Goal: Information Seeking & Learning: Find specific page/section

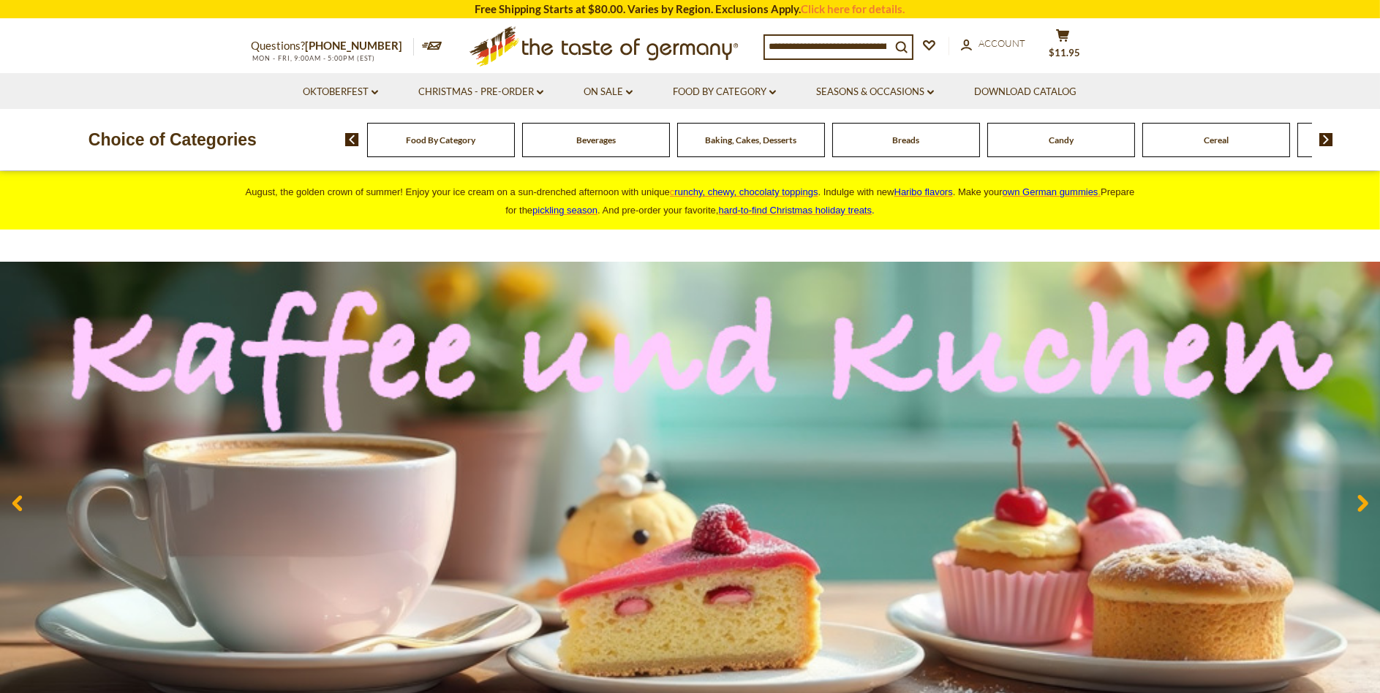
click at [1323, 135] on img at bounding box center [1326, 139] width 14 height 13
click at [1323, 136] on img at bounding box center [1326, 139] width 14 height 13
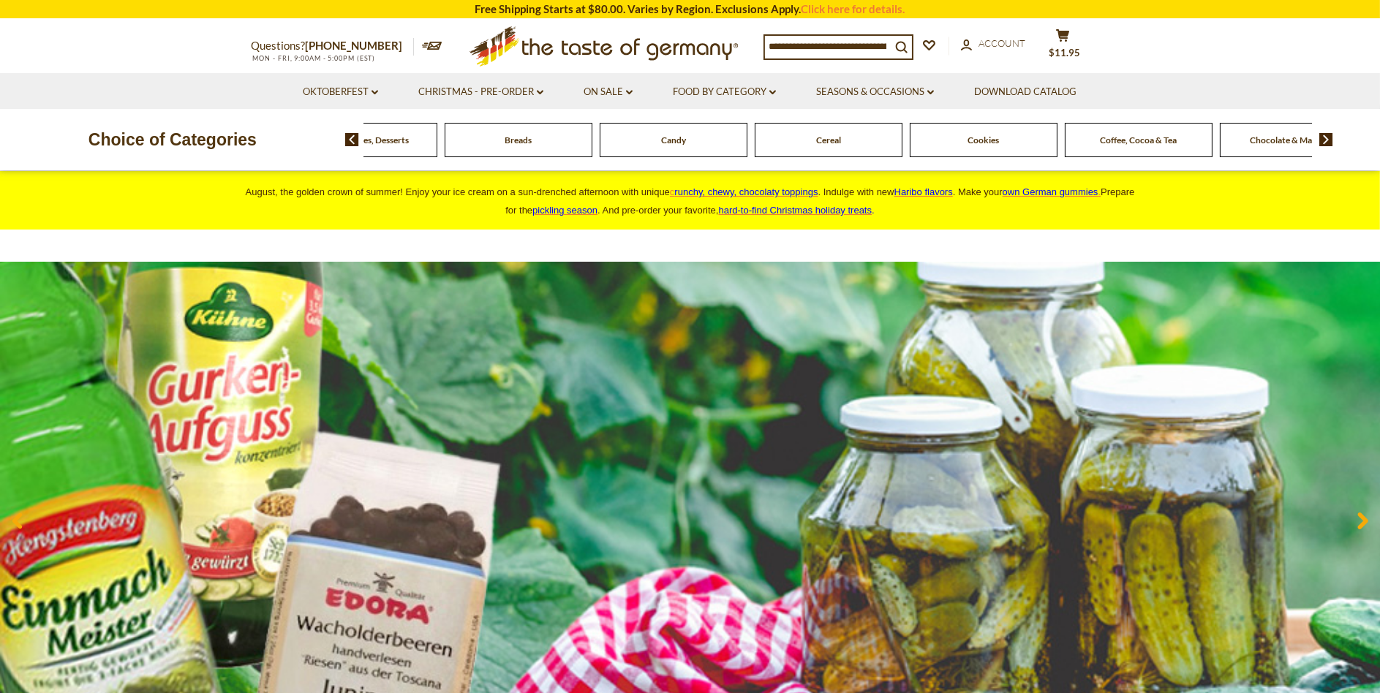
click at [1324, 135] on img at bounding box center [1326, 139] width 14 height 13
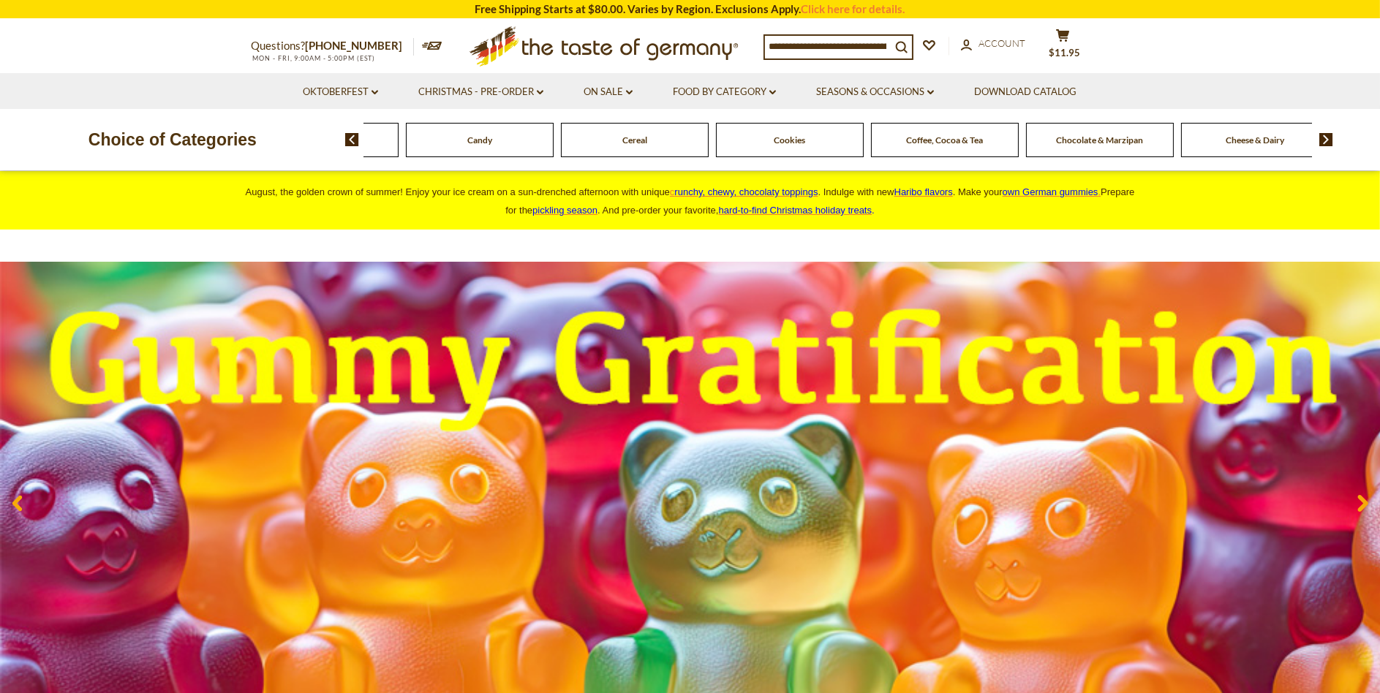
click at [1326, 135] on img at bounding box center [1326, 139] width 14 height 13
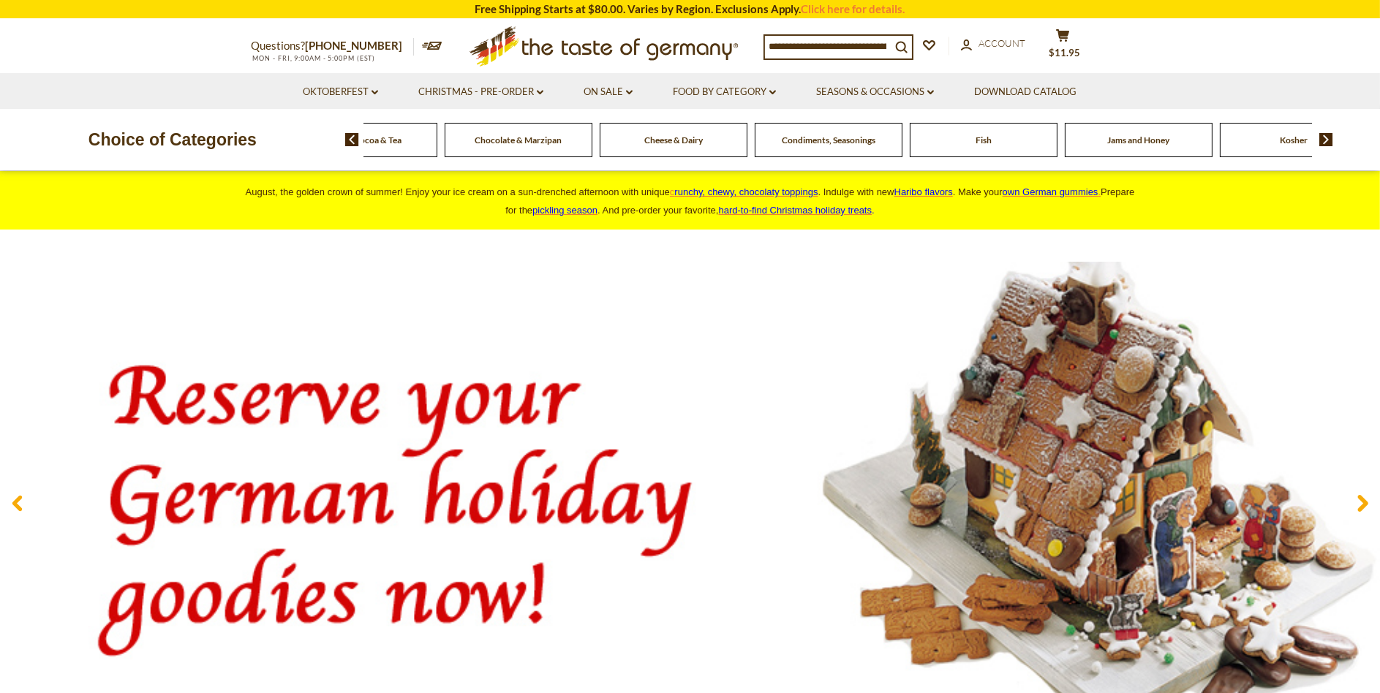
click at [1326, 135] on img at bounding box center [1326, 139] width 14 height 13
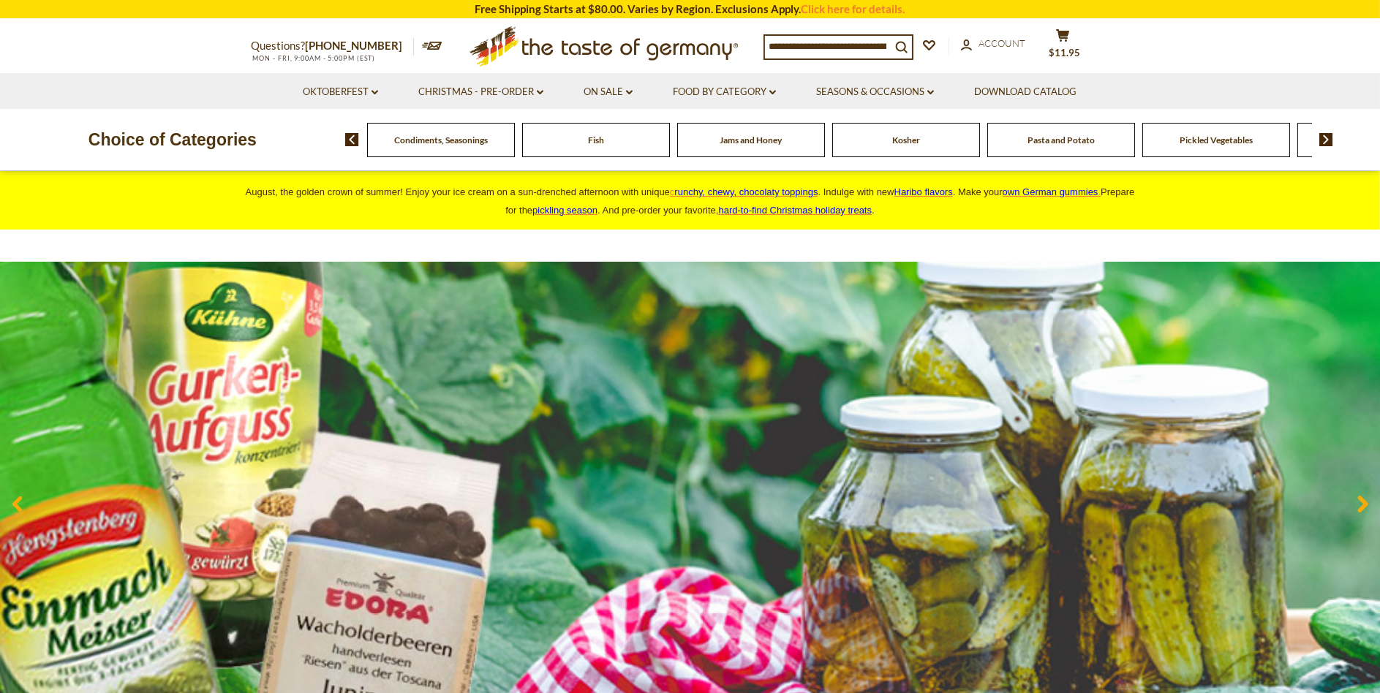
click at [1325, 139] on img at bounding box center [1326, 139] width 14 height 13
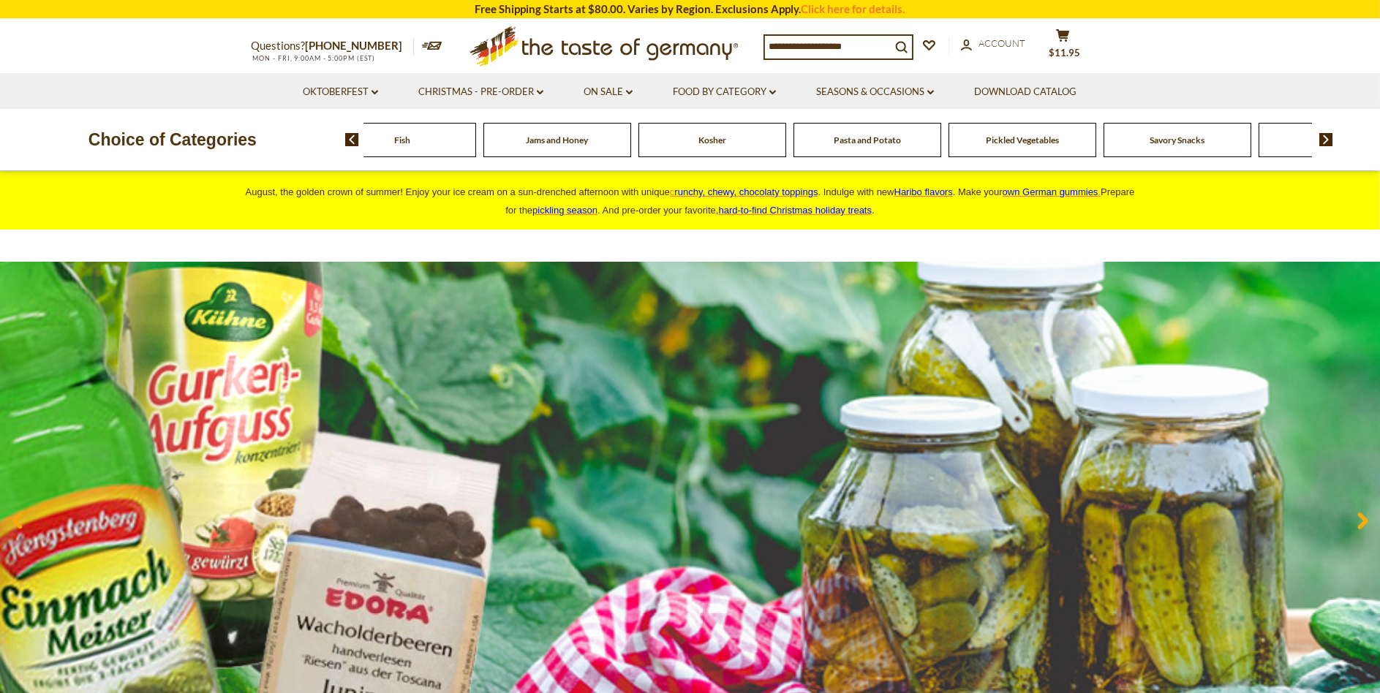
click at [1326, 140] on img at bounding box center [1326, 139] width 14 height 13
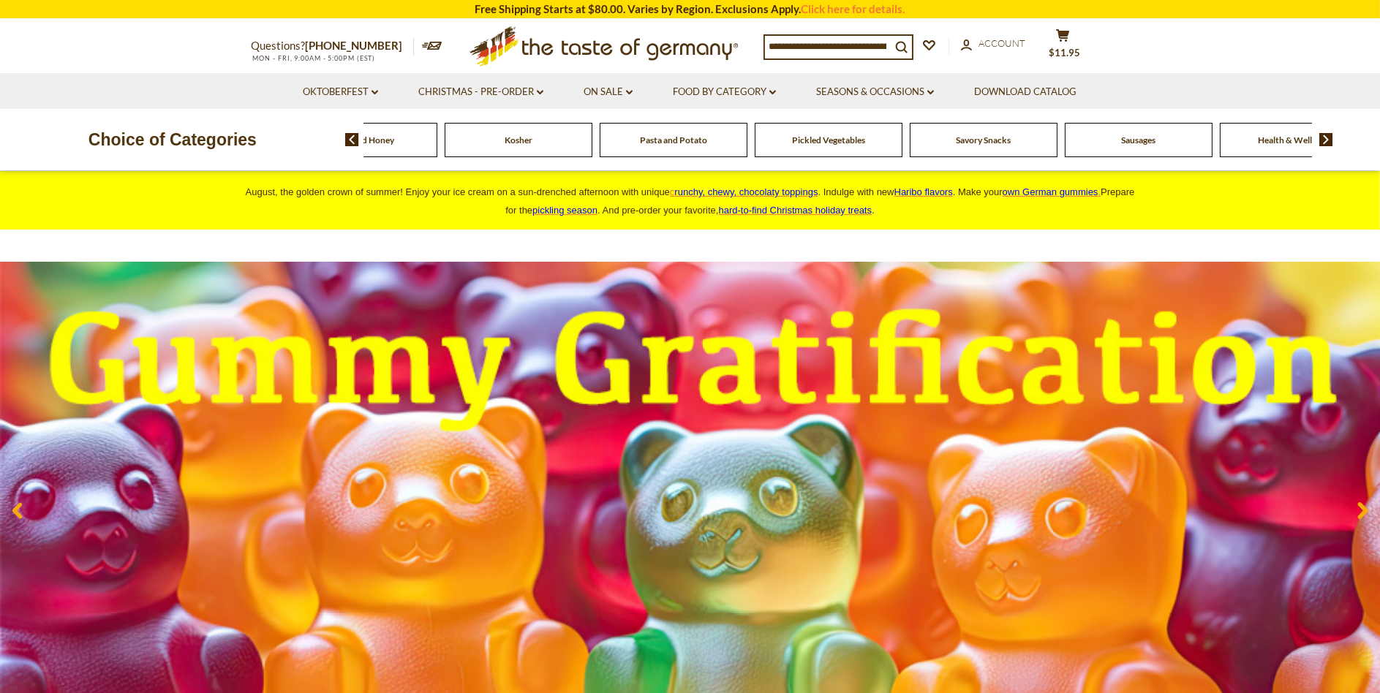
click at [1326, 135] on img at bounding box center [1326, 139] width 14 height 13
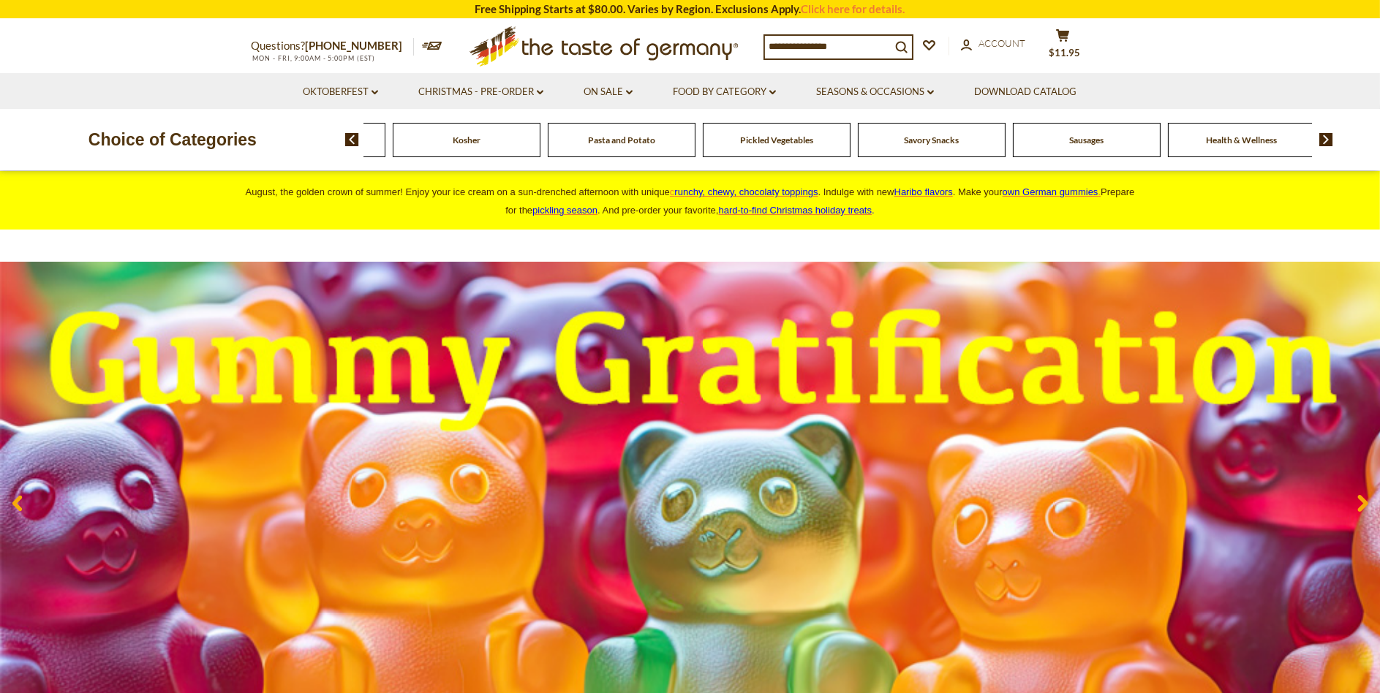
click at [588, 143] on span "Pasta and Potato" at bounding box center [621, 140] width 67 height 11
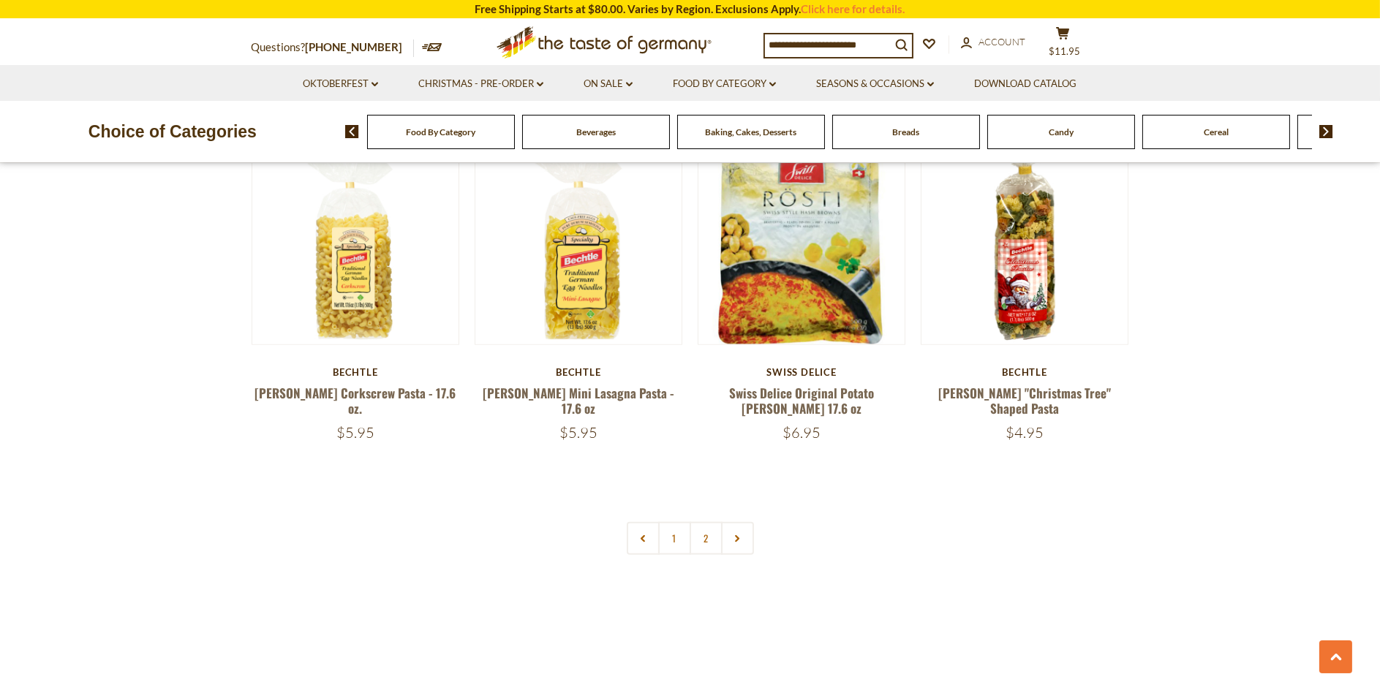
scroll to position [3436, 0]
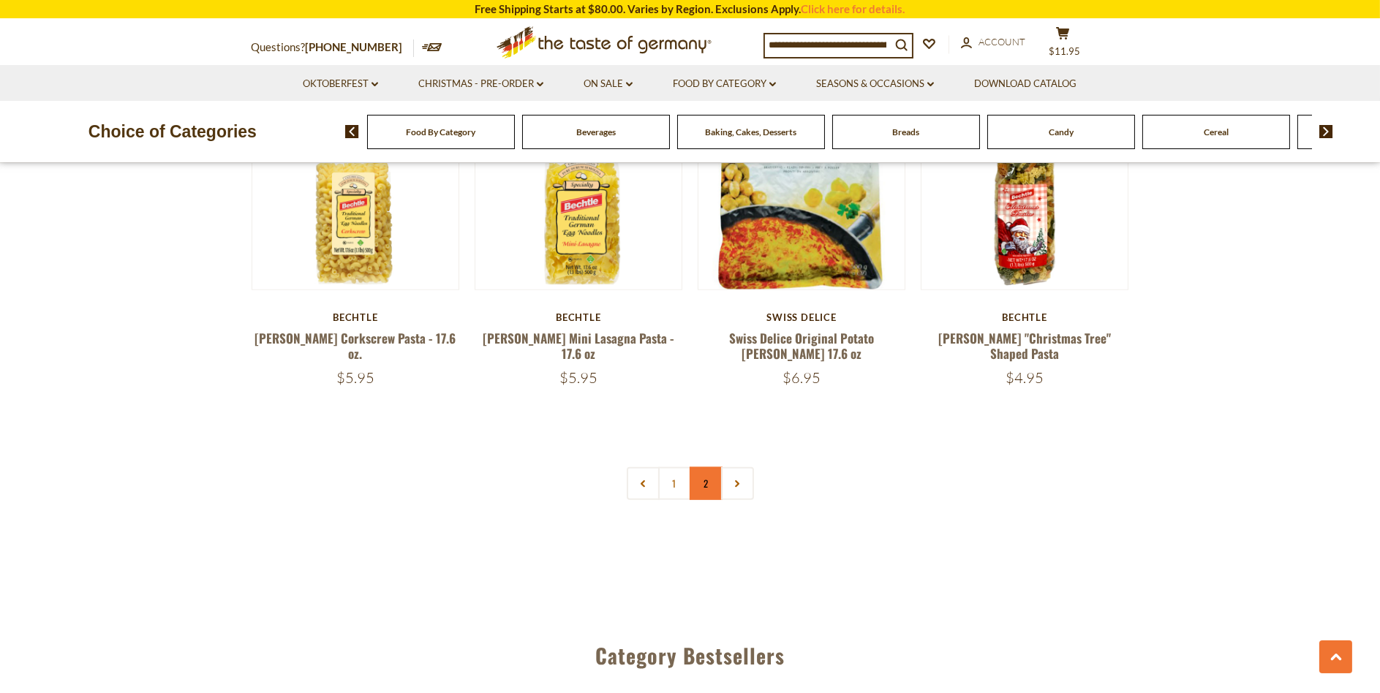
click at [709, 467] on link "2" at bounding box center [705, 483] width 33 height 33
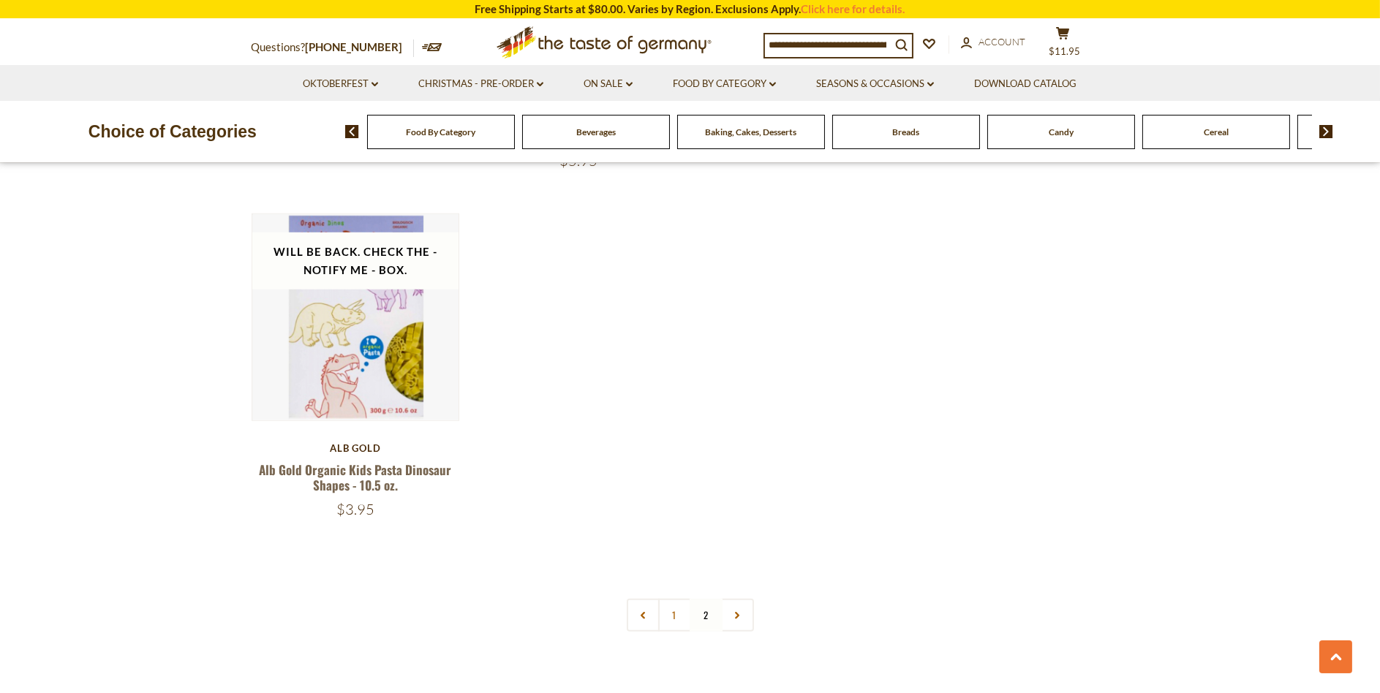
scroll to position [2292, 0]
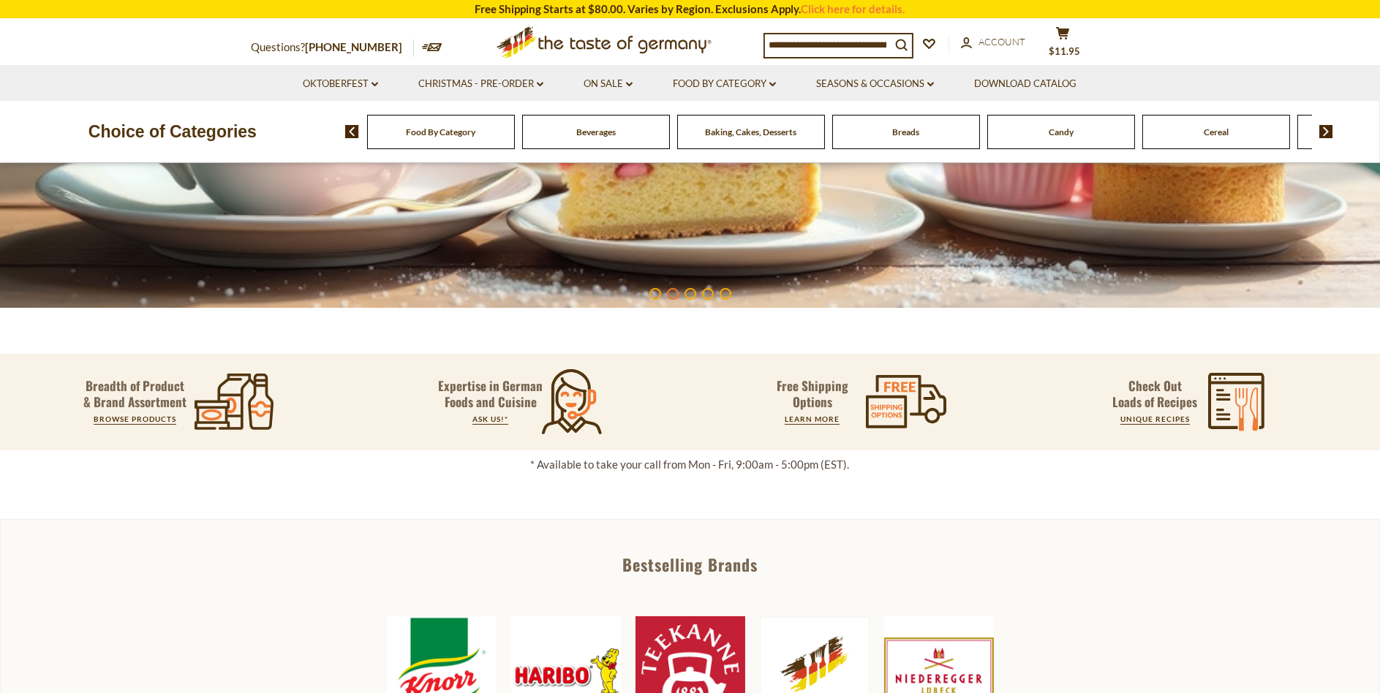
scroll to position [219, 0]
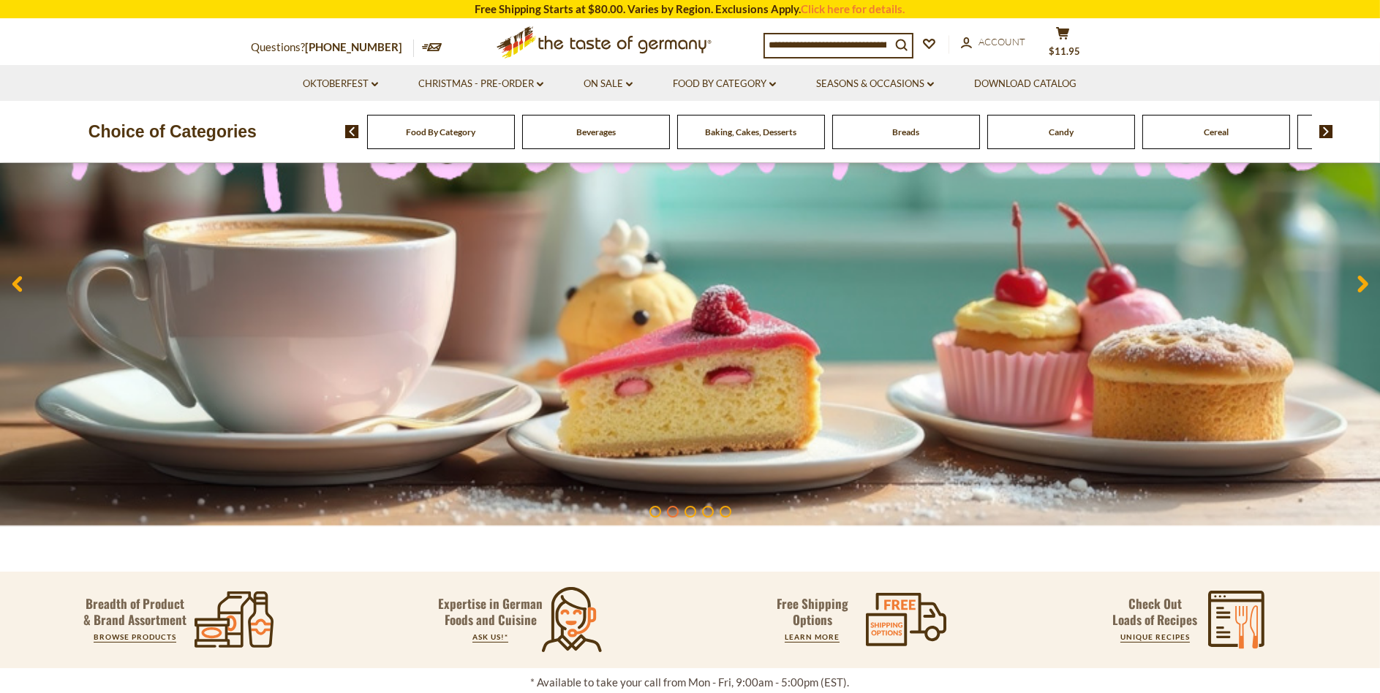
click at [1332, 129] on img at bounding box center [1326, 131] width 14 height 13
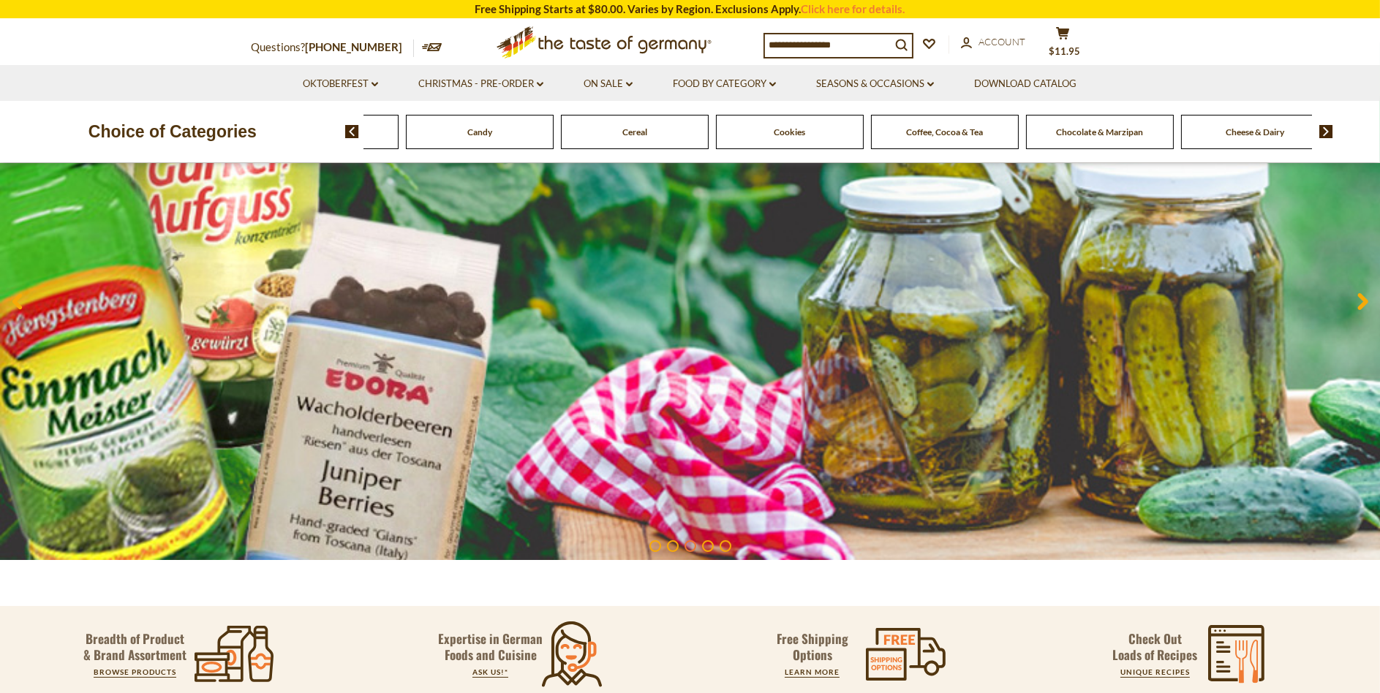
click at [1332, 129] on img at bounding box center [1326, 131] width 14 height 13
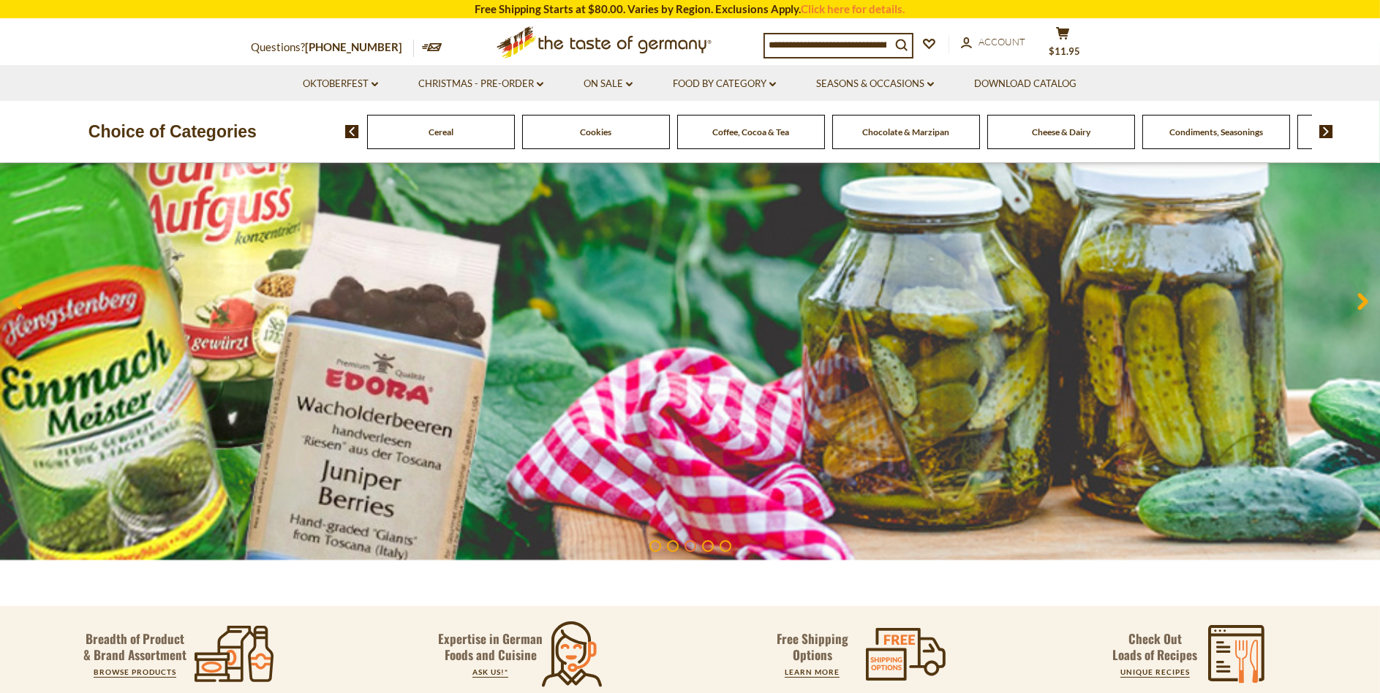
click at [1332, 129] on img at bounding box center [1326, 131] width 14 height 13
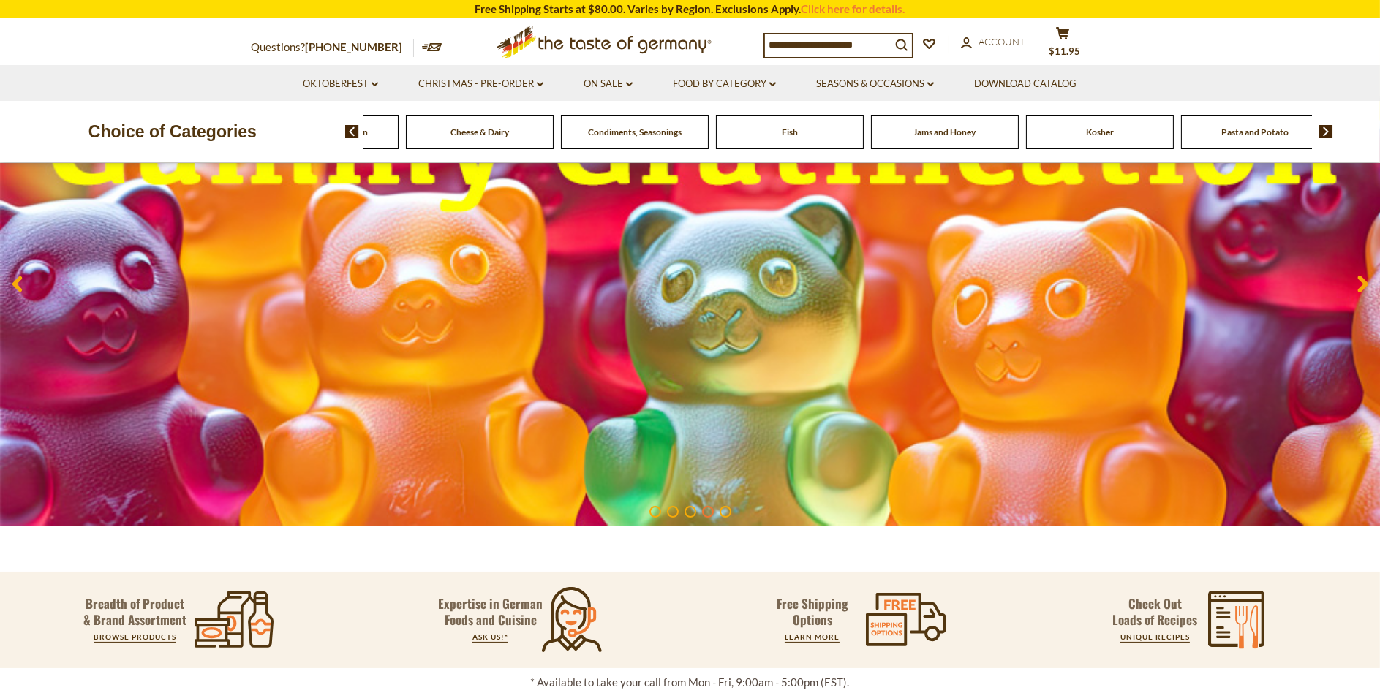
click at [1326, 132] on img at bounding box center [1326, 131] width 14 height 13
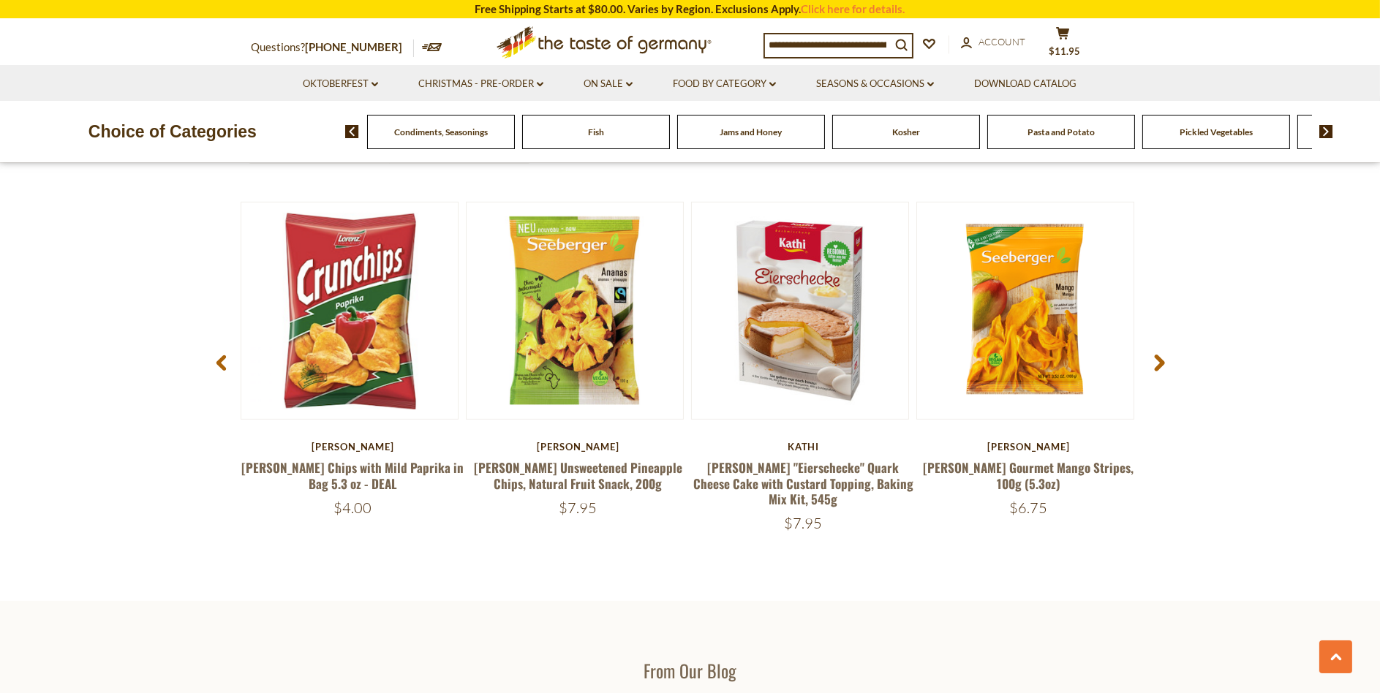
scroll to position [1277, 0]
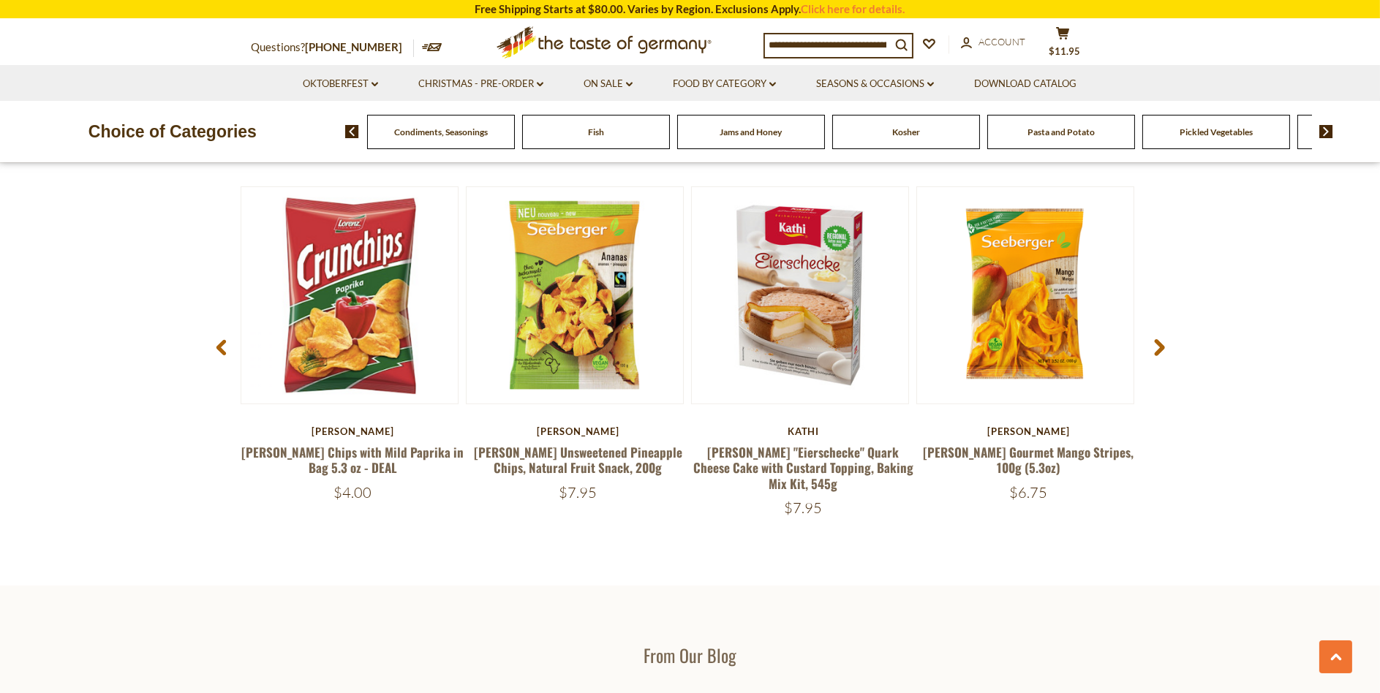
click at [1049, 135] on span "Pasta and Potato" at bounding box center [1060, 131] width 67 height 11
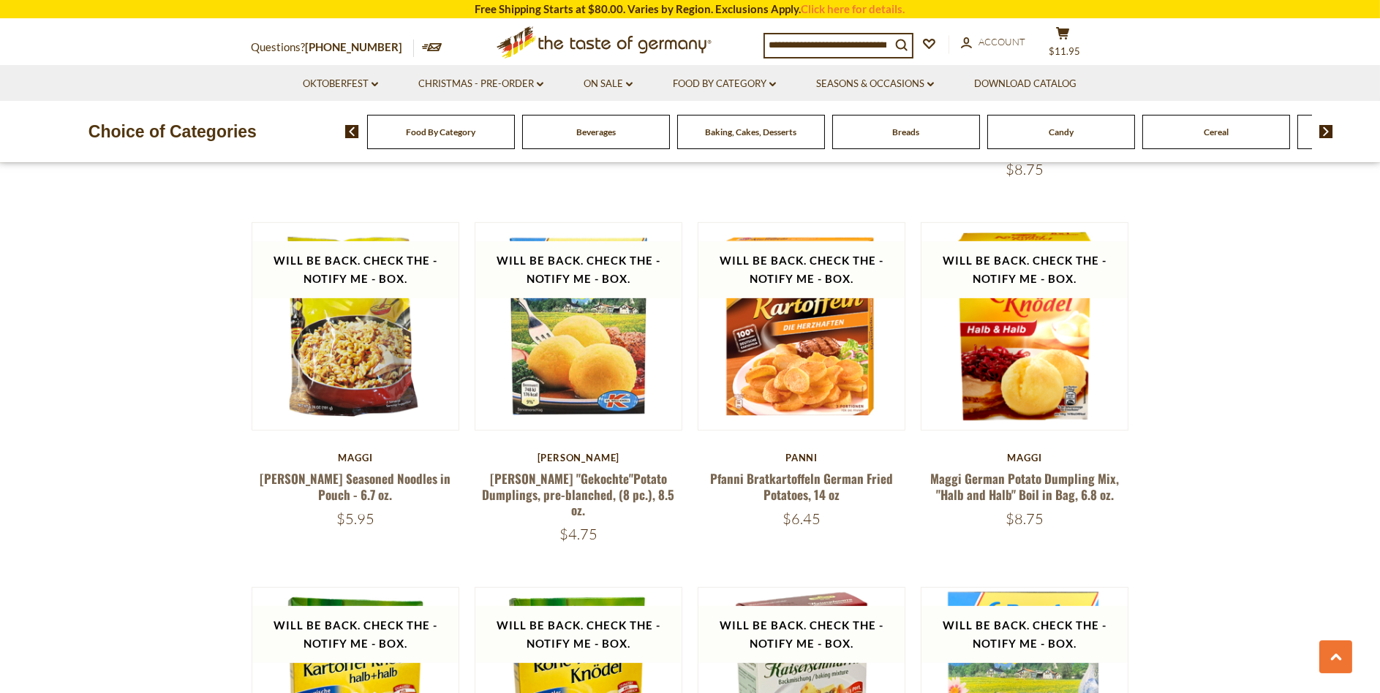
scroll to position [1097, 0]
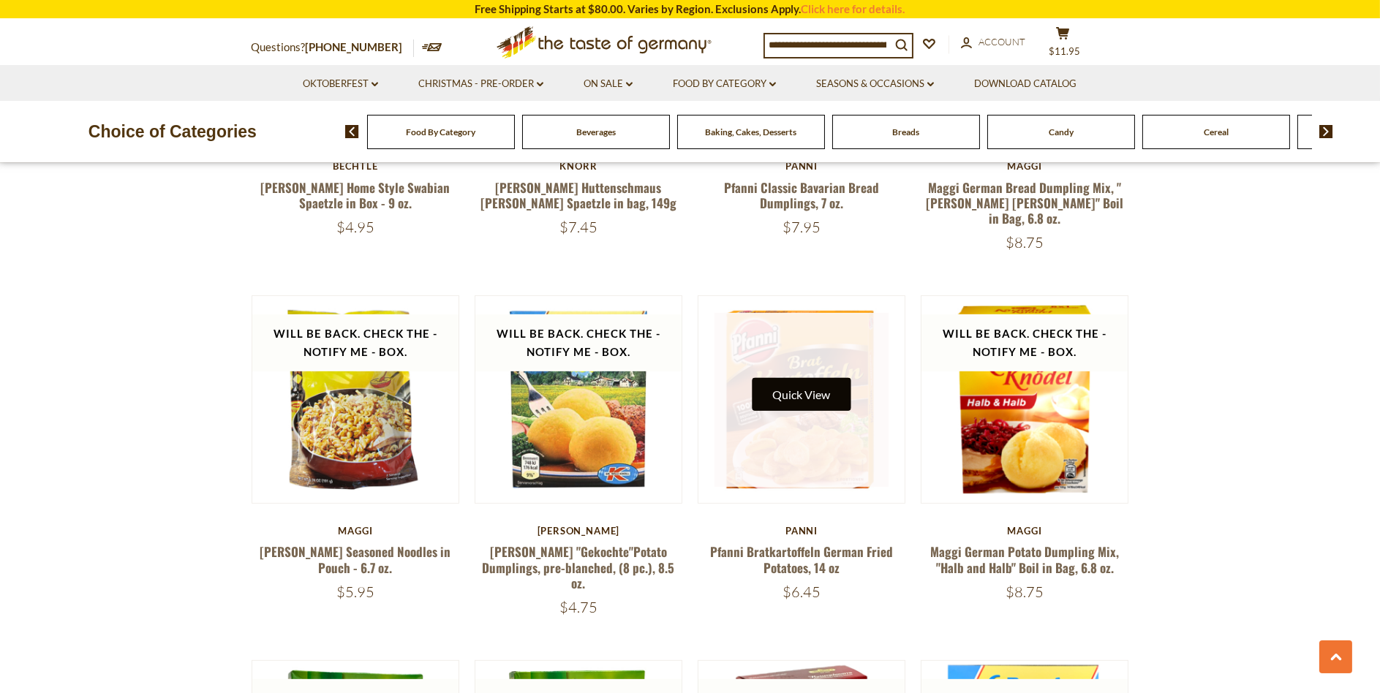
click at [803, 378] on button "Quick View" at bounding box center [801, 394] width 99 height 33
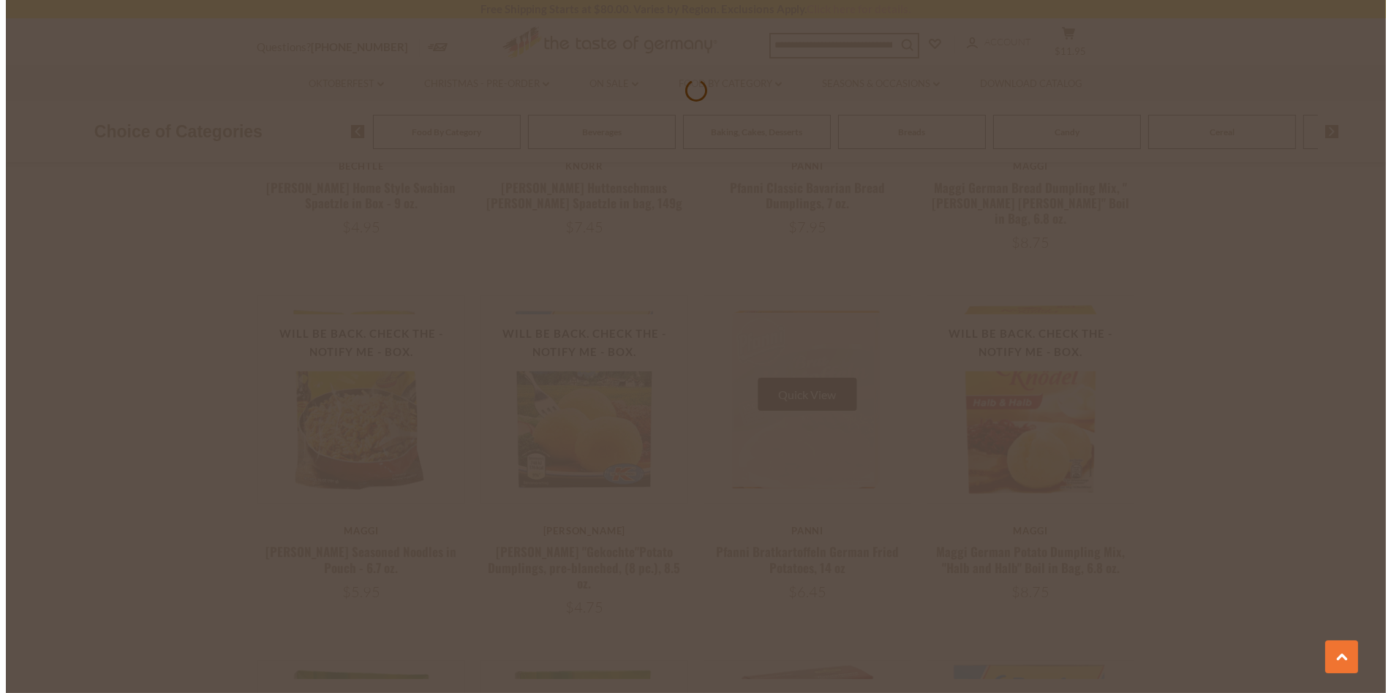
scroll to position [1098, 0]
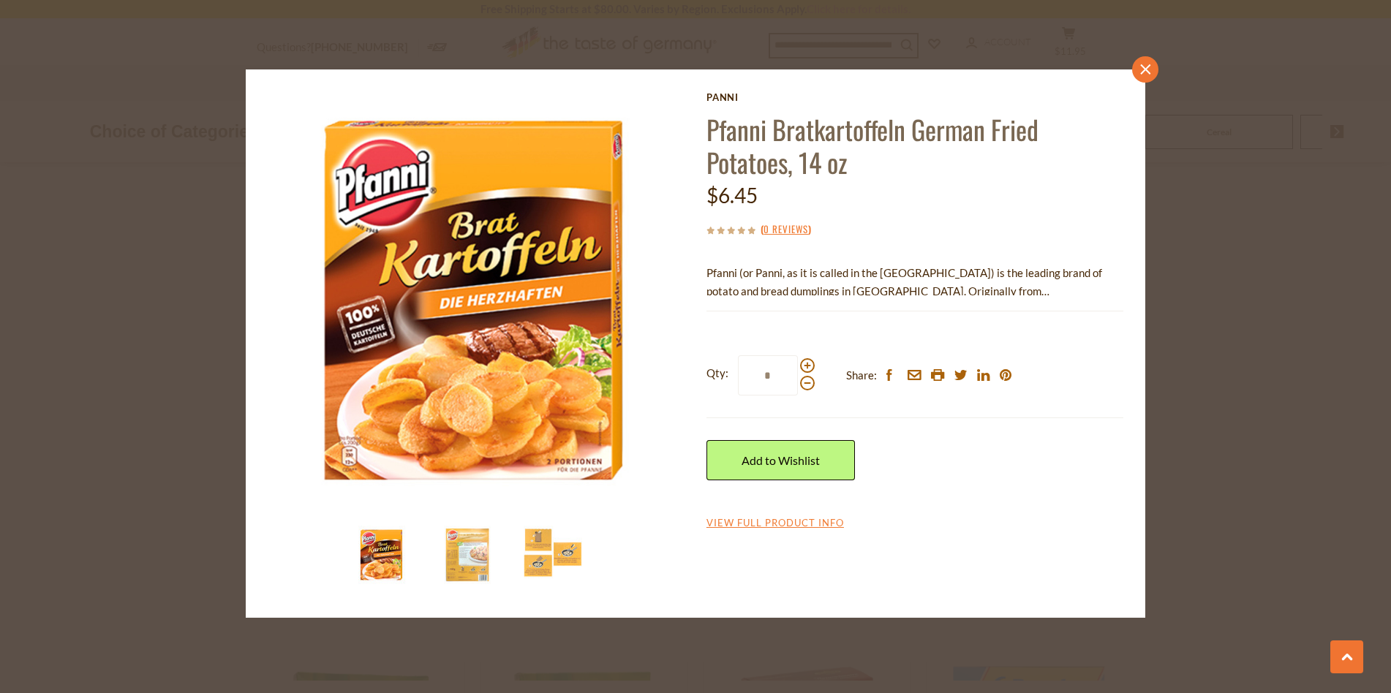
click at [1146, 72] on icon "close" at bounding box center [1145, 69] width 11 height 11
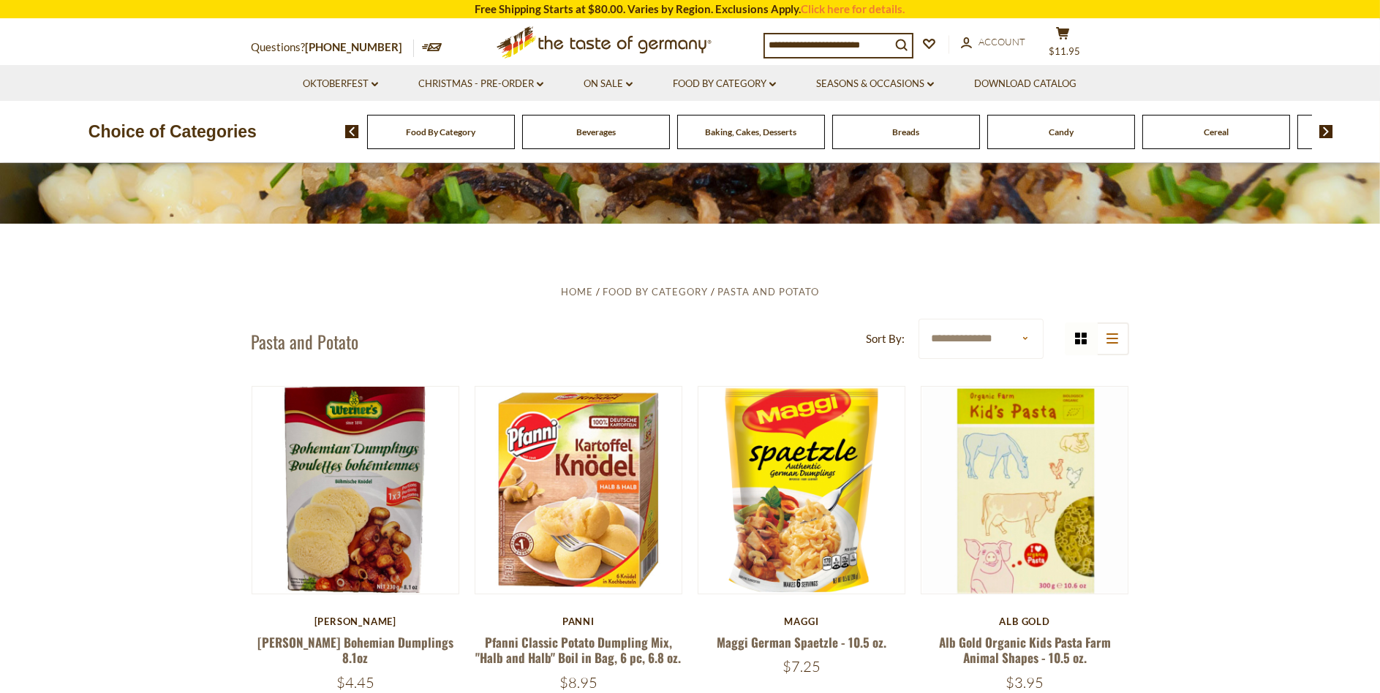
scroll to position [219, 0]
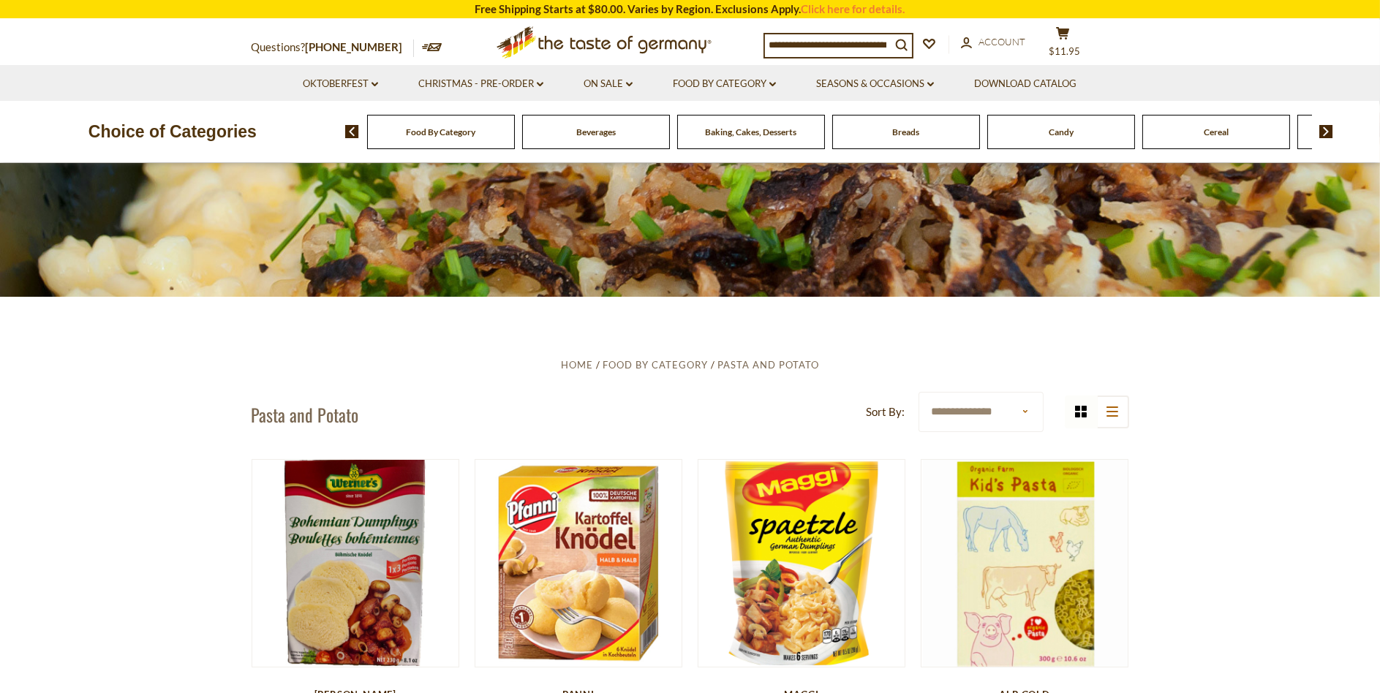
click at [1324, 132] on img at bounding box center [1326, 131] width 14 height 13
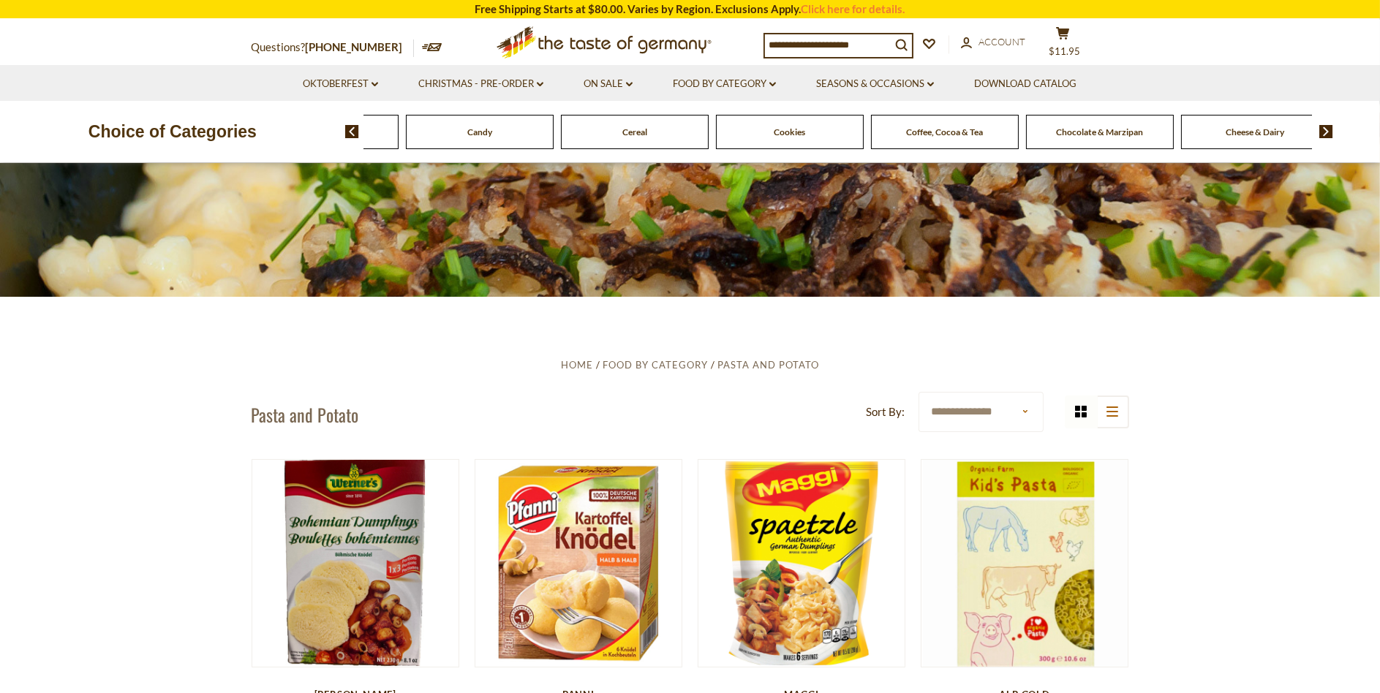
click at [1324, 132] on img at bounding box center [1326, 131] width 14 height 13
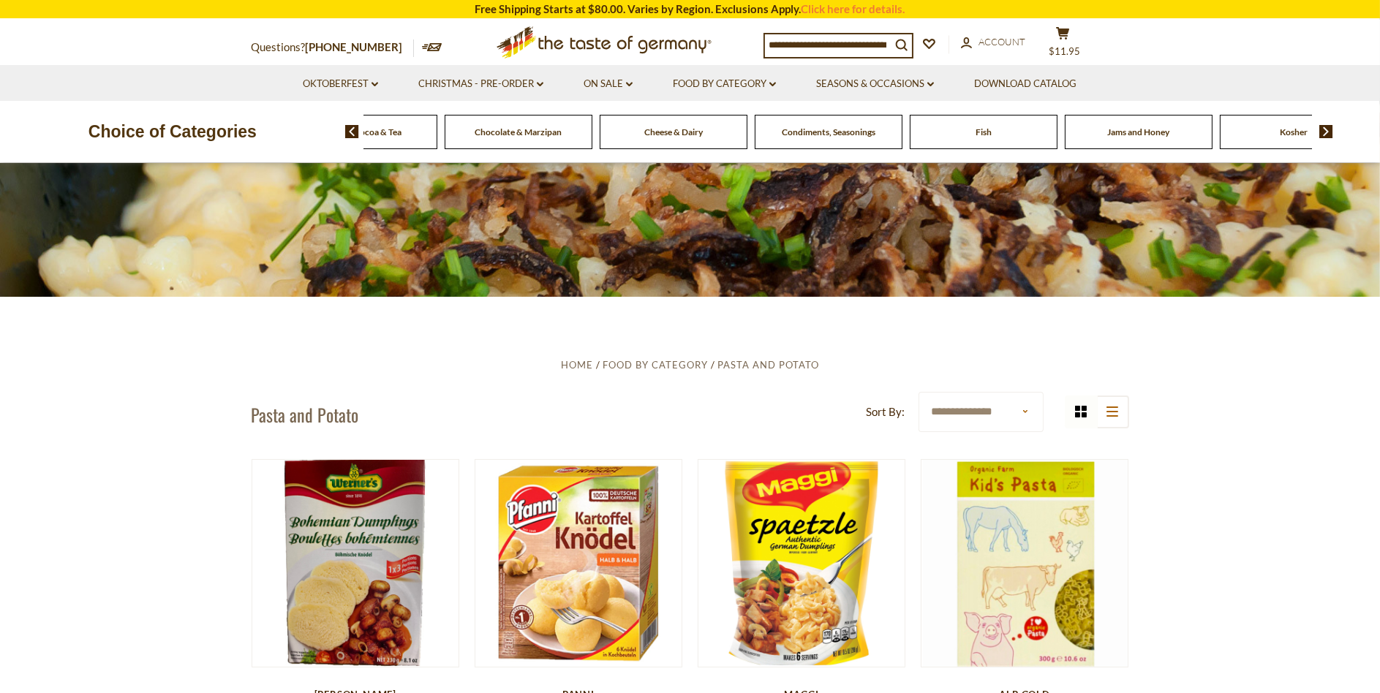
click at [1323, 132] on img at bounding box center [1326, 131] width 14 height 13
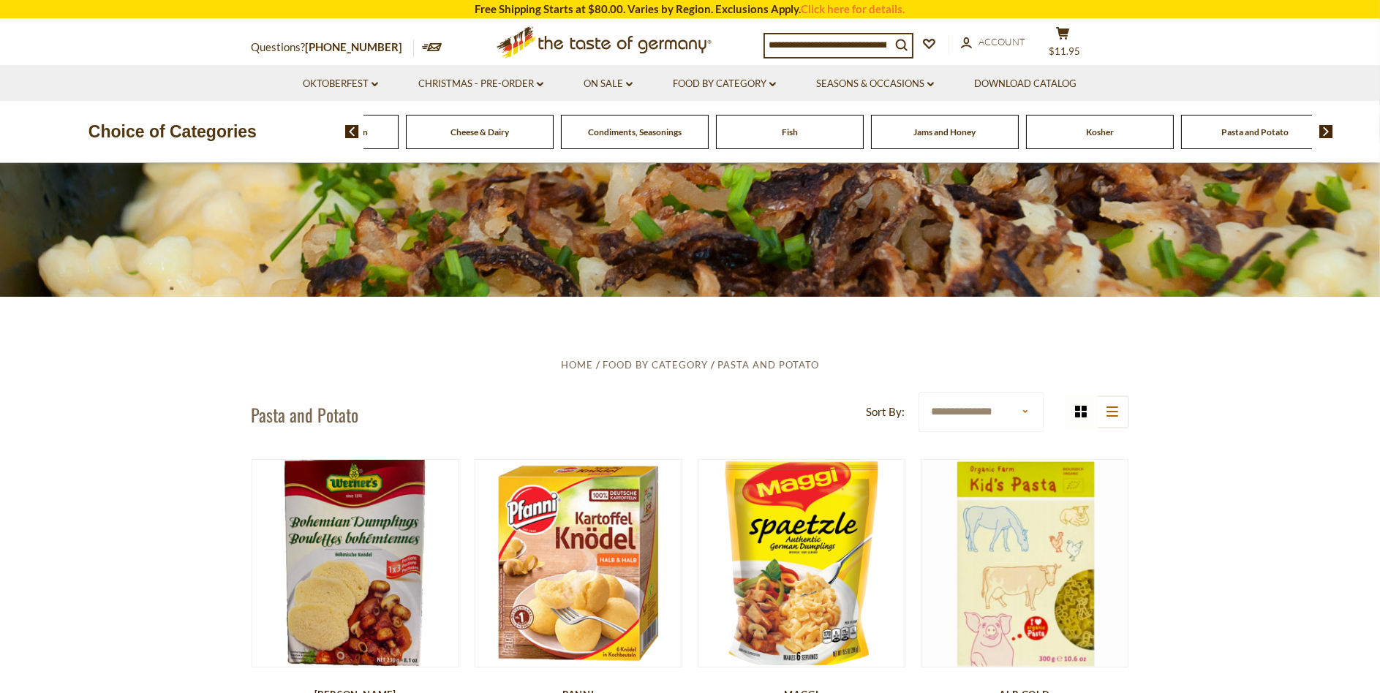
click at [1324, 128] on img at bounding box center [1326, 131] width 14 height 13
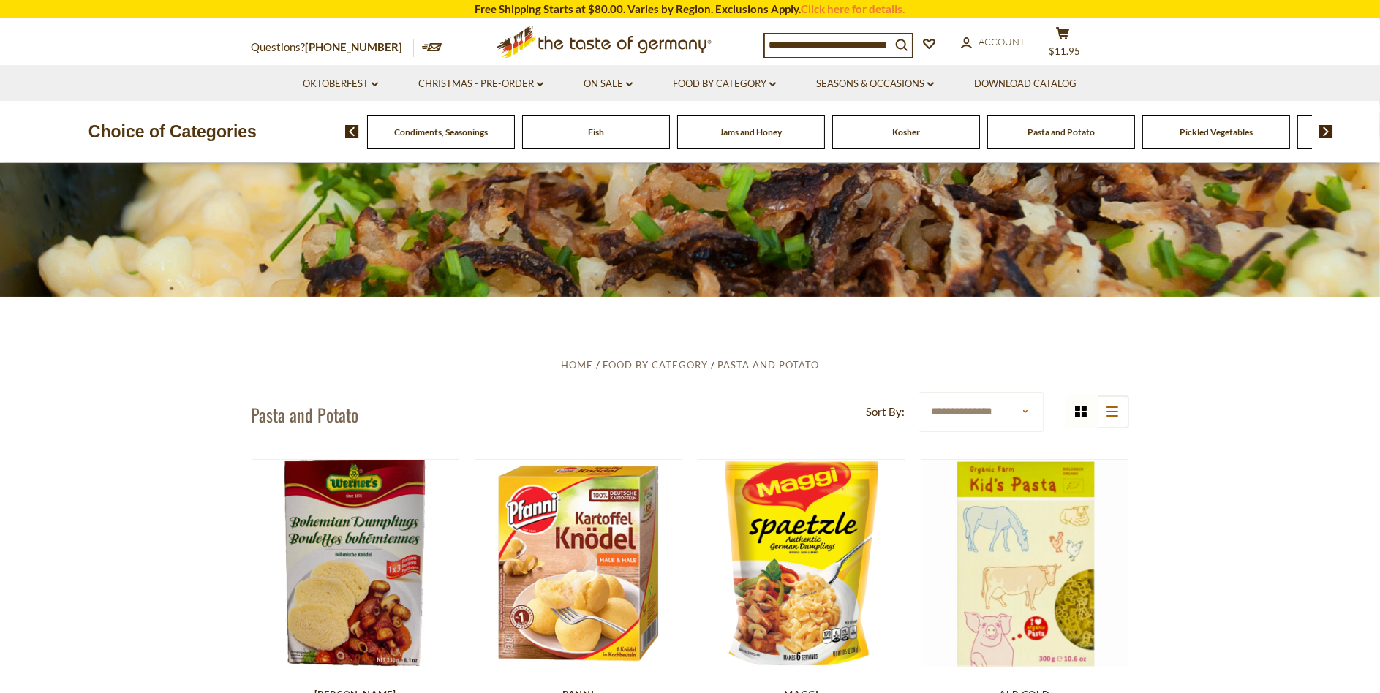
click at [1324, 128] on img at bounding box center [1326, 131] width 14 height 13
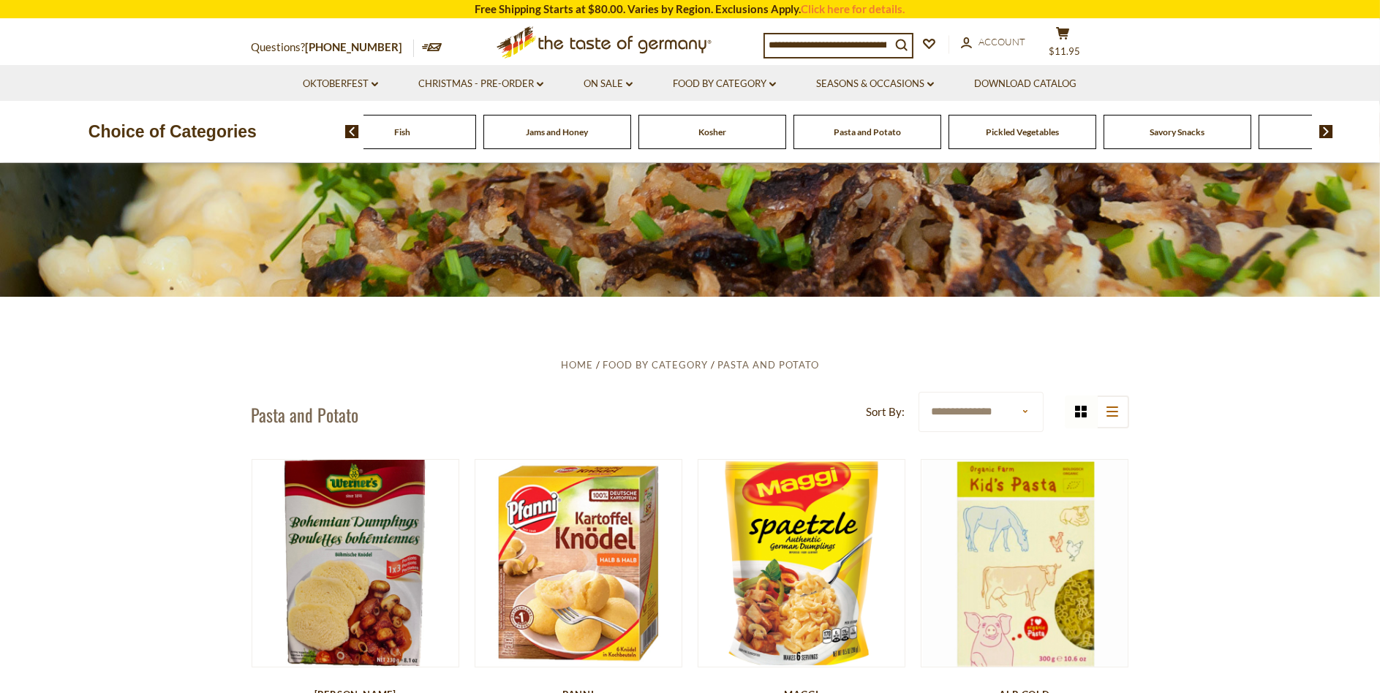
click at [1324, 127] on img at bounding box center [1326, 131] width 14 height 13
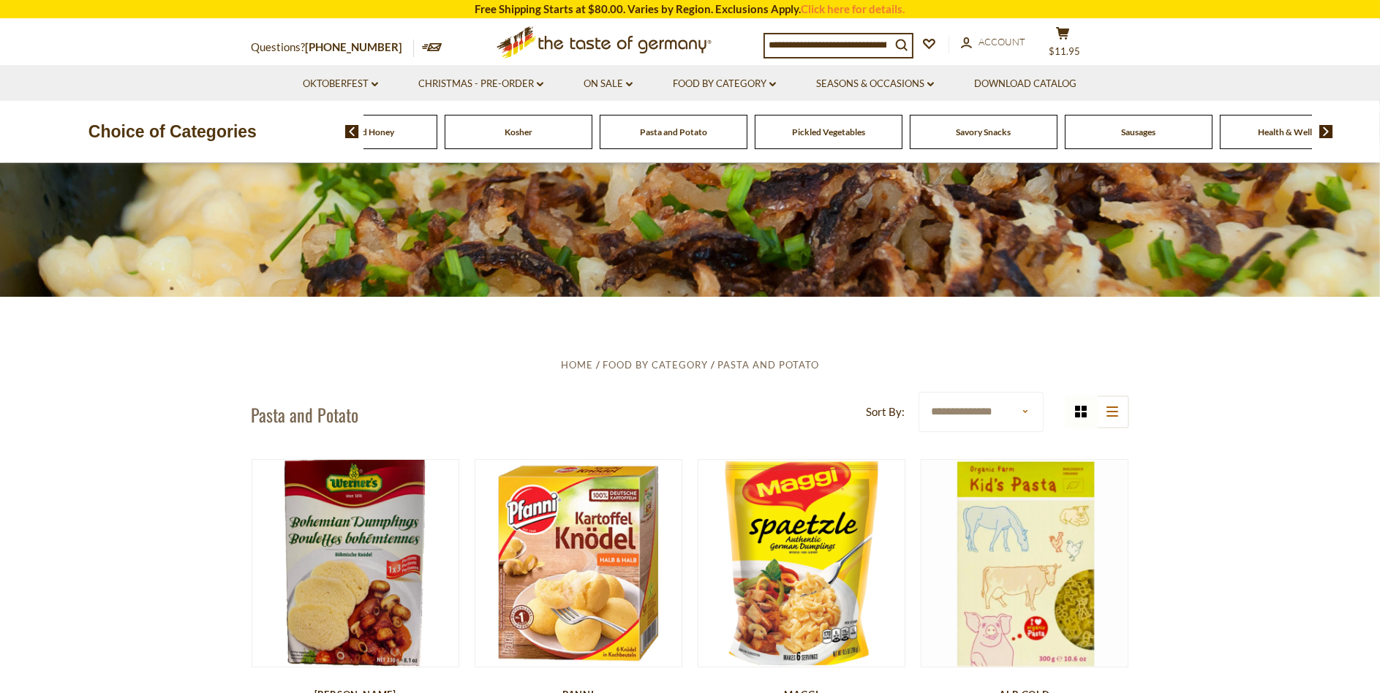
click at [1324, 127] on img at bounding box center [1326, 131] width 14 height 13
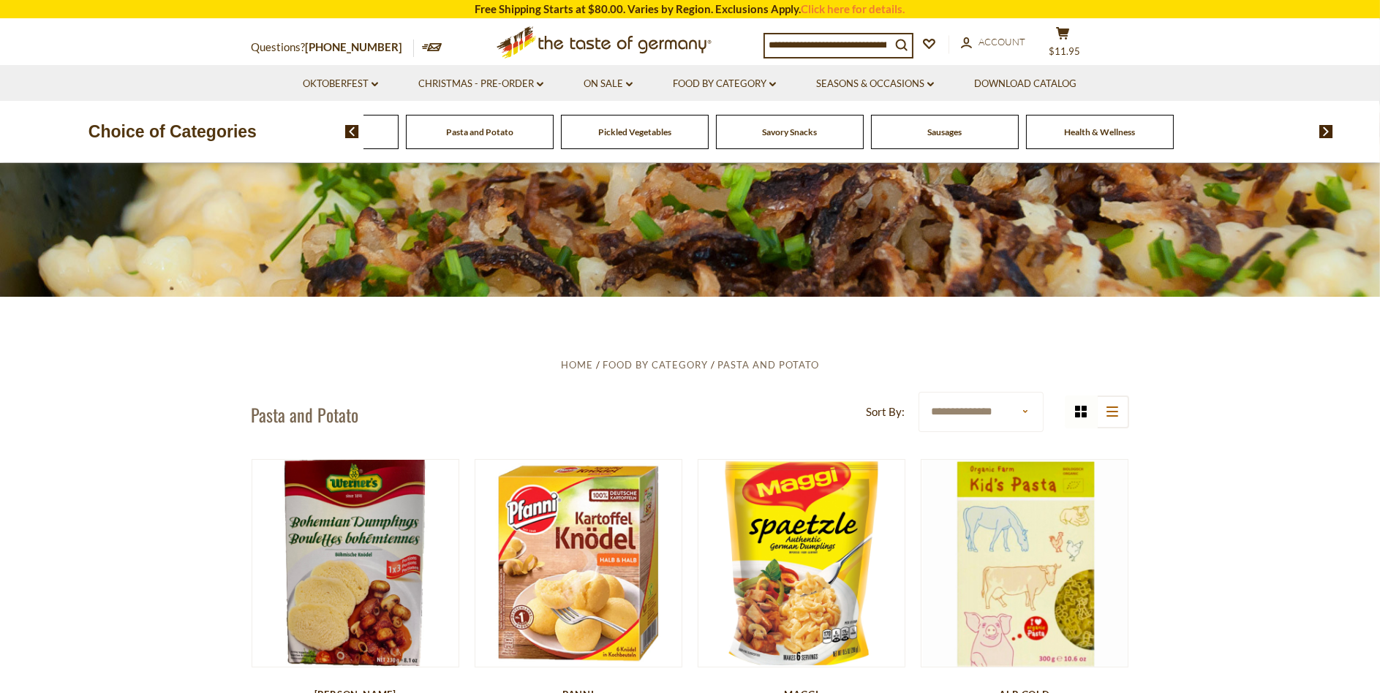
click at [1100, 133] on span "Sausages" at bounding box center [1085, 131] width 34 height 11
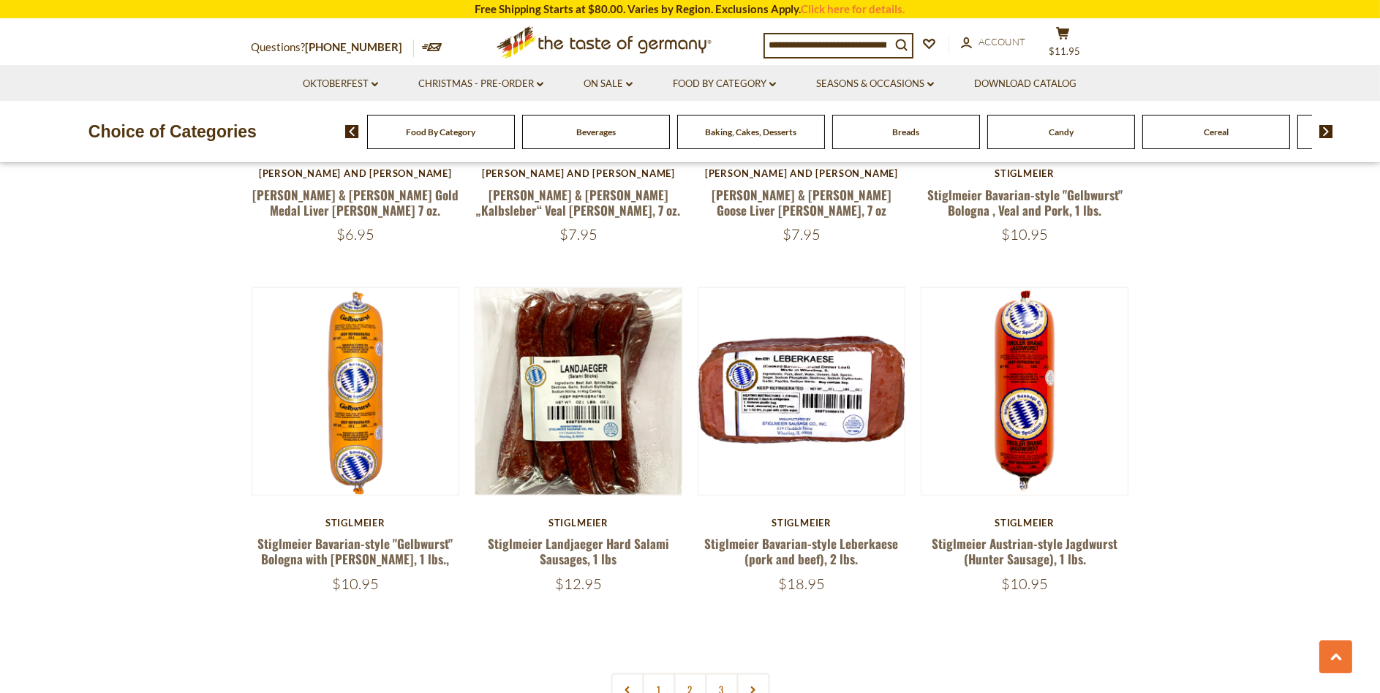
scroll to position [3290, 0]
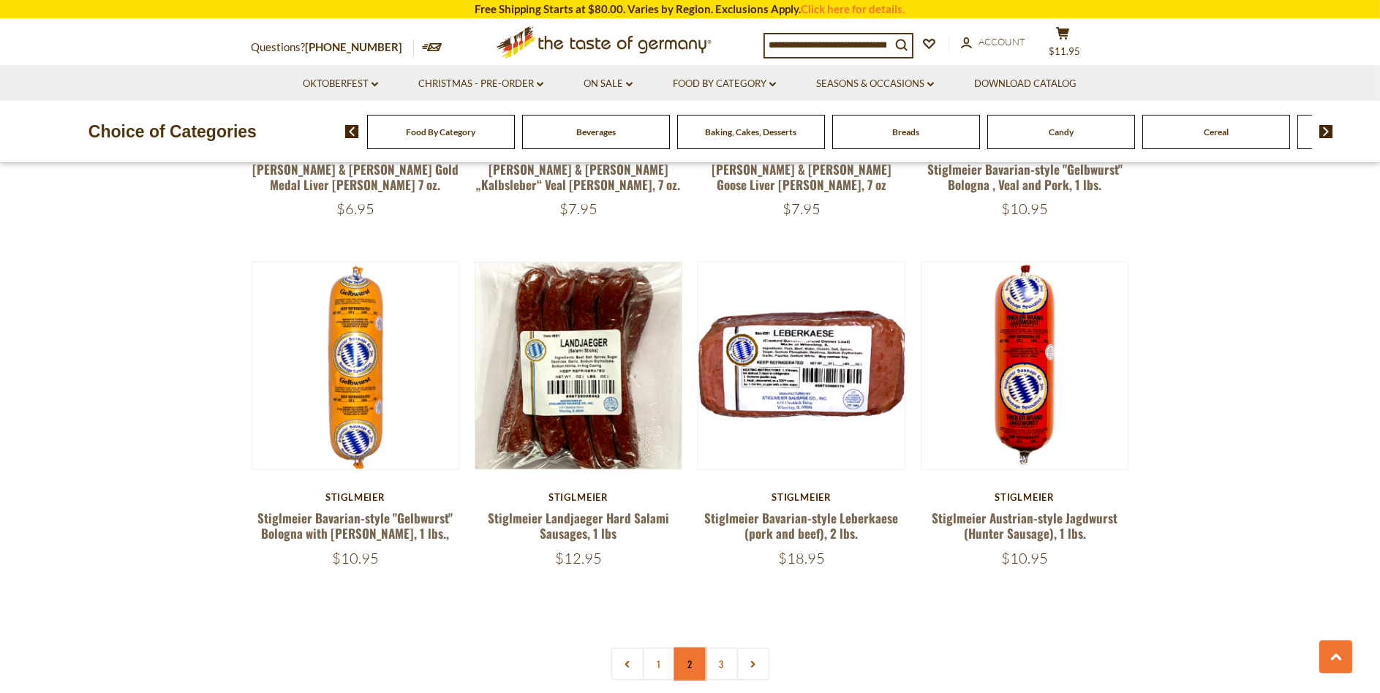
click at [692, 648] on link "2" at bounding box center [689, 664] width 33 height 33
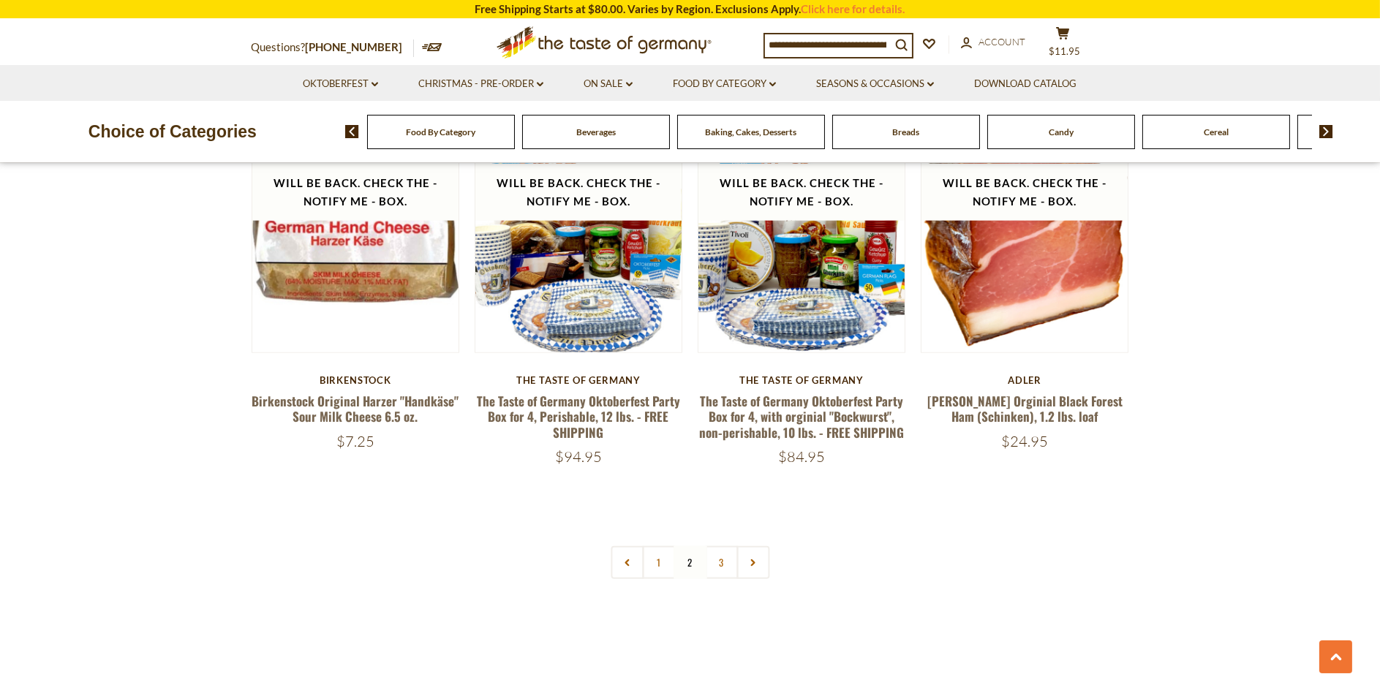
scroll to position [3462, 0]
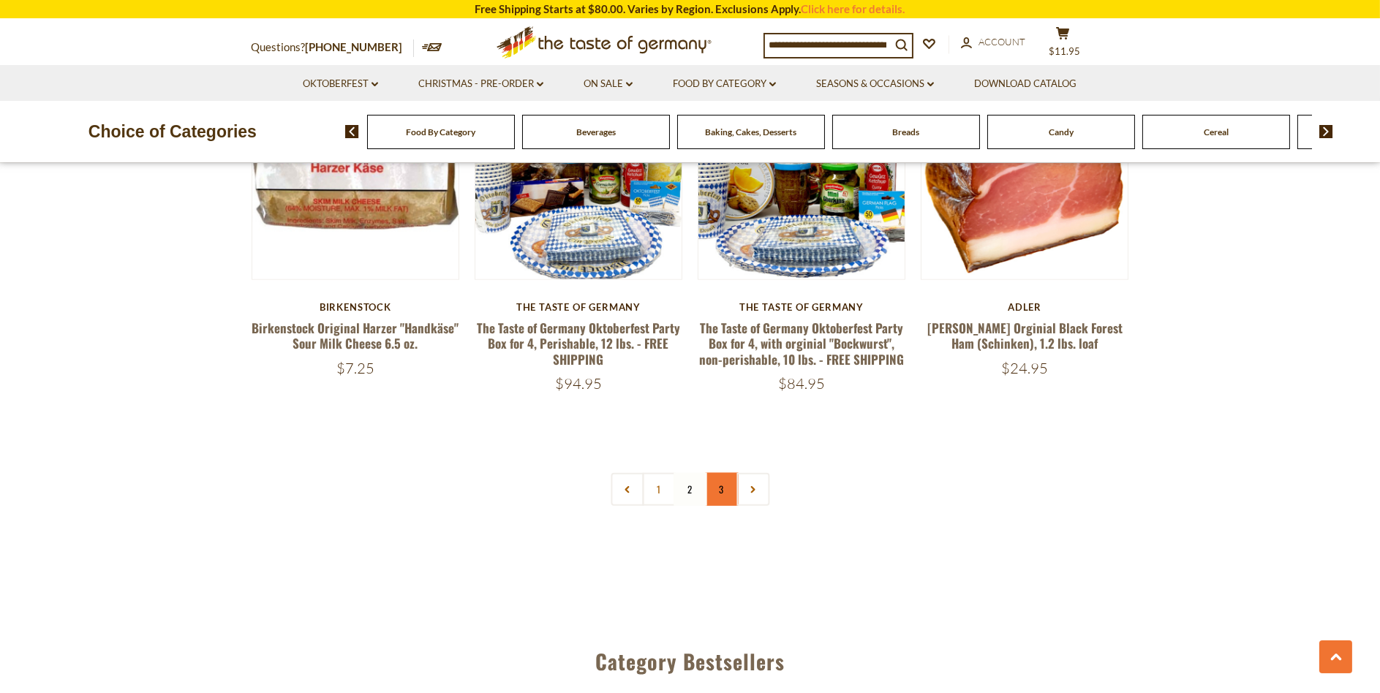
click at [726, 473] on link "3" at bounding box center [721, 489] width 33 height 33
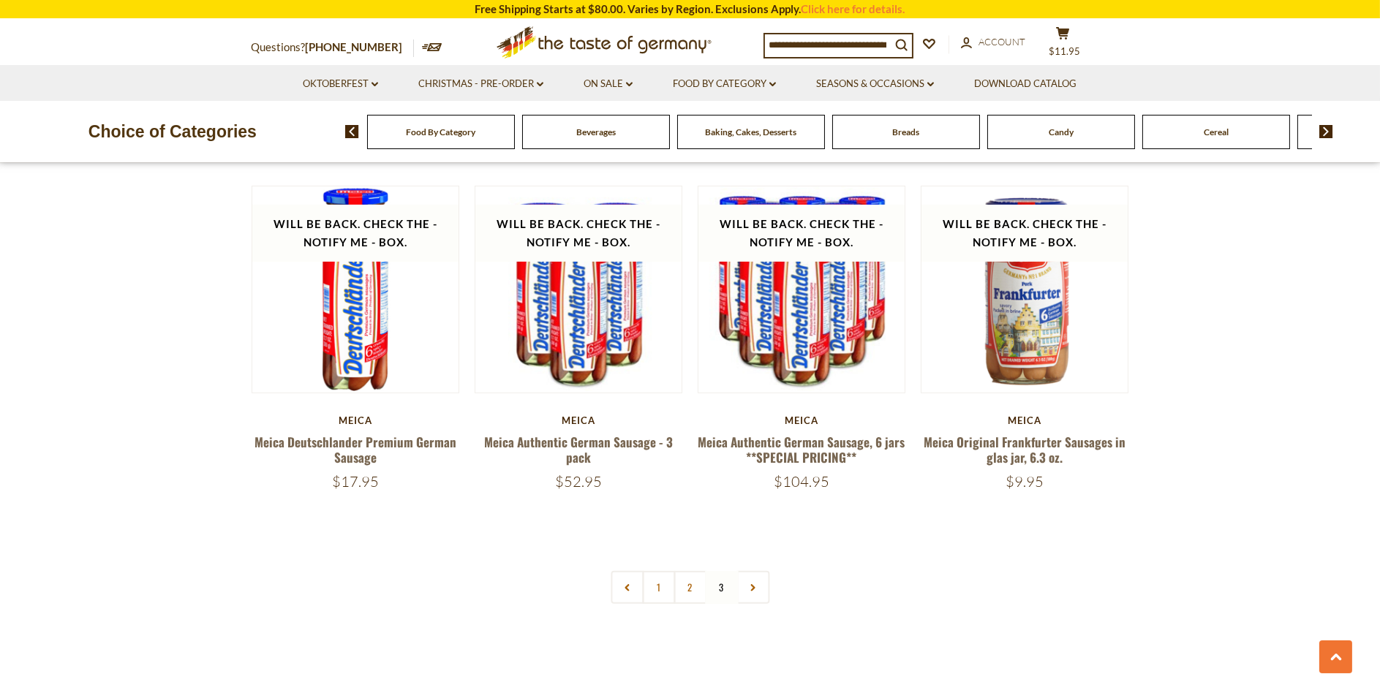
scroll to position [684, 0]
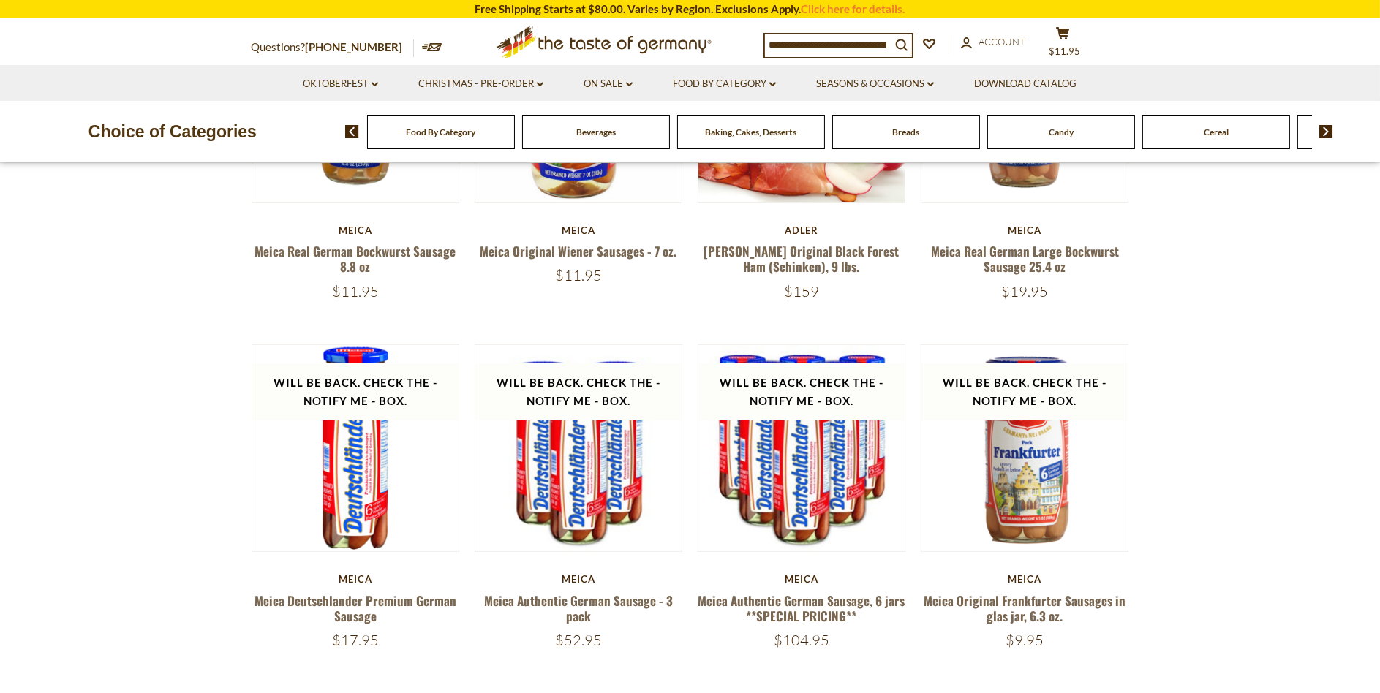
click at [515, 143] on div "Breads" at bounding box center [441, 132] width 148 height 34
click at [515, 141] on div "Breads" at bounding box center [441, 132] width 148 height 34
click at [910, 137] on span "Breads" at bounding box center [905, 131] width 27 height 11
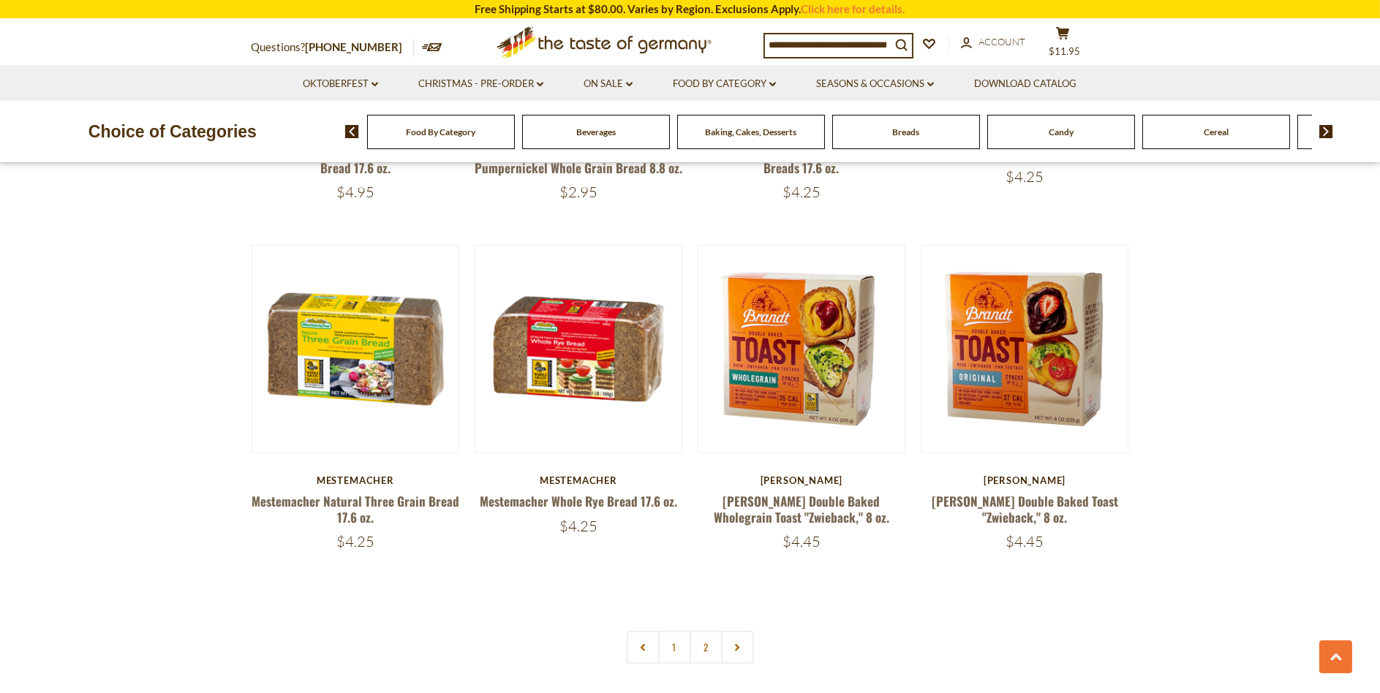
scroll to position [3363, 0]
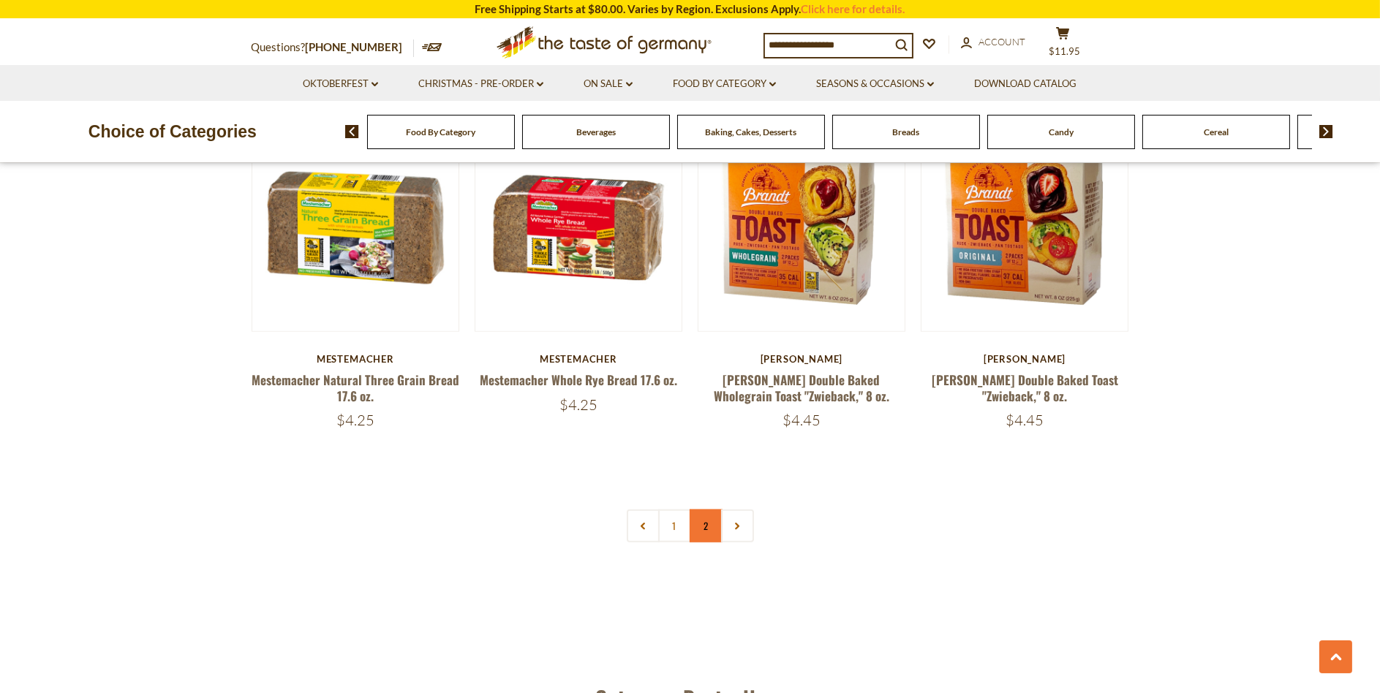
click at [715, 526] on link "2" at bounding box center [705, 526] width 33 height 33
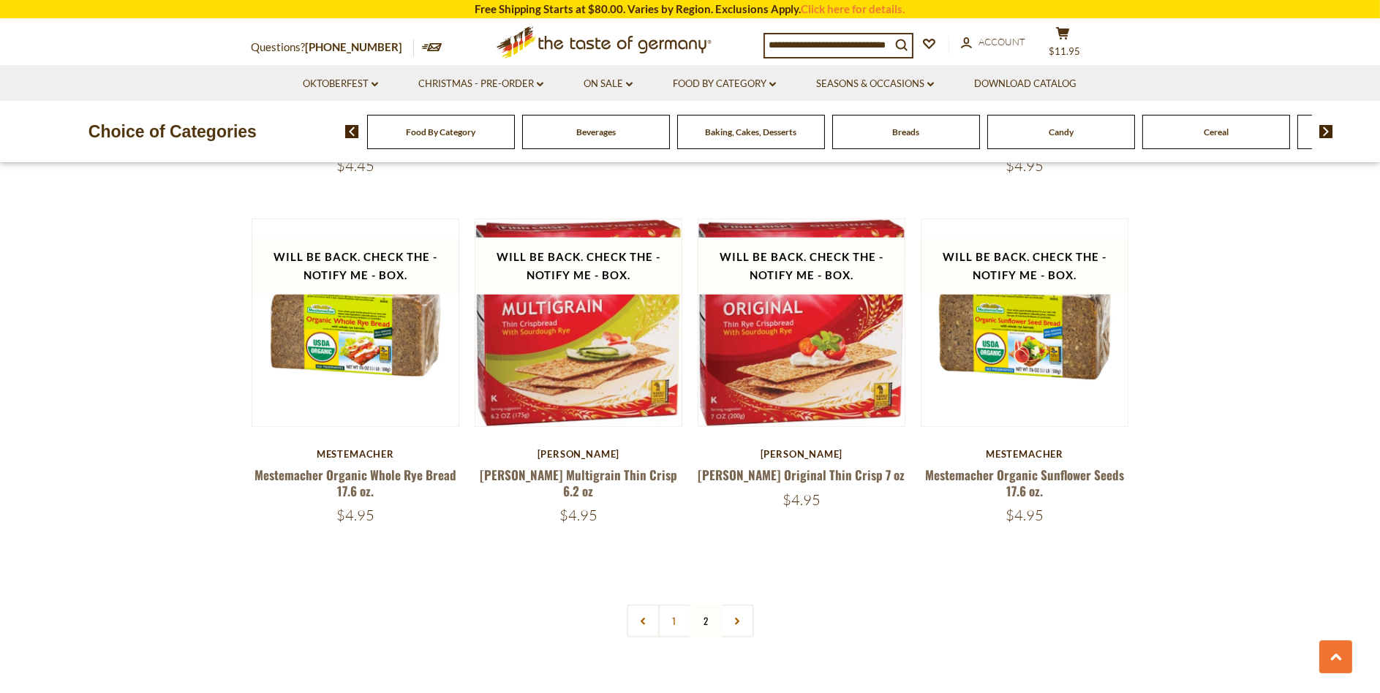
scroll to position [2000, 0]
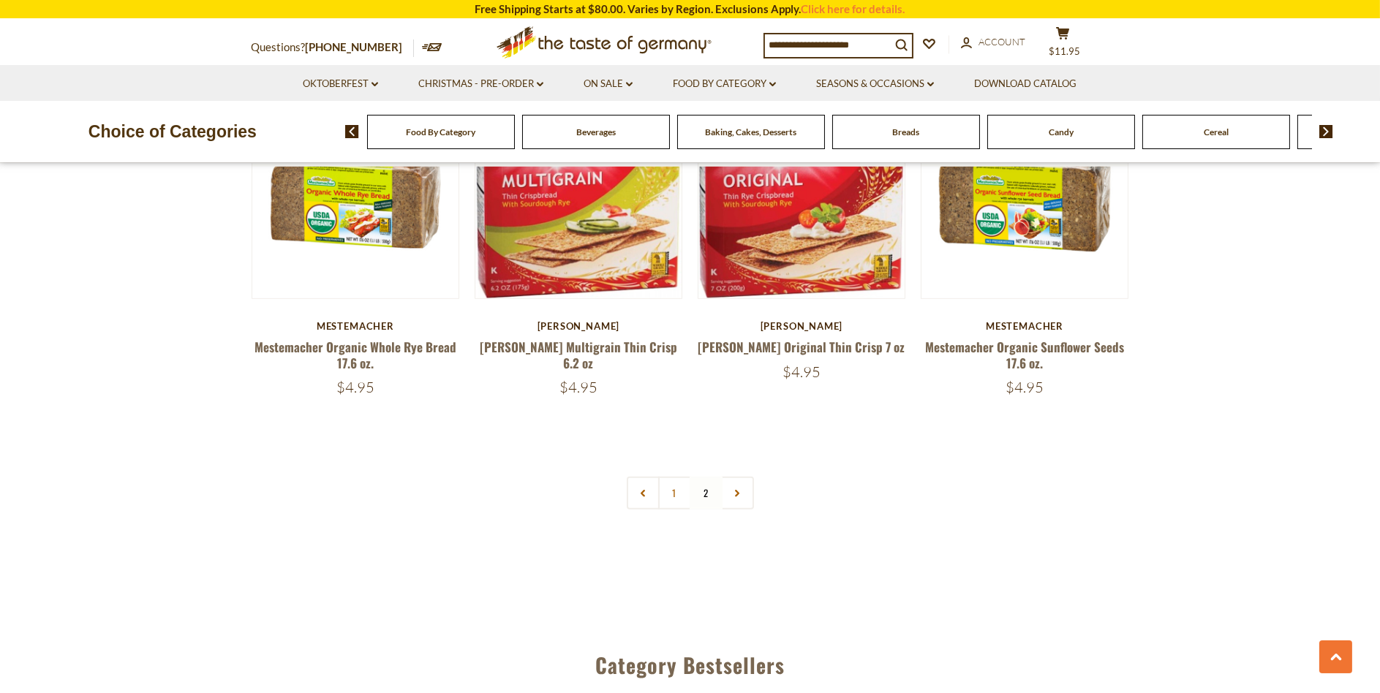
click at [704, 477] on nav "1 2" at bounding box center [690, 493] width 127 height 33
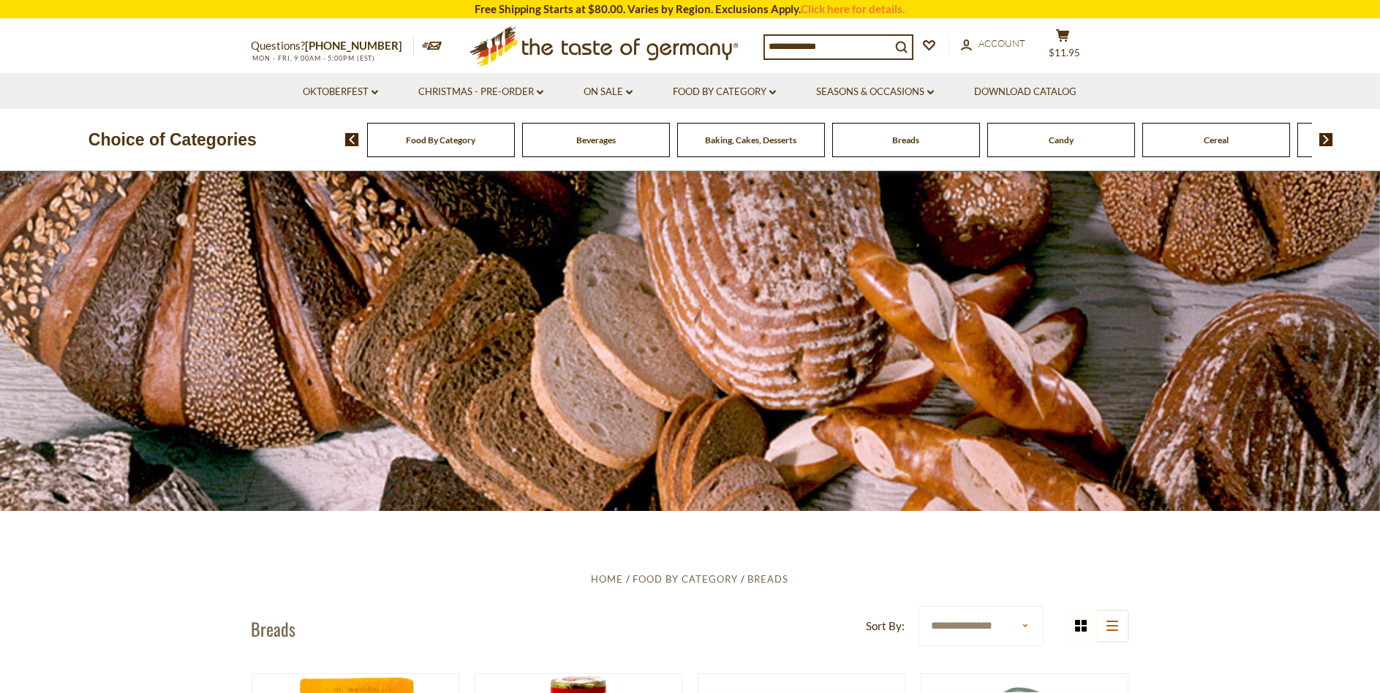
scroll to position [0, 0]
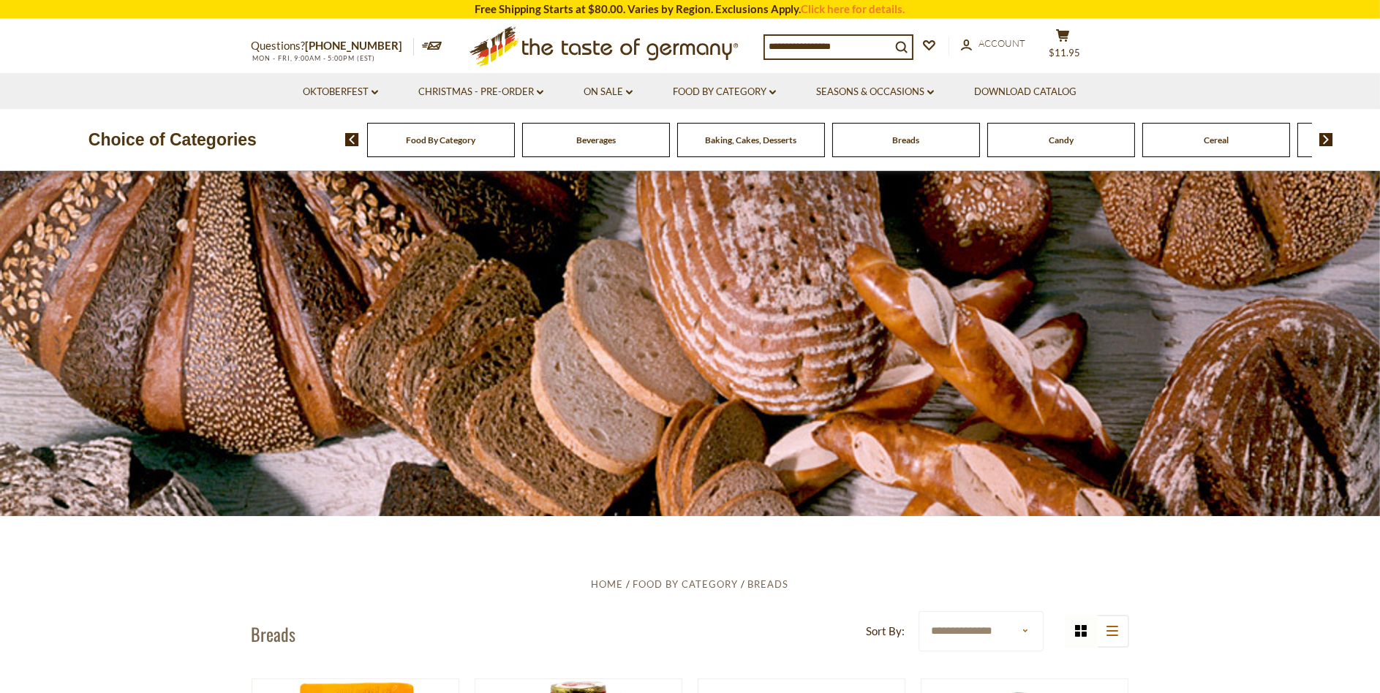
click at [515, 156] on div "Baking, Cakes, Desserts" at bounding box center [441, 140] width 148 height 34
click at [744, 143] on span "Baking, Cakes, Desserts" at bounding box center [750, 140] width 91 height 11
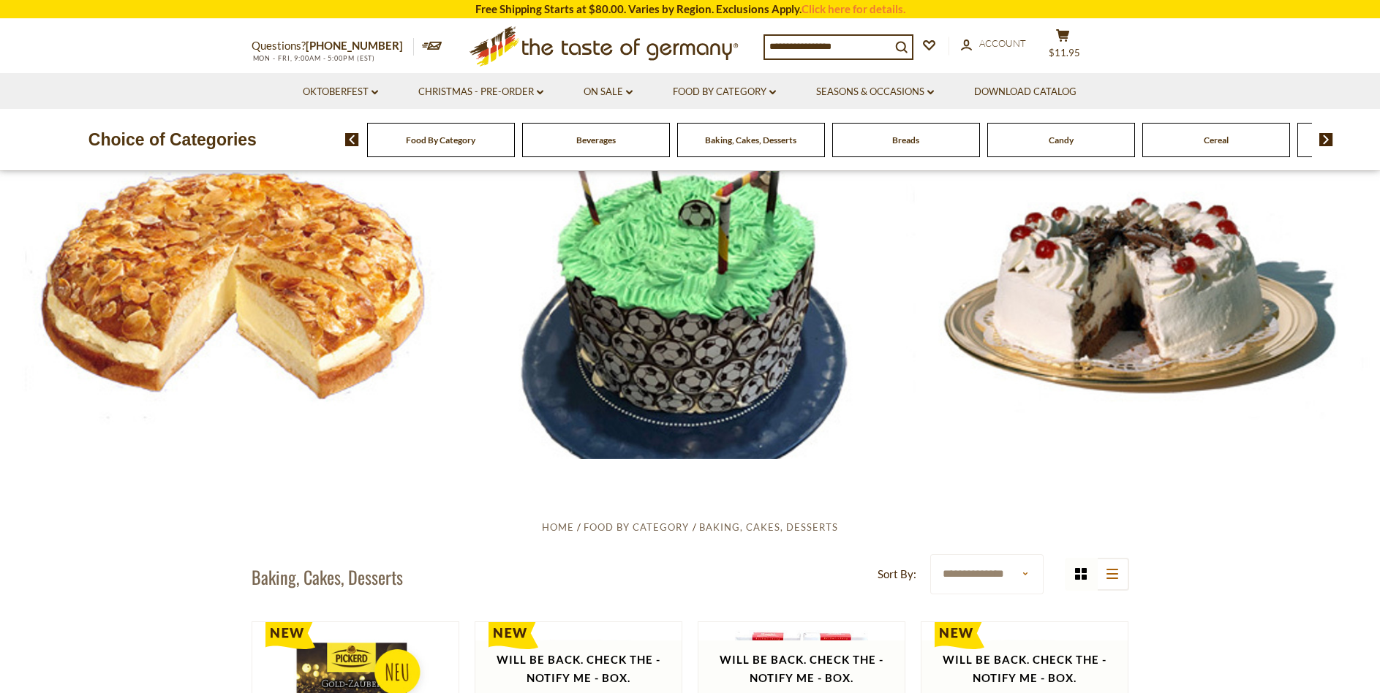
click at [744, 143] on span "Baking, Cakes, Desserts" at bounding box center [750, 140] width 91 height 11
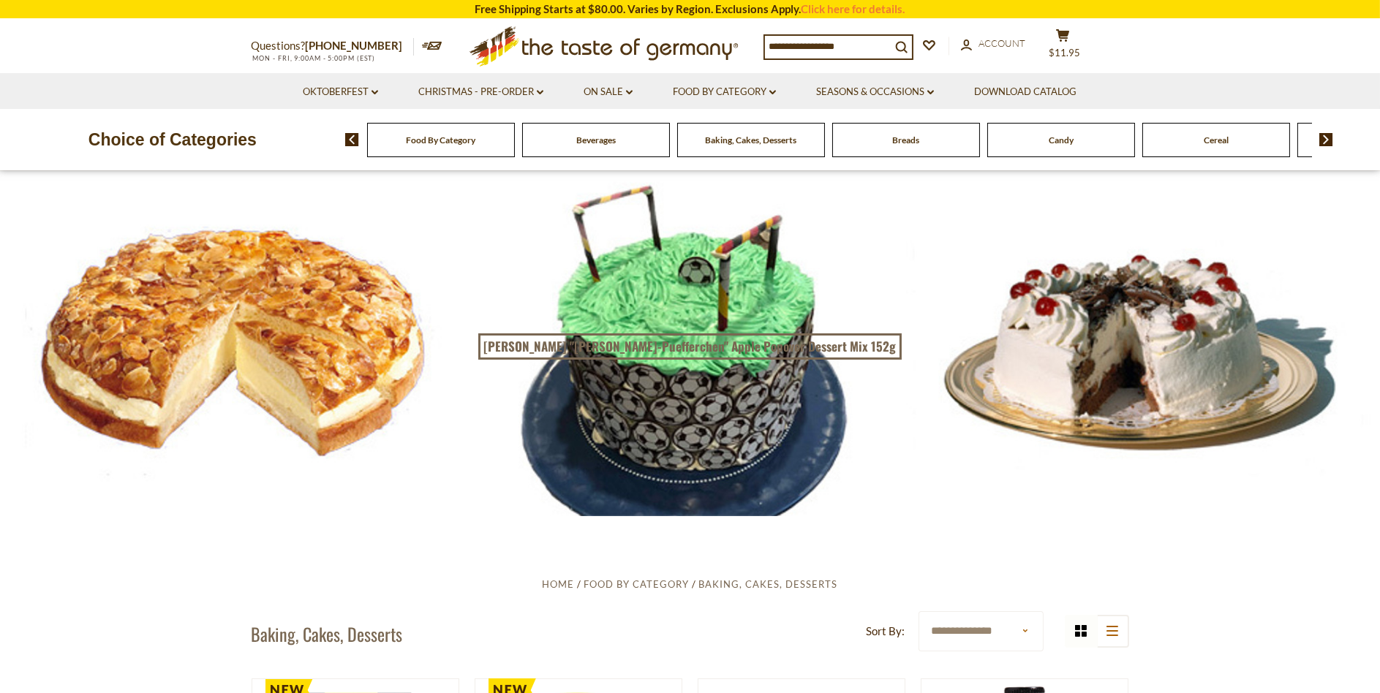
drag, startPoint x: 405, startPoint y: 434, endPoint x: 609, endPoint y: 313, distance: 237.4
click at [609, 314] on div at bounding box center [690, 343] width 1380 height 345
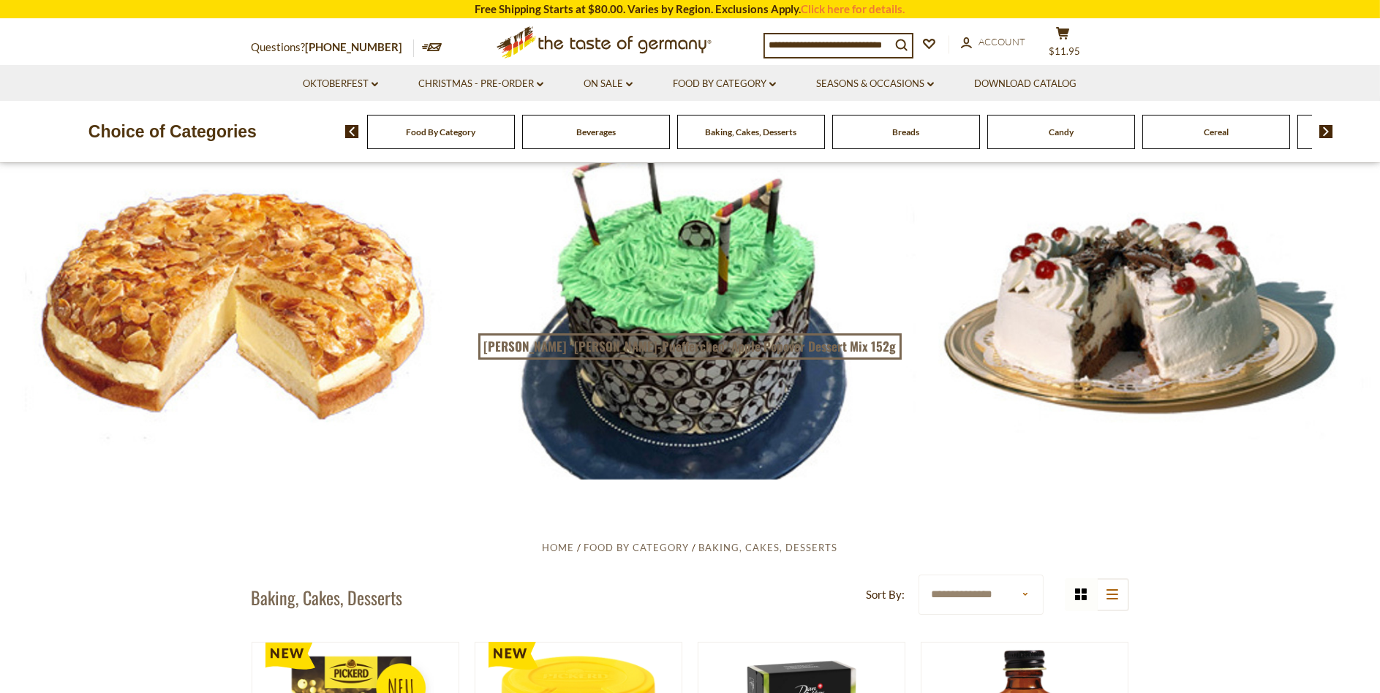
scroll to position [146, 0]
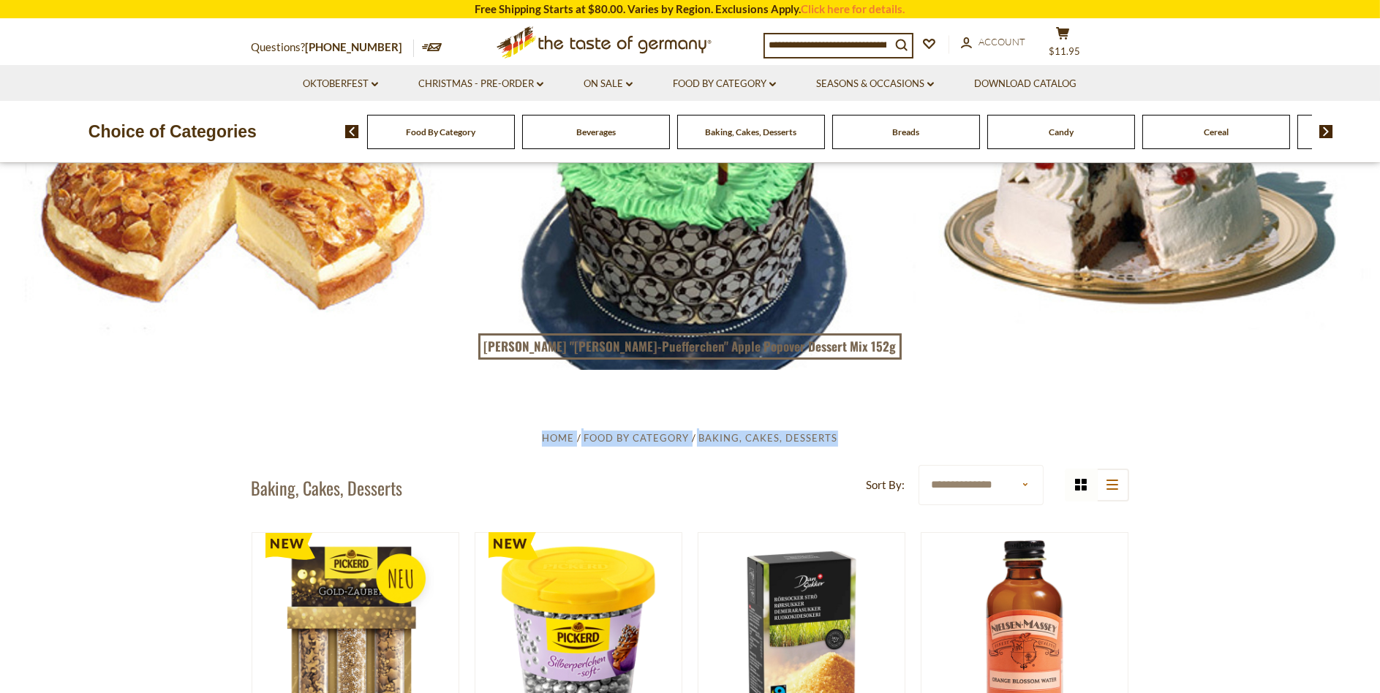
drag, startPoint x: 932, startPoint y: 346, endPoint x: 1051, endPoint y: 393, distance: 128.3
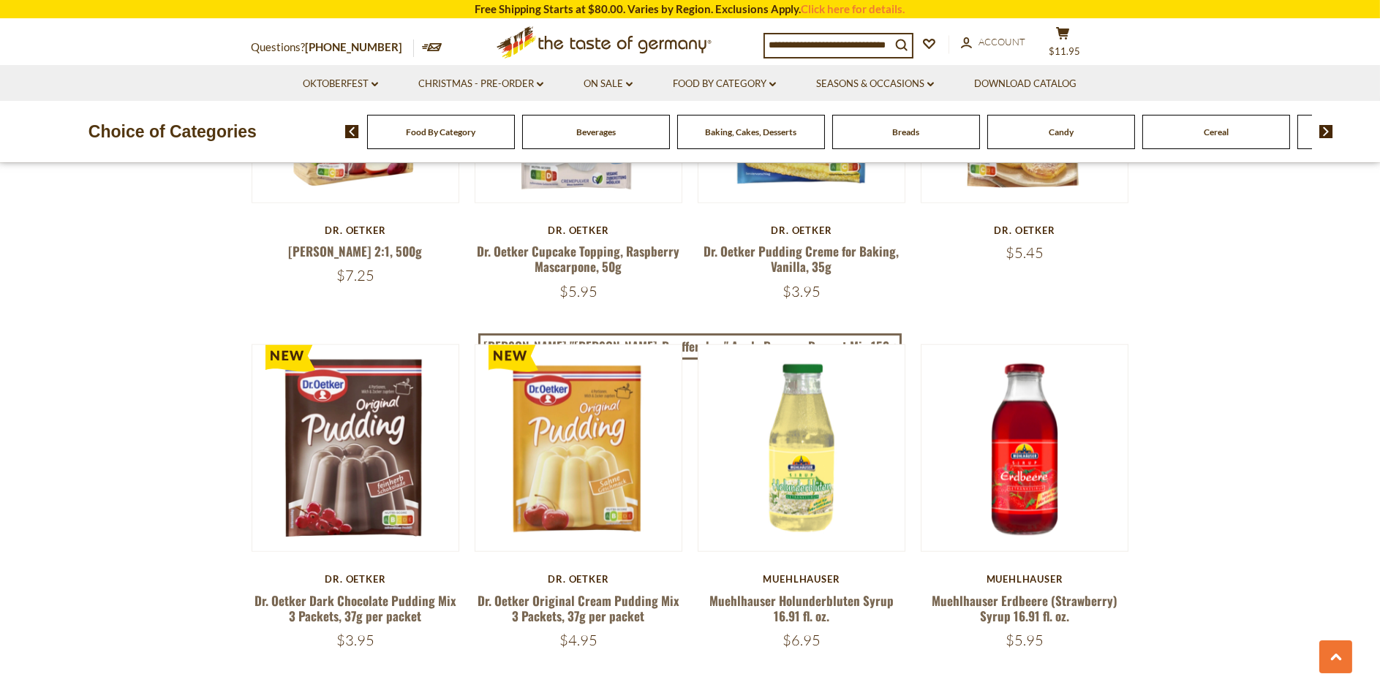
scroll to position [3290, 0]
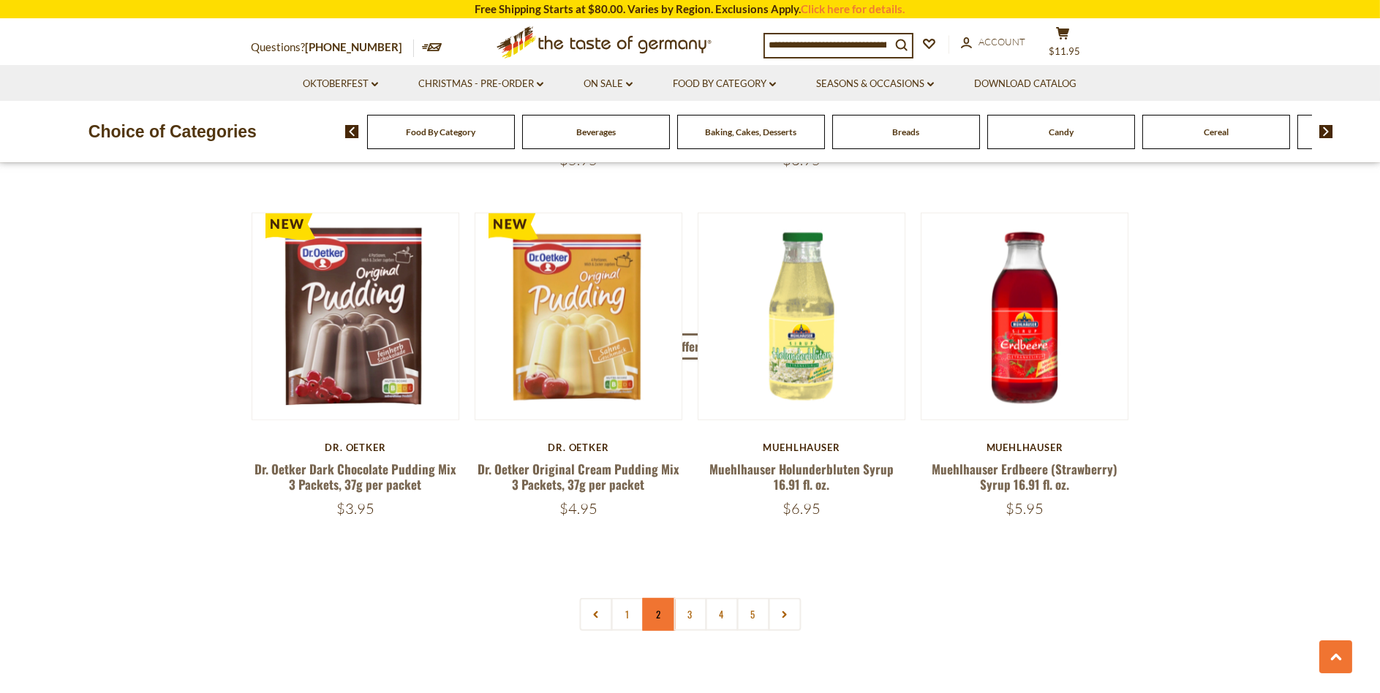
click at [660, 603] on link "2" at bounding box center [658, 614] width 33 height 33
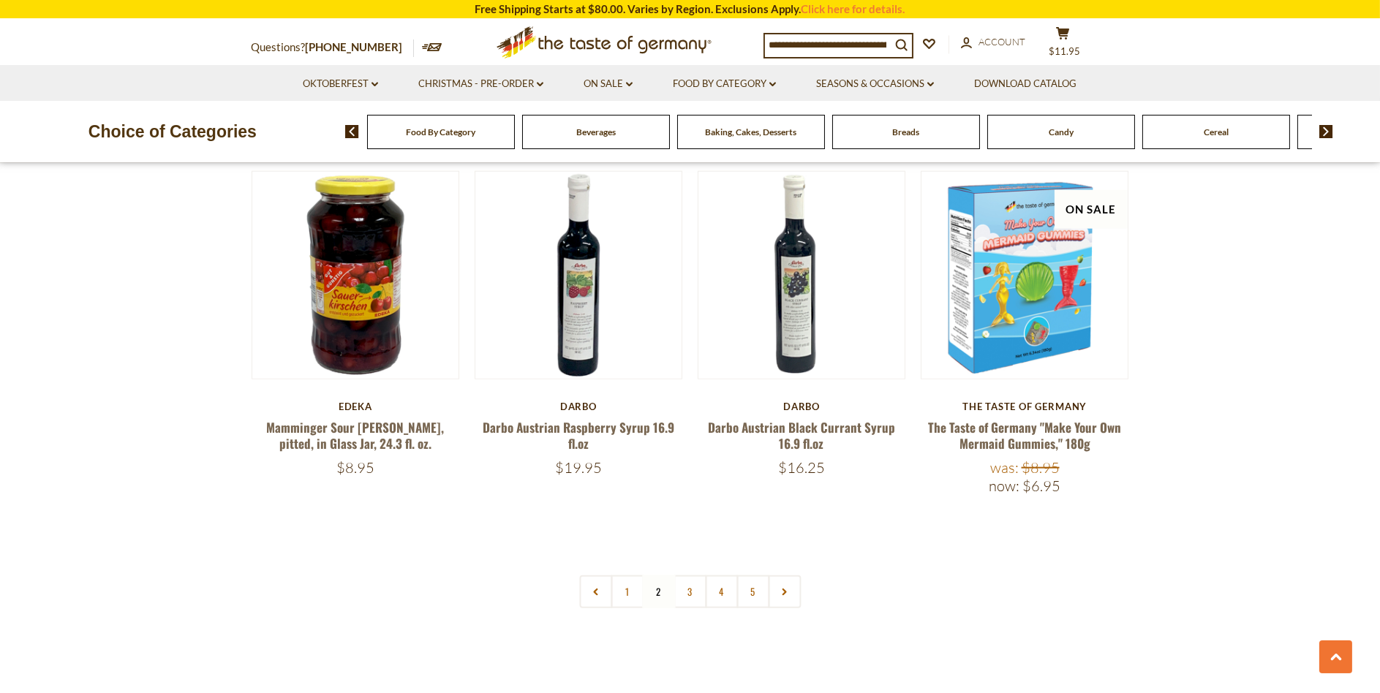
scroll to position [3462, 0]
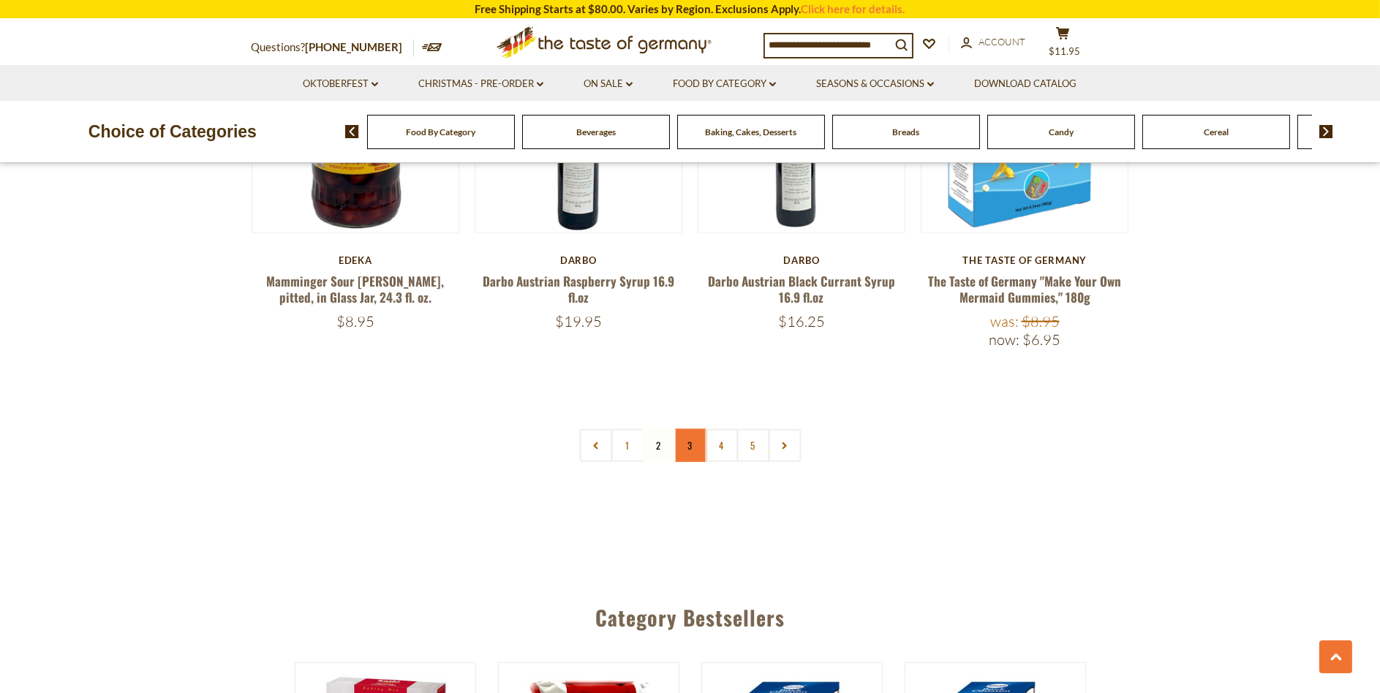
click at [695, 430] on link "3" at bounding box center [689, 445] width 33 height 33
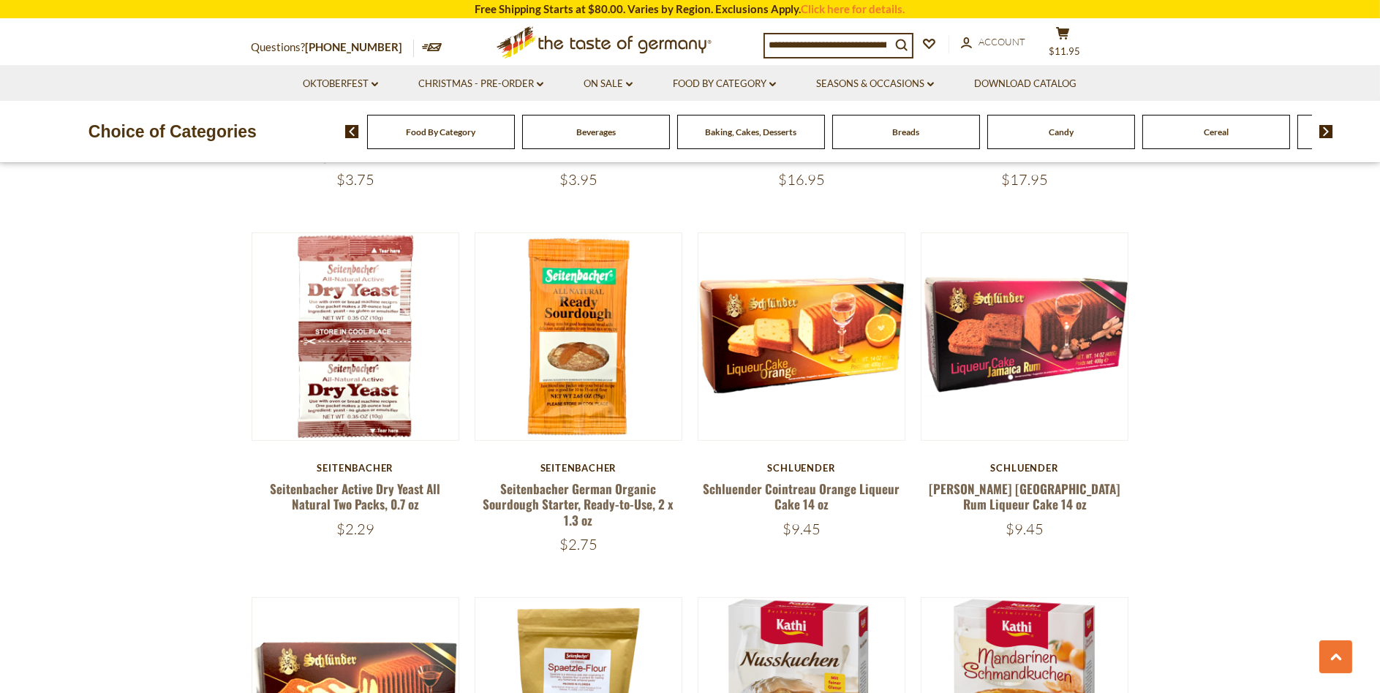
scroll to position [1195, 0]
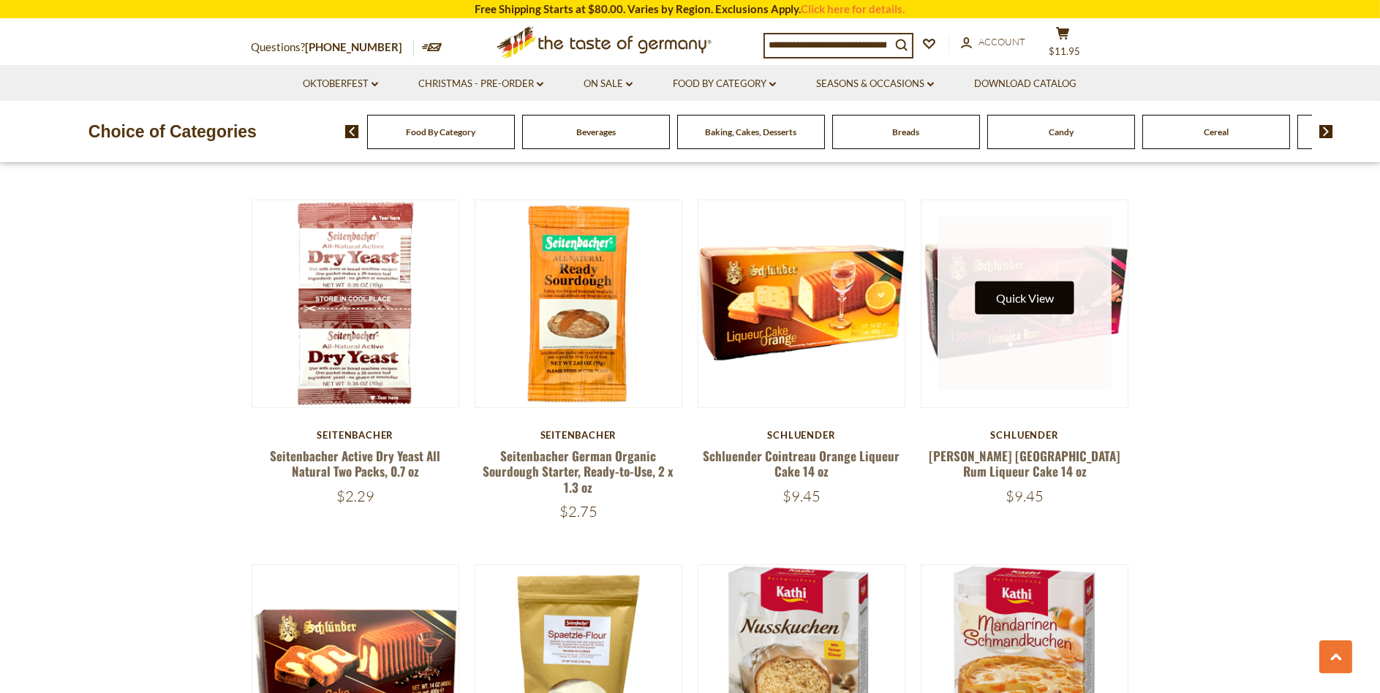
click at [1013, 308] on button "Quick View" at bounding box center [1024, 297] width 99 height 33
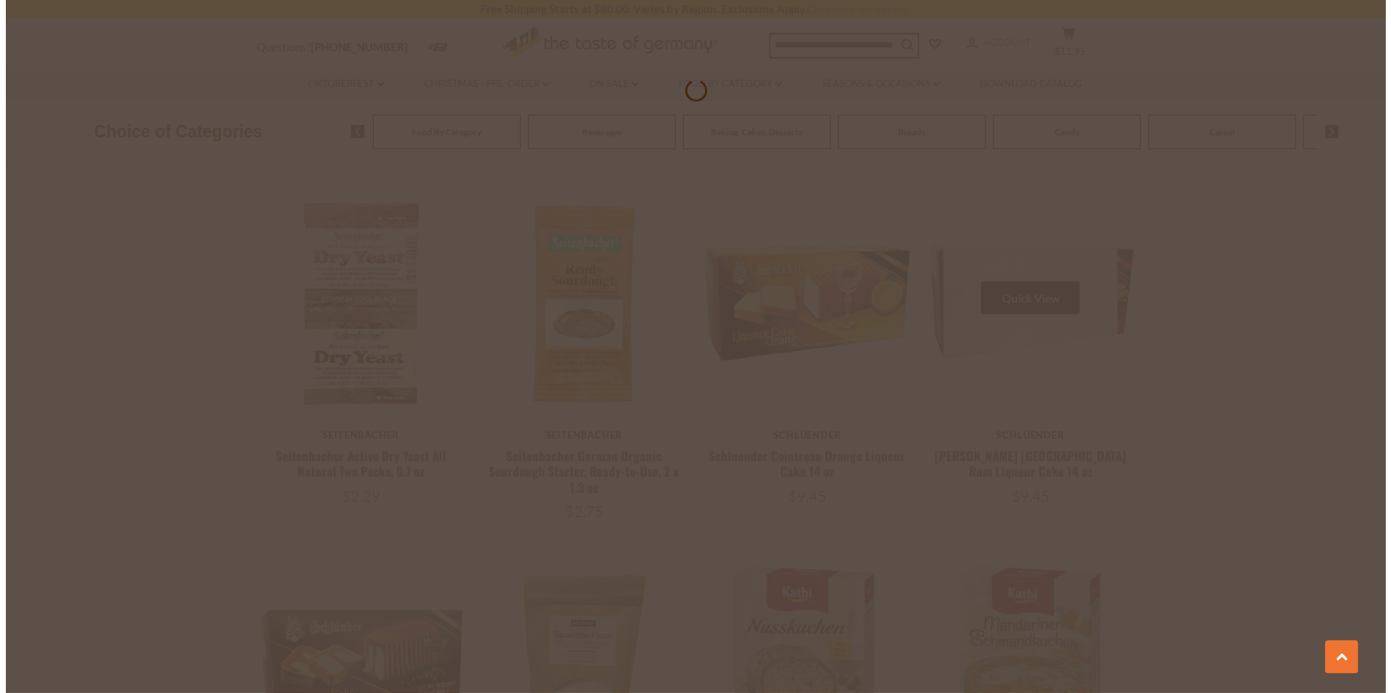
scroll to position [1198, 0]
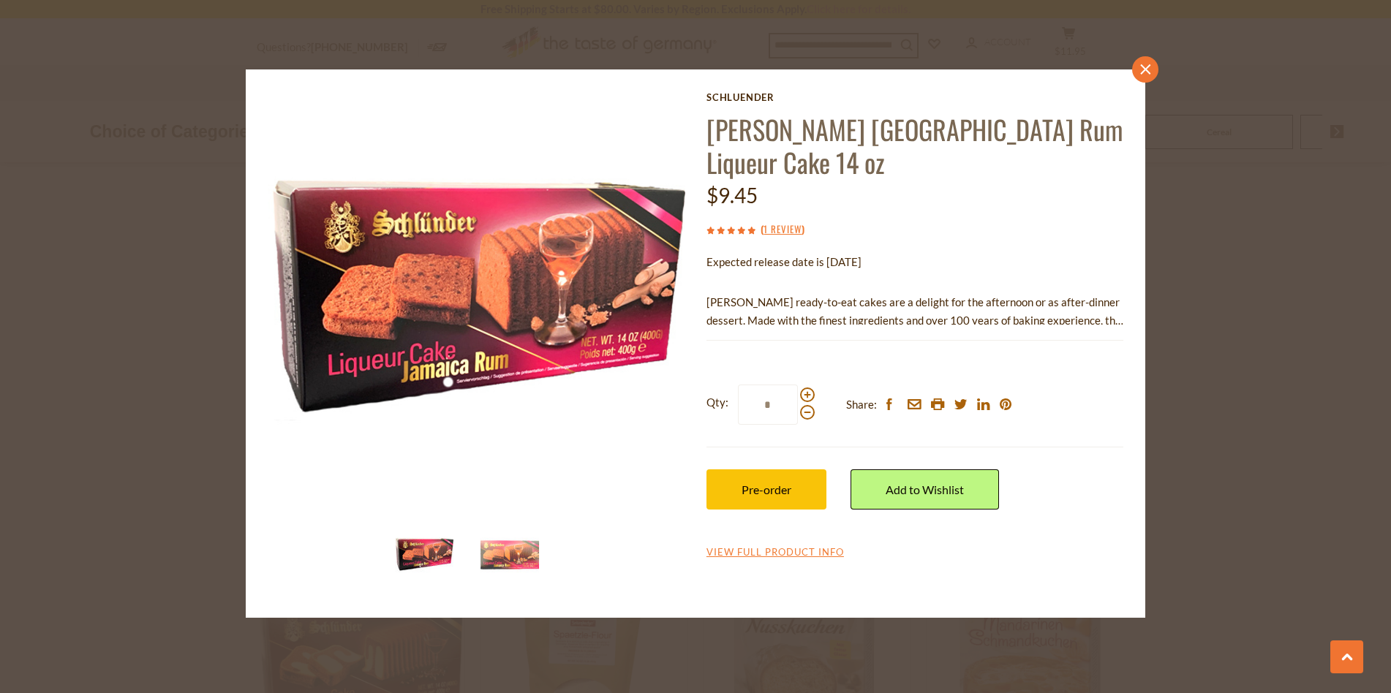
click at [1144, 64] on icon "close" at bounding box center [1145, 69] width 11 height 11
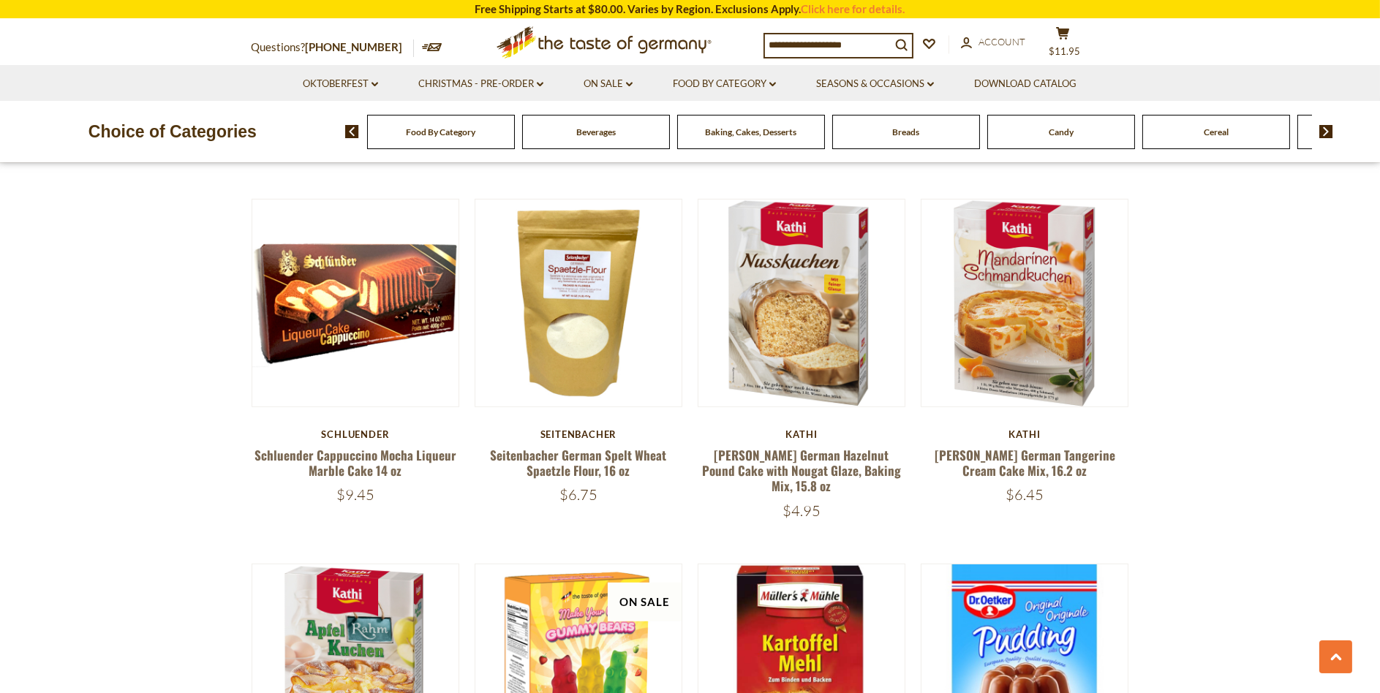
scroll to position [1634, 0]
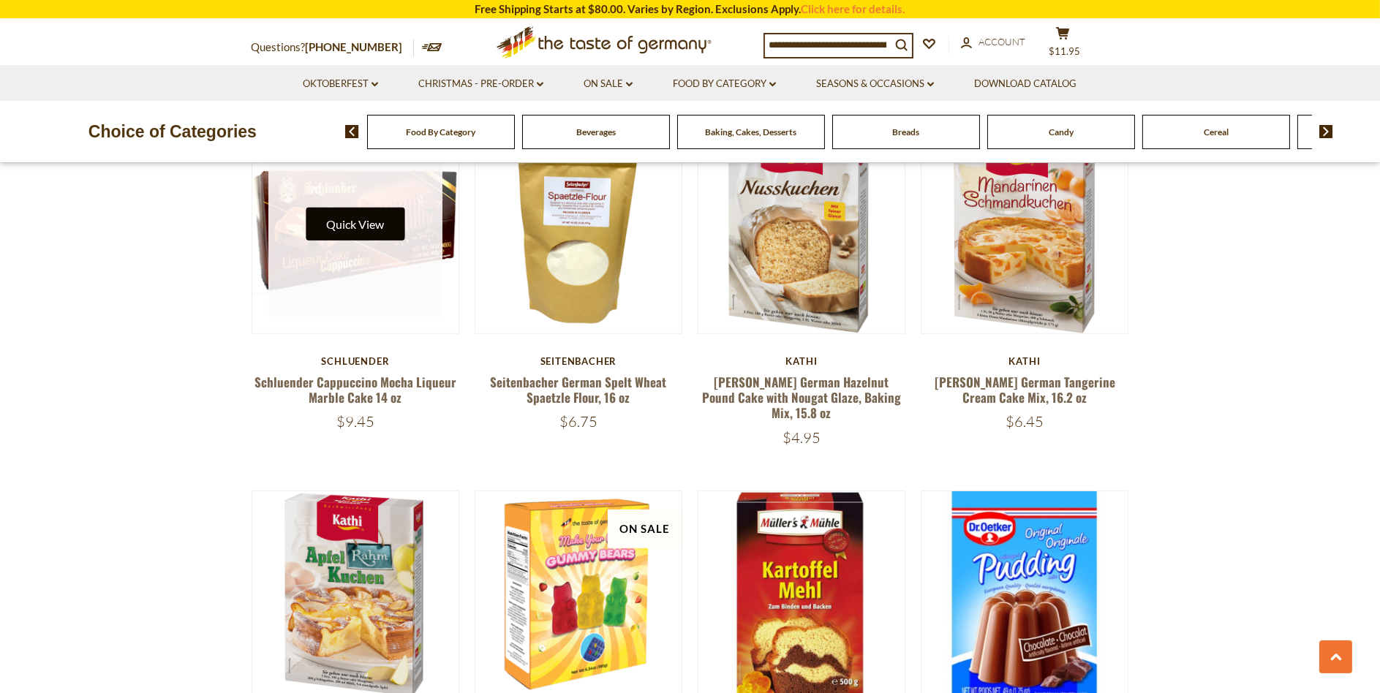
click at [349, 217] on button "Quick View" at bounding box center [355, 224] width 99 height 33
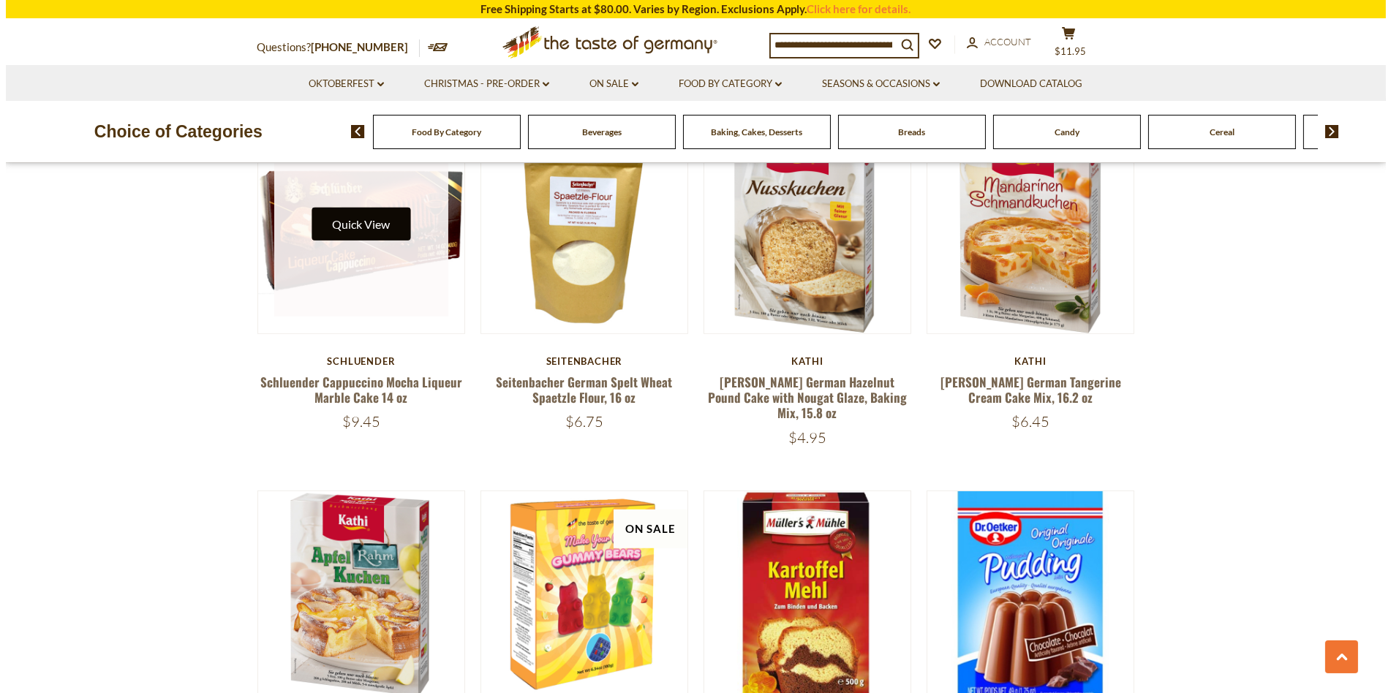
scroll to position [1637, 0]
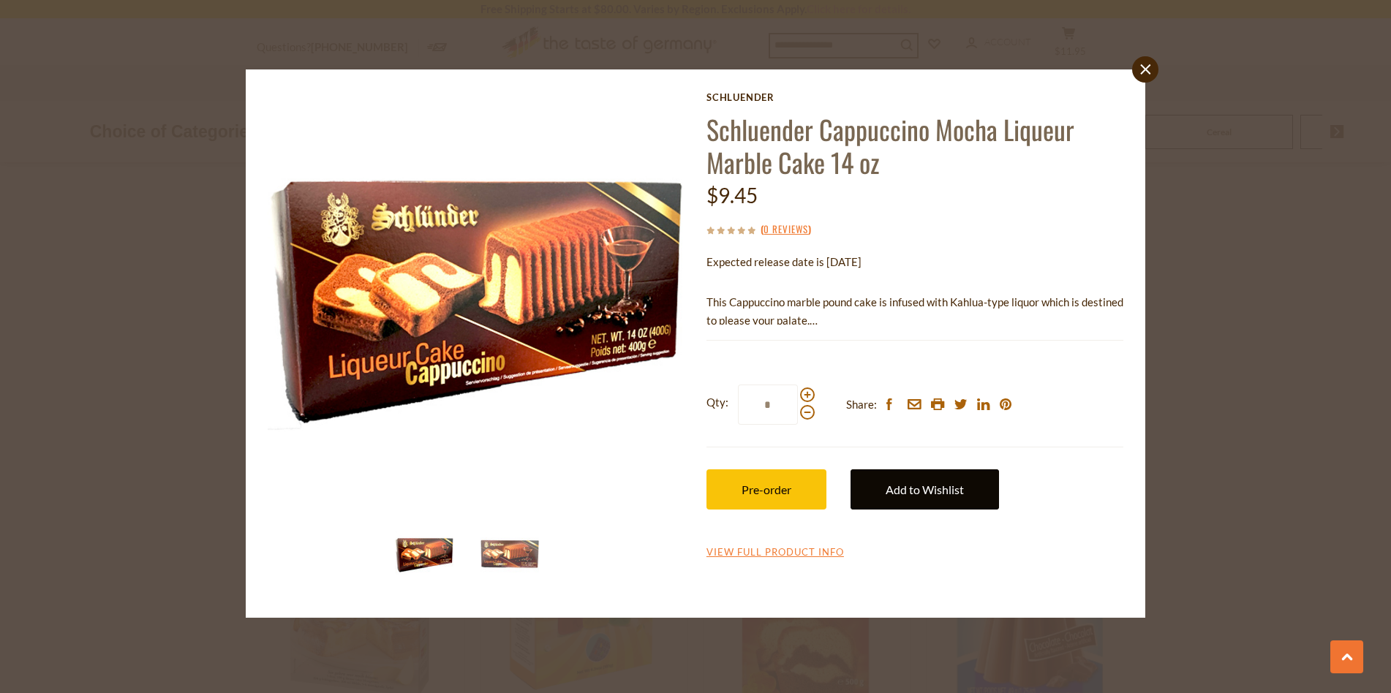
click at [899, 495] on link "Add to Wishlist" at bounding box center [924, 489] width 148 height 40
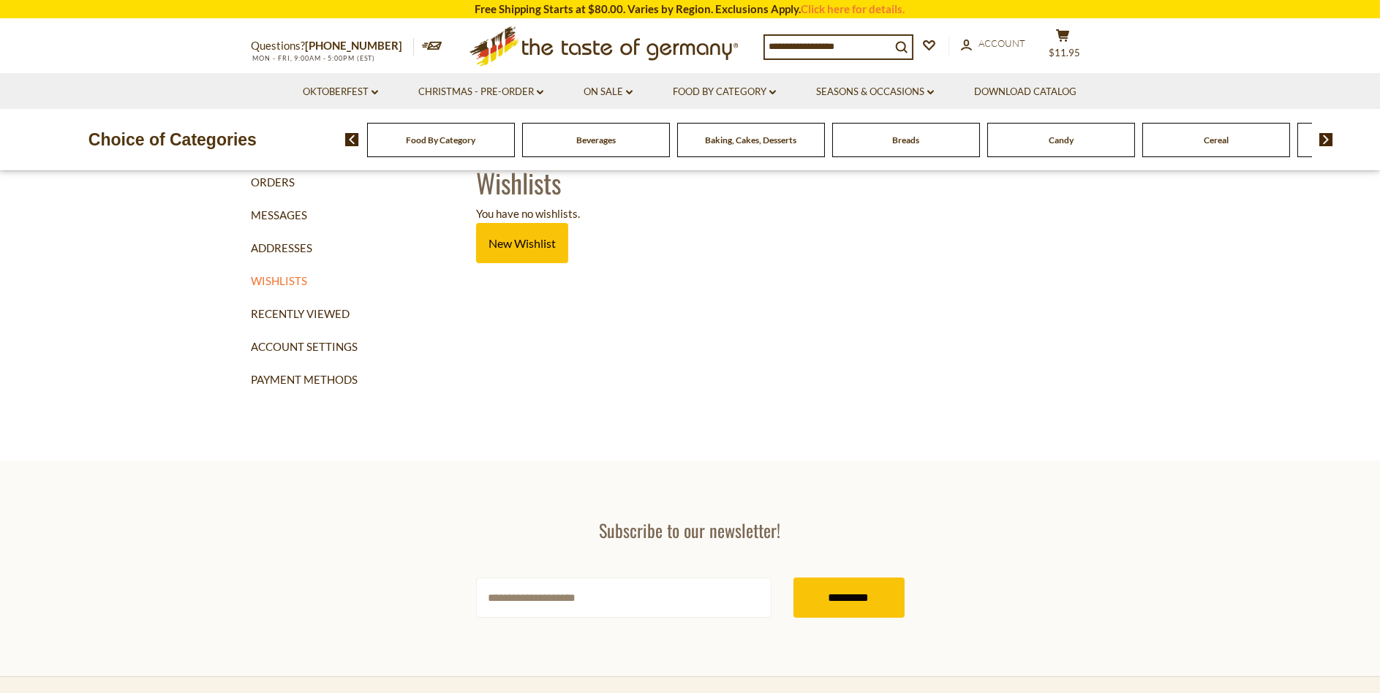
scroll to position [73, 0]
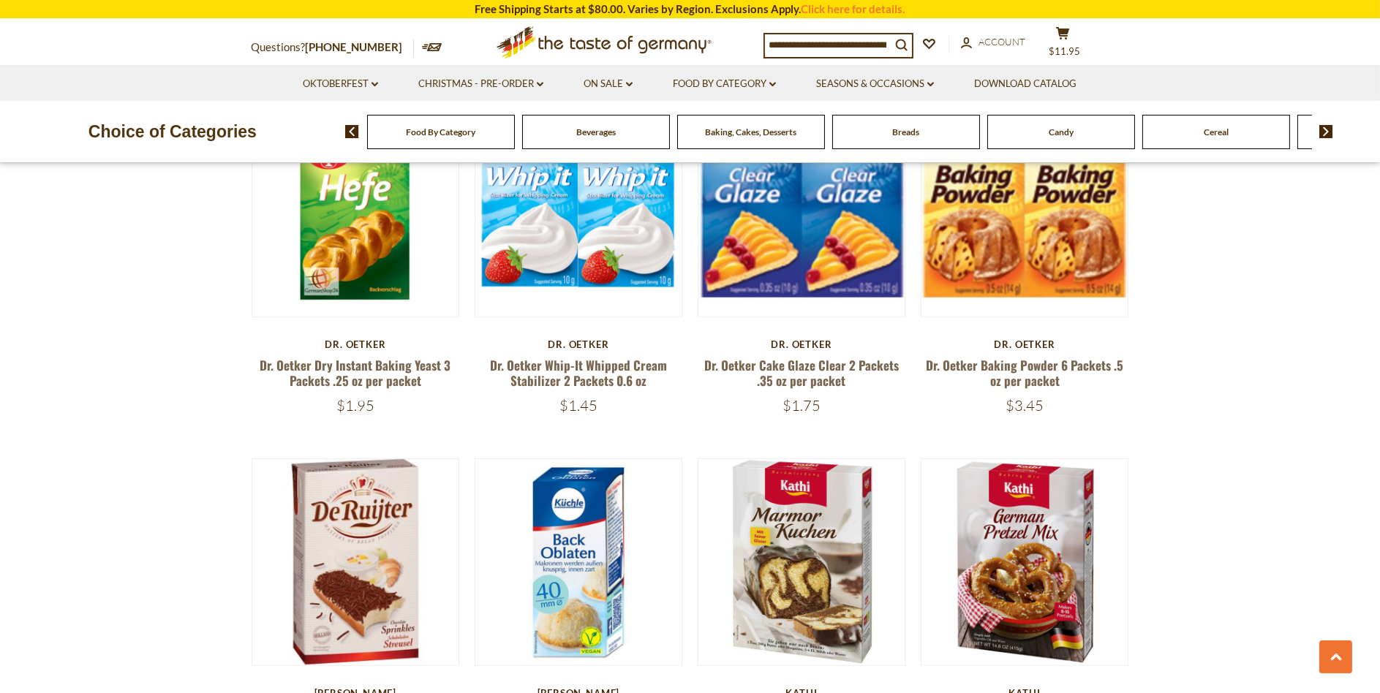
scroll to position [2295, 0]
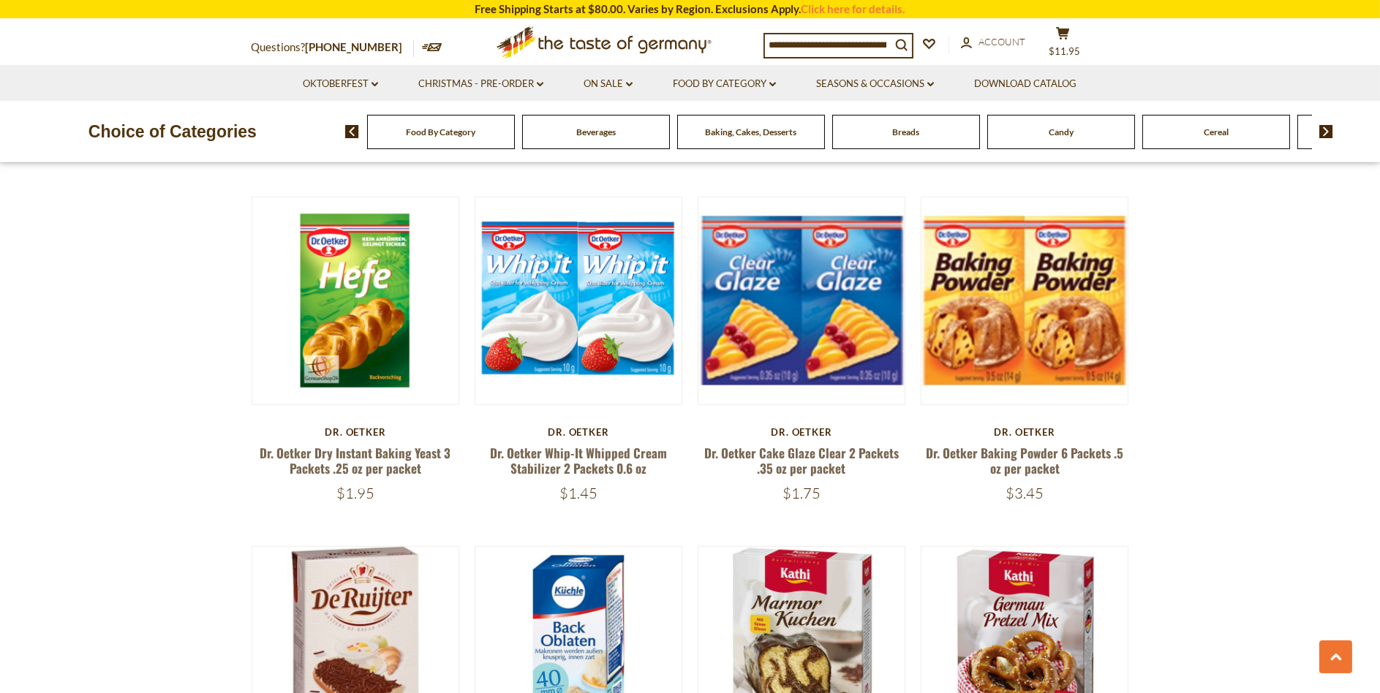
click at [1325, 132] on img at bounding box center [1326, 131] width 14 height 13
click at [1325, 128] on img at bounding box center [1326, 131] width 14 height 13
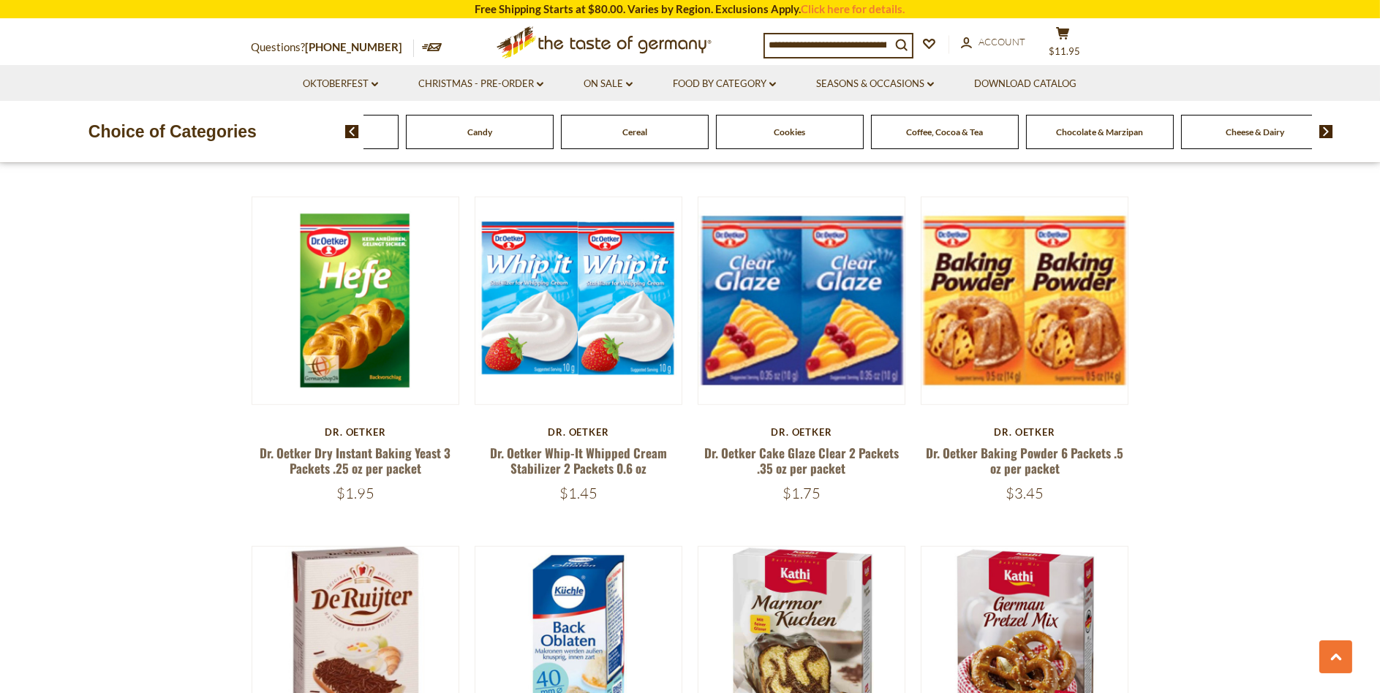
click at [1243, 132] on span "Cheese & Dairy" at bounding box center [1254, 131] width 58 height 11
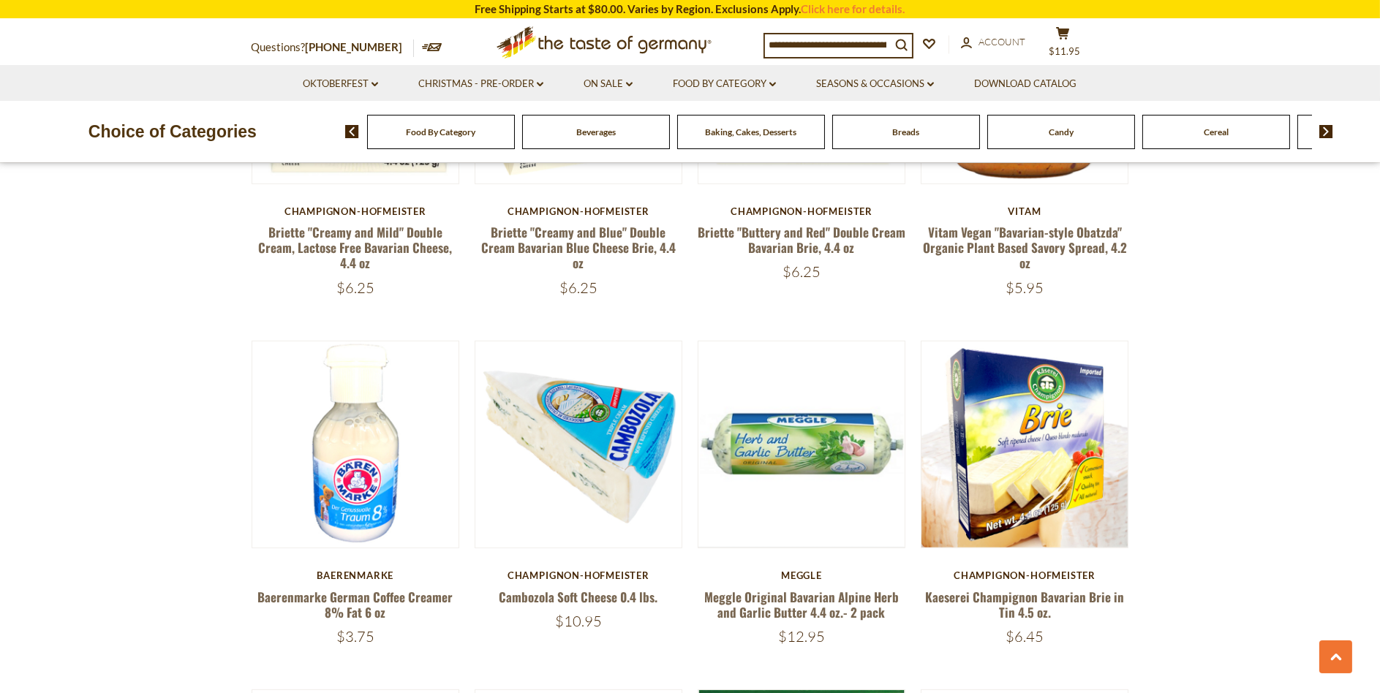
scroll to position [1024, 0]
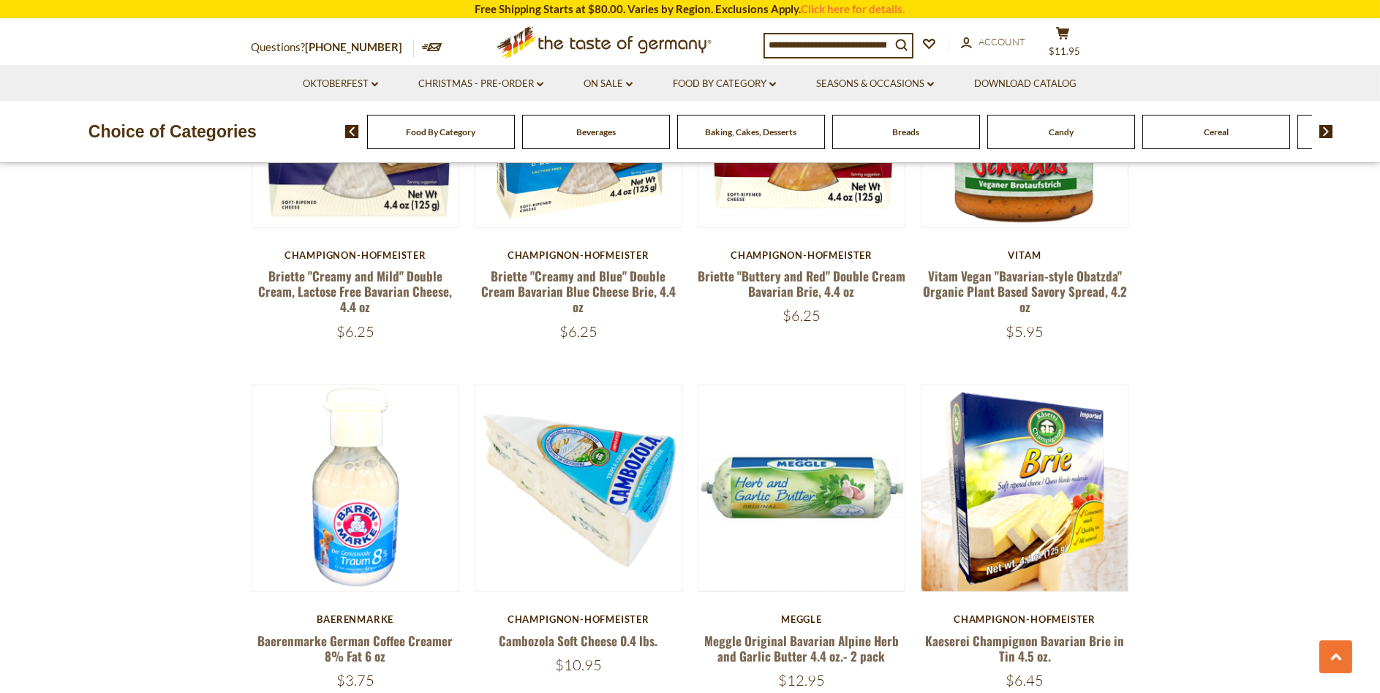
click at [1329, 129] on img at bounding box center [1326, 131] width 14 height 13
click at [1327, 127] on img at bounding box center [1326, 131] width 14 height 13
click at [1323, 129] on img at bounding box center [1326, 131] width 14 height 13
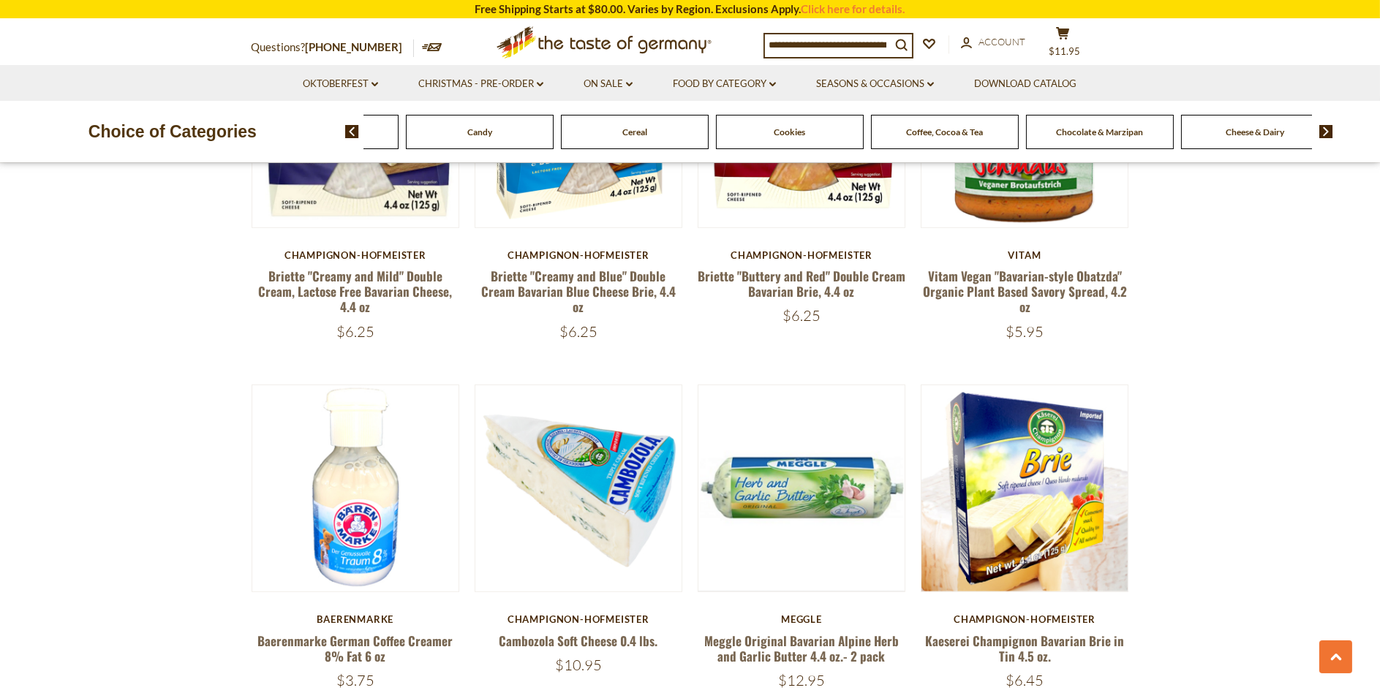
click at [1328, 128] on img at bounding box center [1326, 131] width 14 height 13
click at [1317, 131] on span at bounding box center [1320, 131] width 25 height 13
click at [1327, 127] on img at bounding box center [1326, 131] width 14 height 13
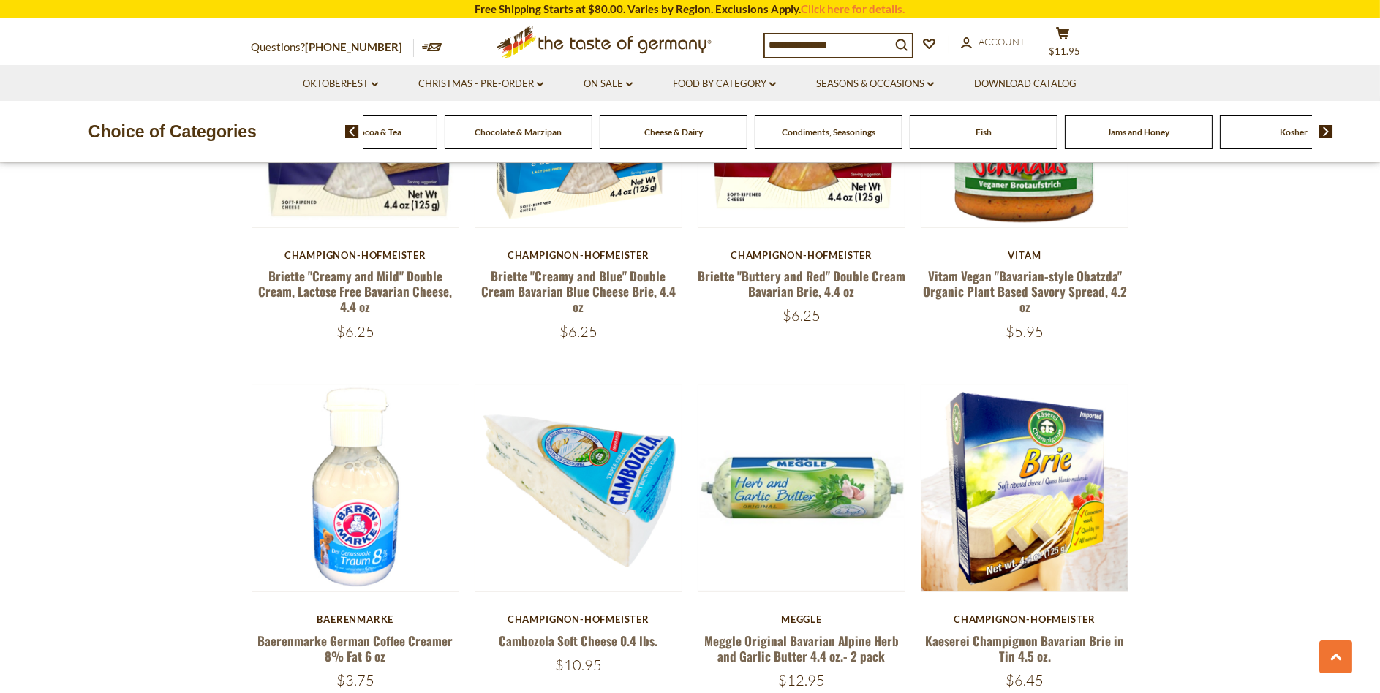
click at [1327, 127] on img at bounding box center [1326, 131] width 14 height 13
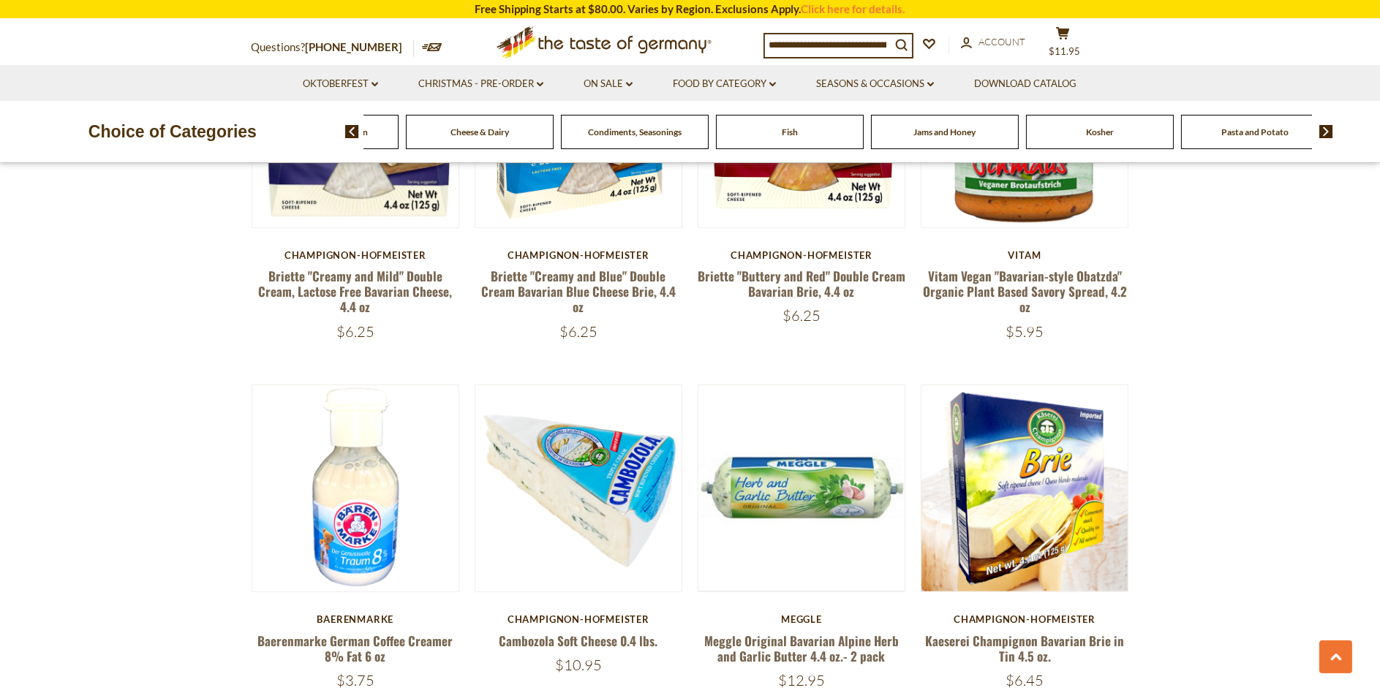
click at [1329, 126] on img at bounding box center [1326, 131] width 14 height 13
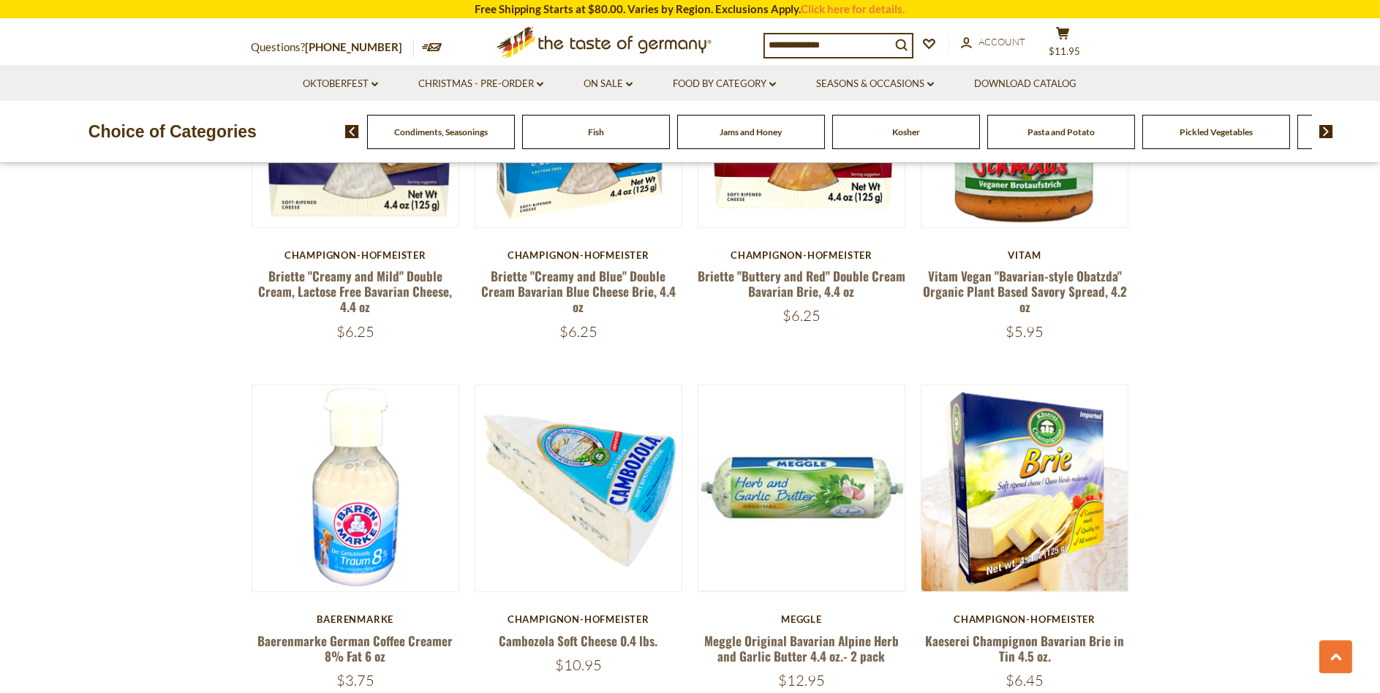
click at [1325, 131] on img at bounding box center [1326, 131] width 14 height 13
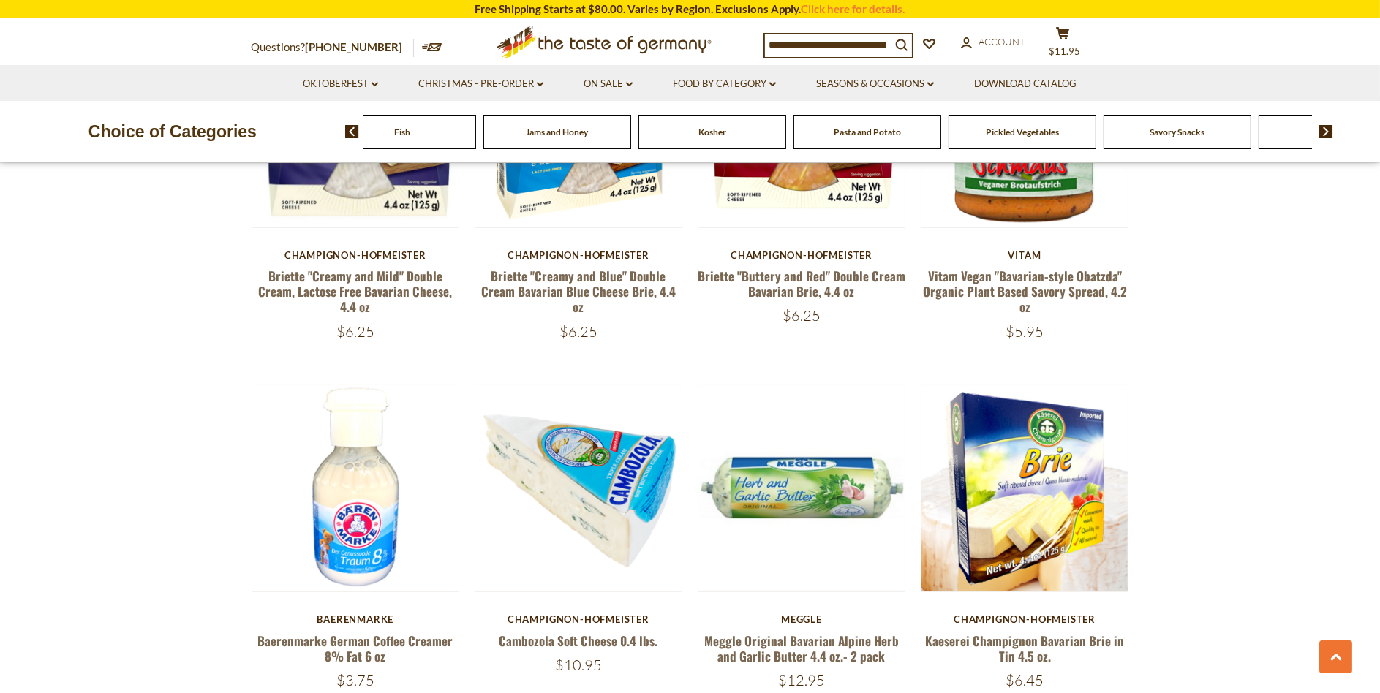
click at [1324, 131] on img at bounding box center [1326, 131] width 14 height 13
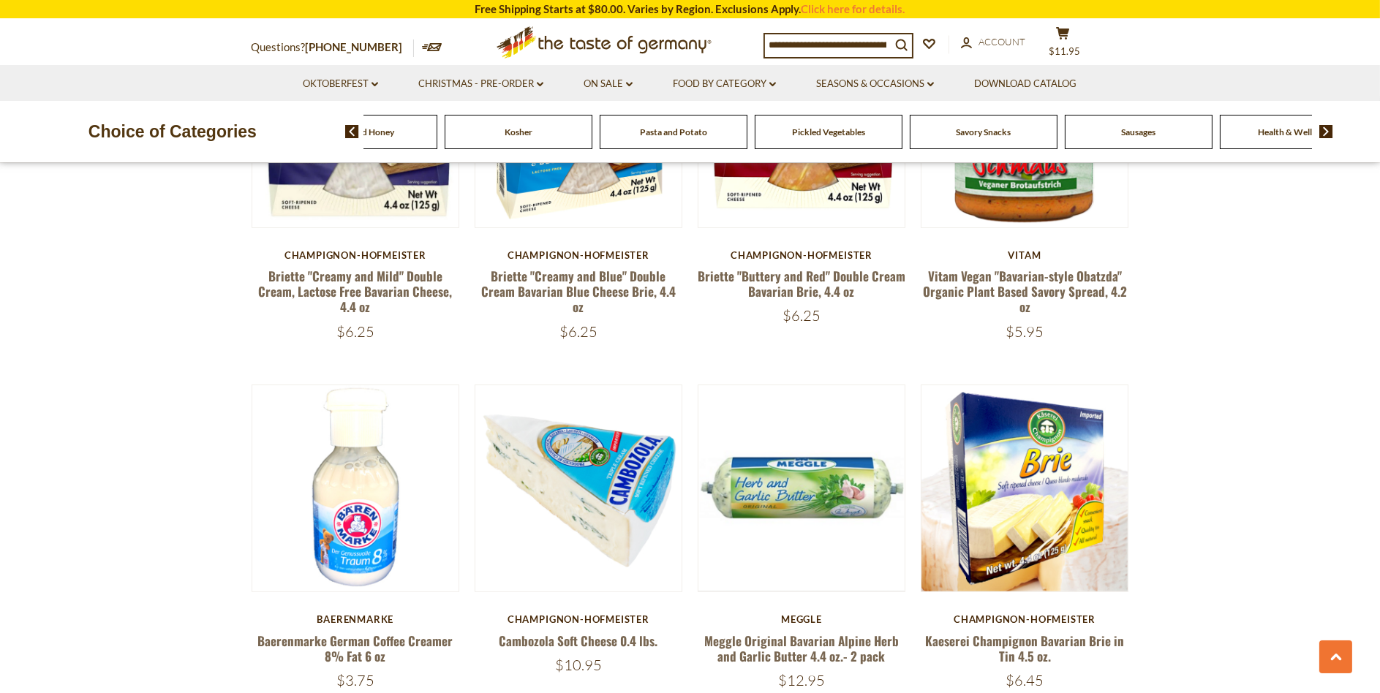
click at [1325, 122] on div "Food By Category Beverages Baking, Cakes, Desserts Breads Candy Cereal Cookies …" at bounding box center [862, 131] width 1035 height 35
click at [1324, 126] on img at bounding box center [1326, 131] width 14 height 13
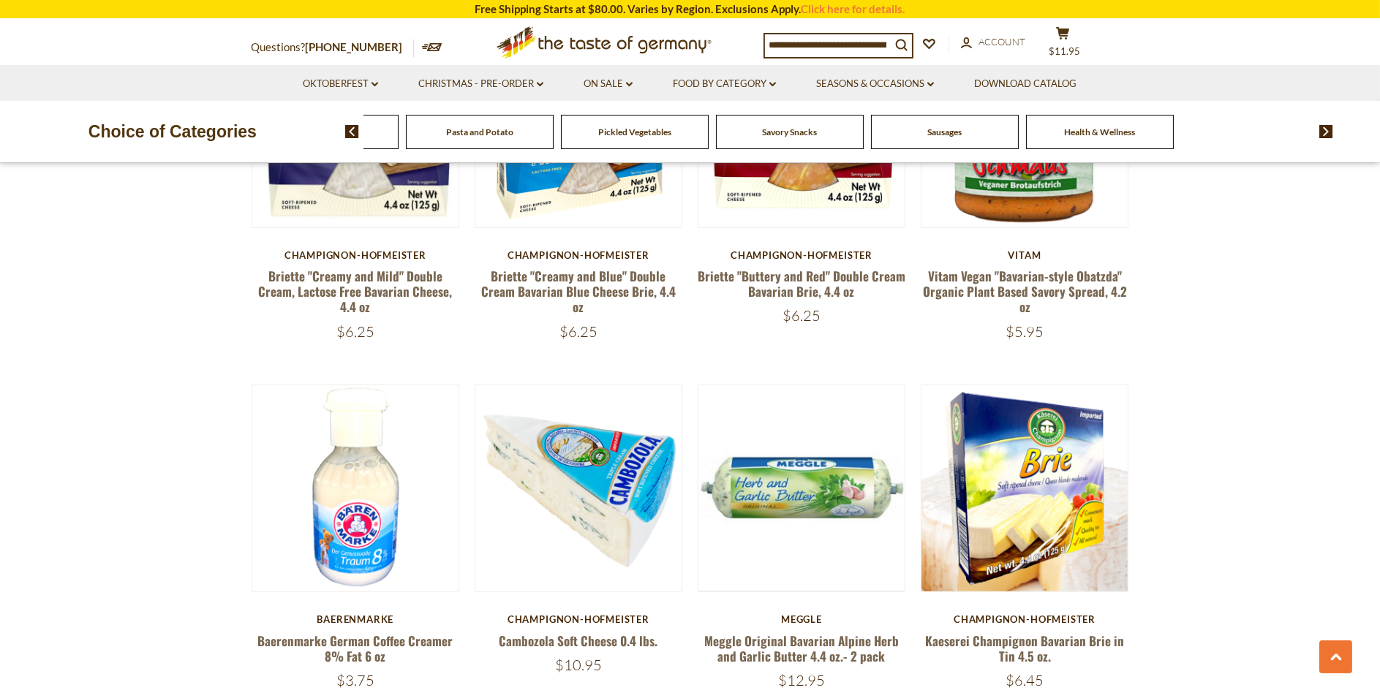
click at [351, 132] on img at bounding box center [352, 131] width 14 height 13
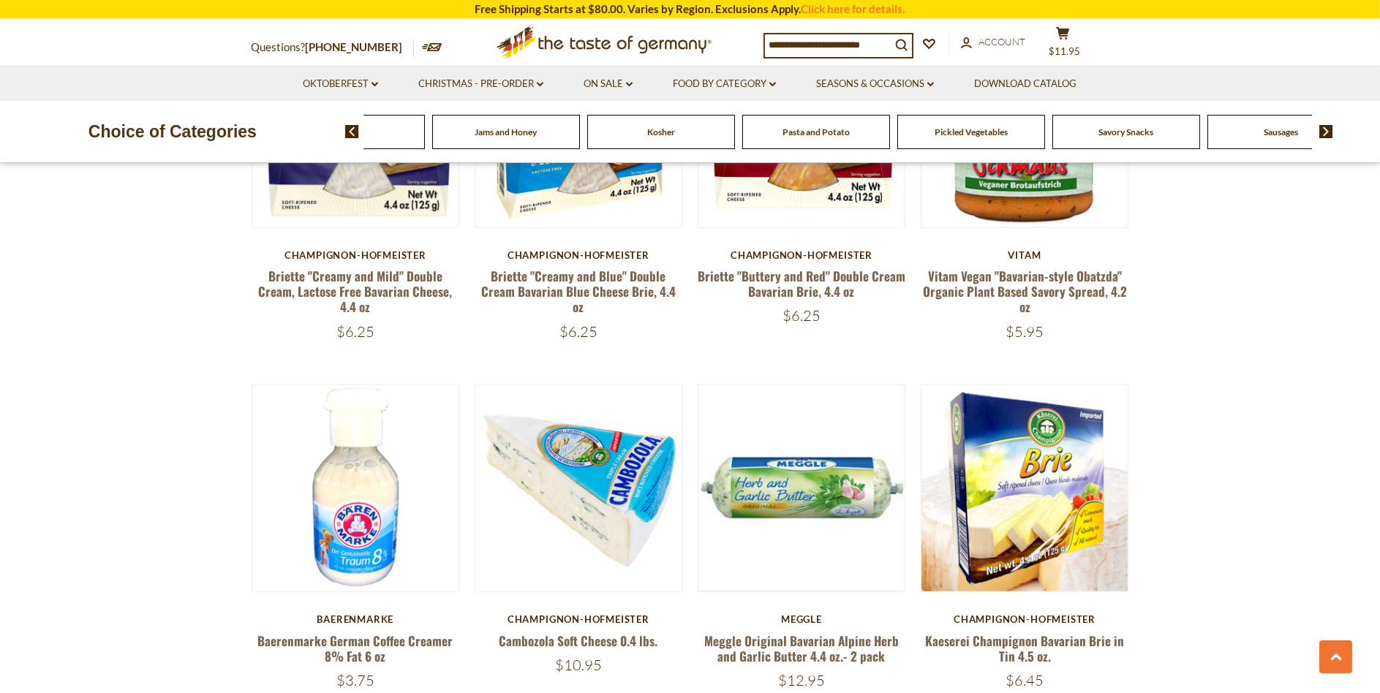
click at [350, 131] on img at bounding box center [352, 131] width 14 height 13
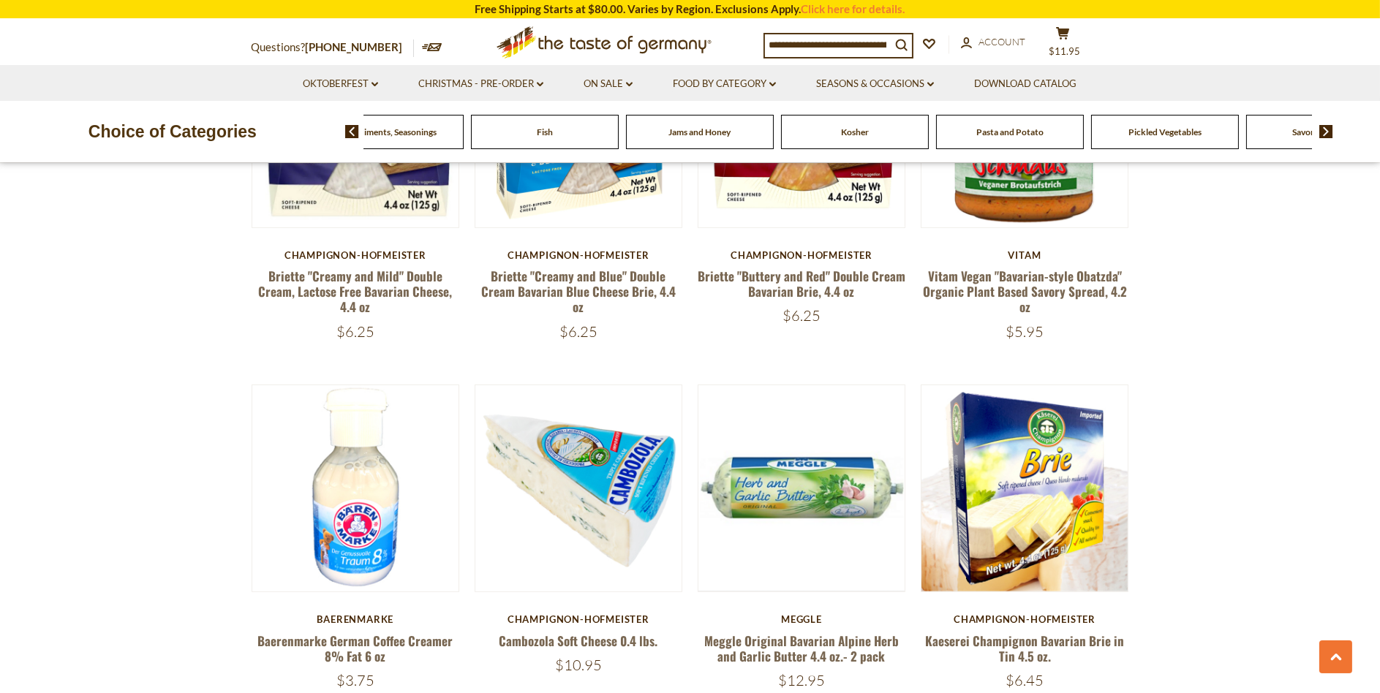
click at [836, 42] on input at bounding box center [828, 44] width 126 height 20
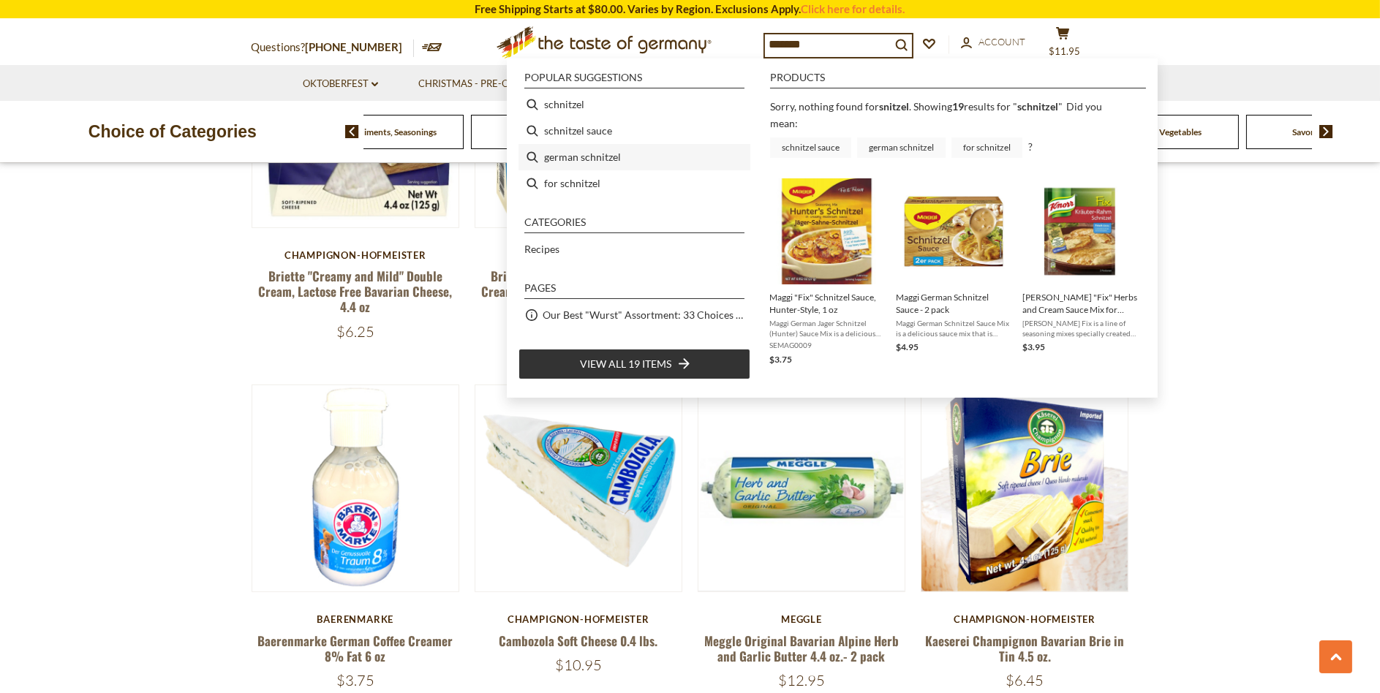
click at [571, 154] on li "german schnitzel" at bounding box center [634, 157] width 232 height 26
type input "**********"
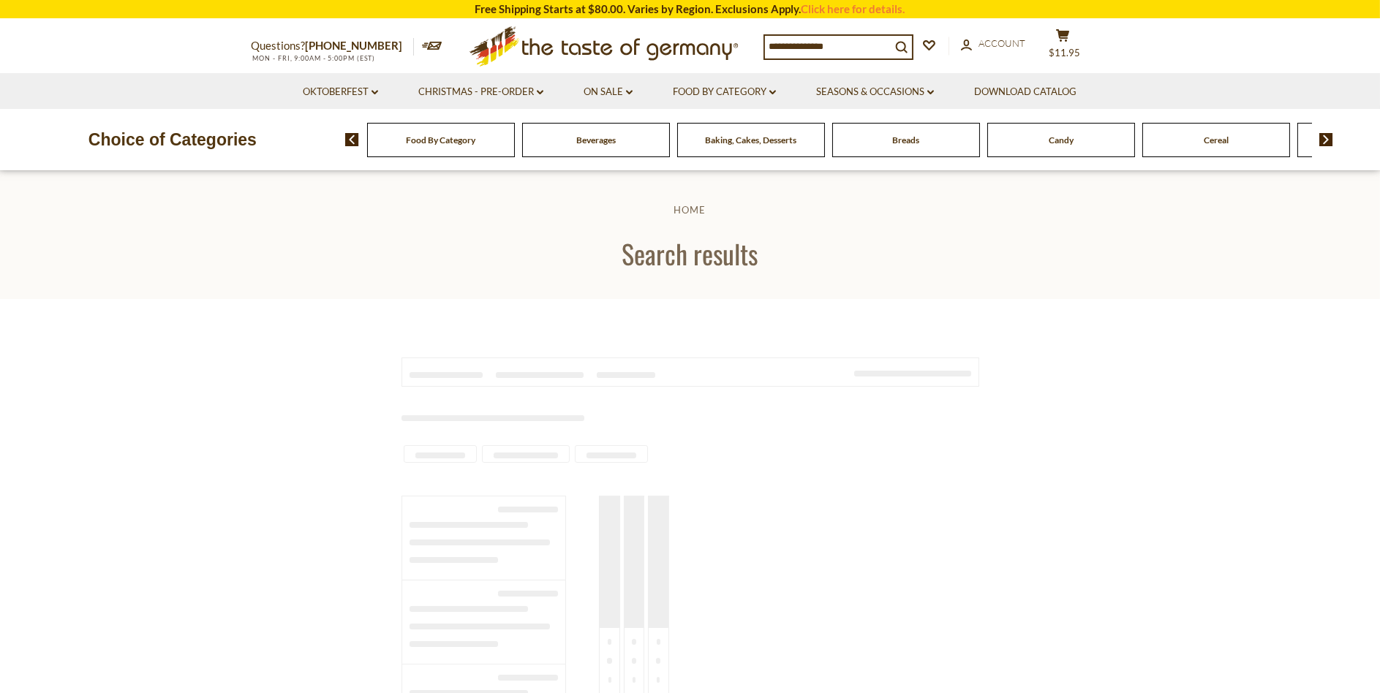
type input "**********"
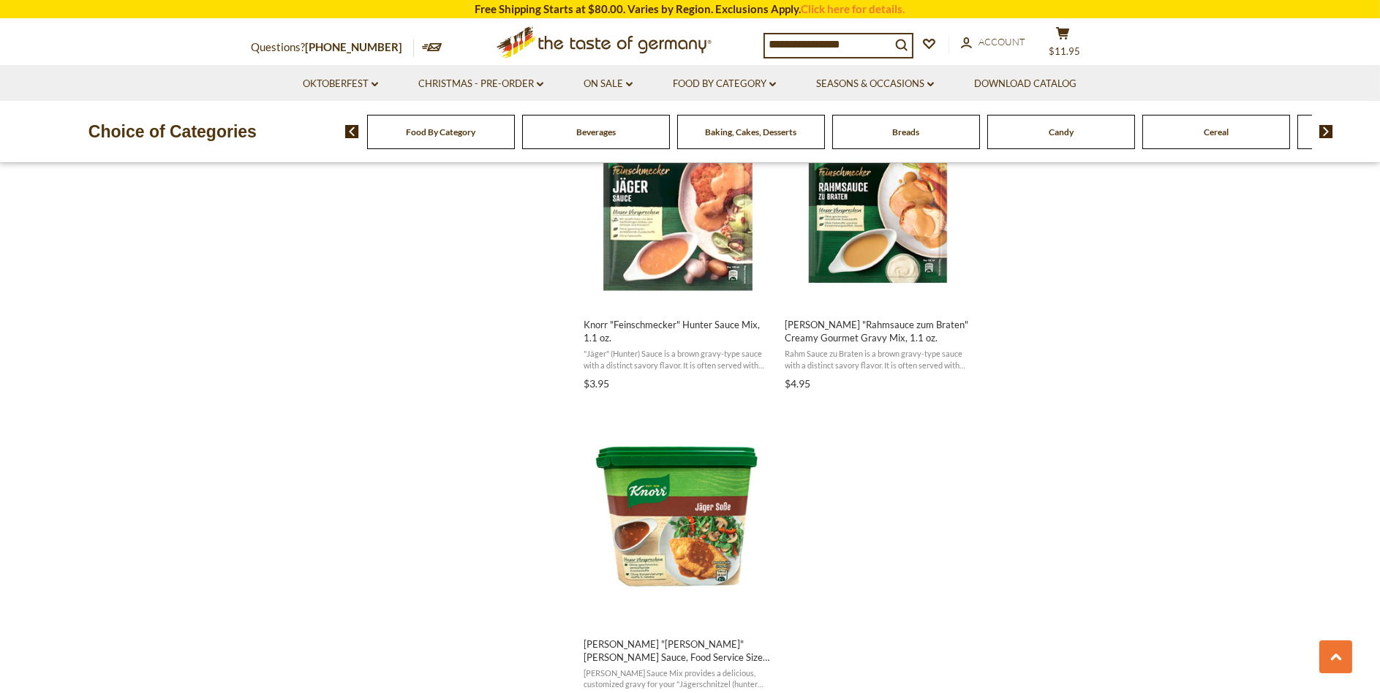
scroll to position [2340, 0]
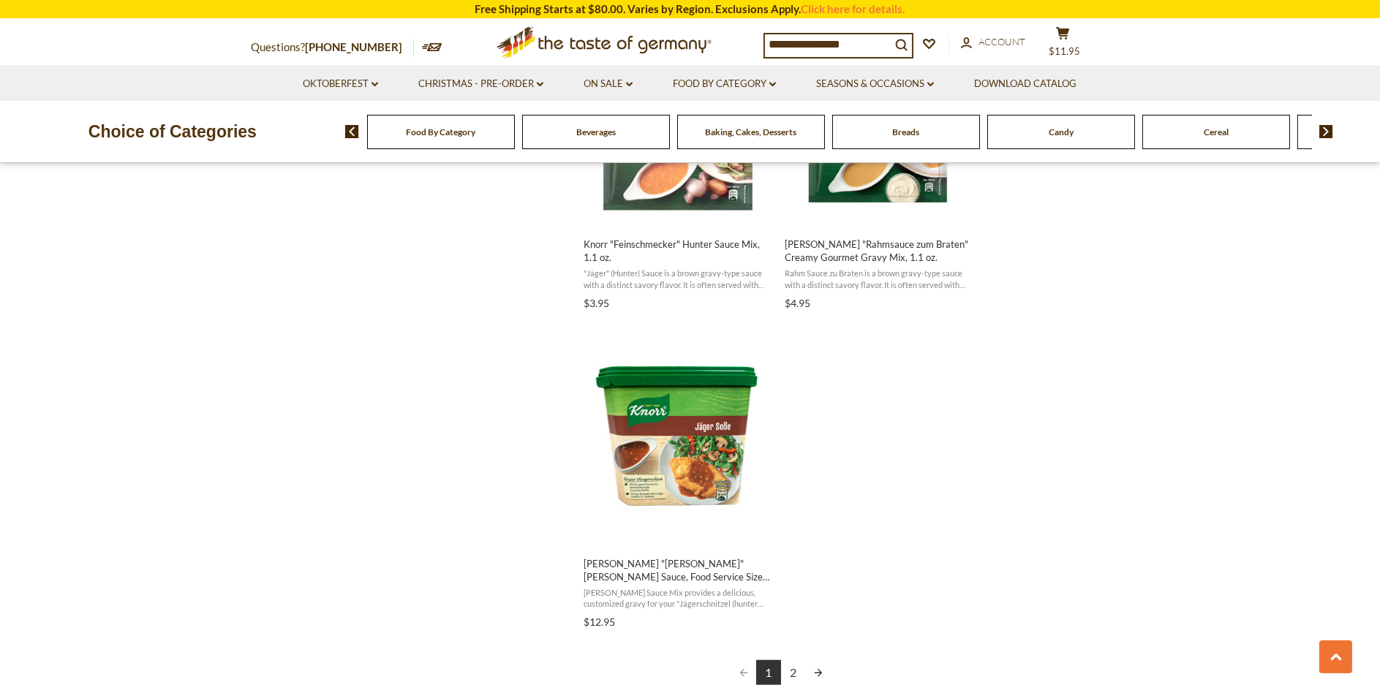
click at [794, 676] on link "2" at bounding box center [793, 672] width 25 height 25
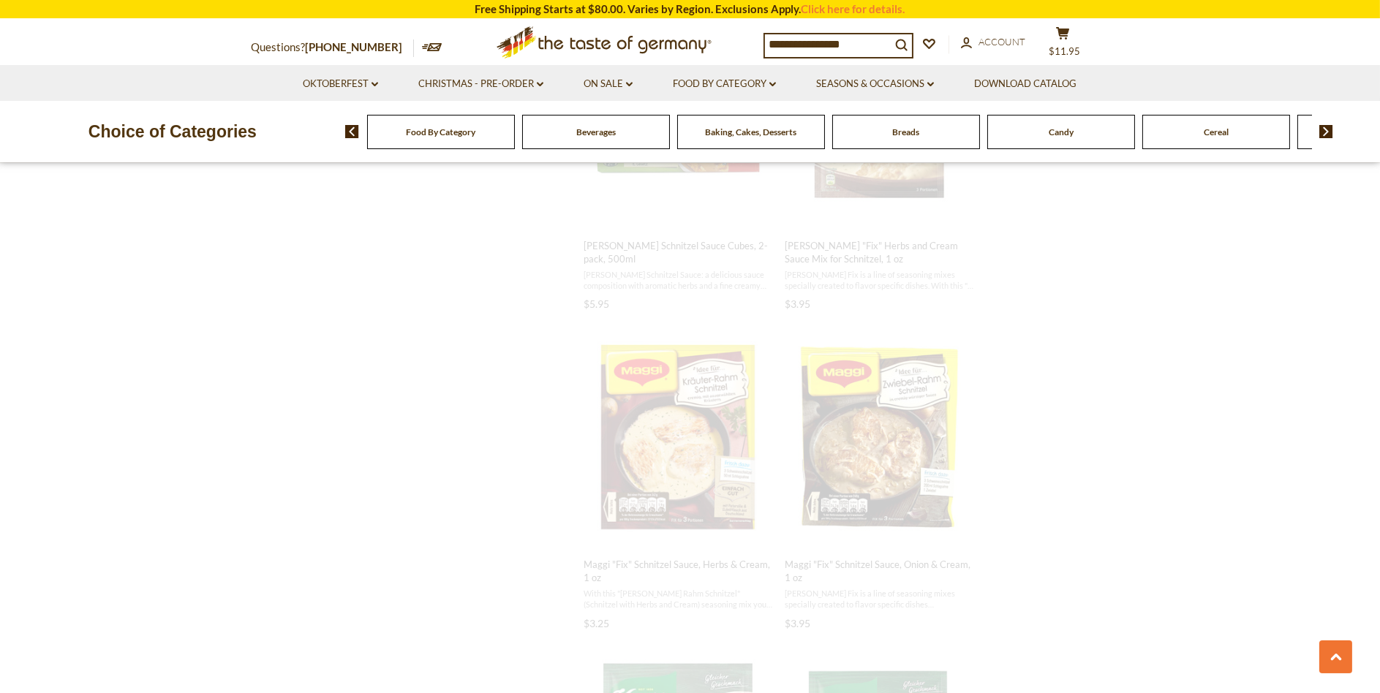
scroll to position [439, 0]
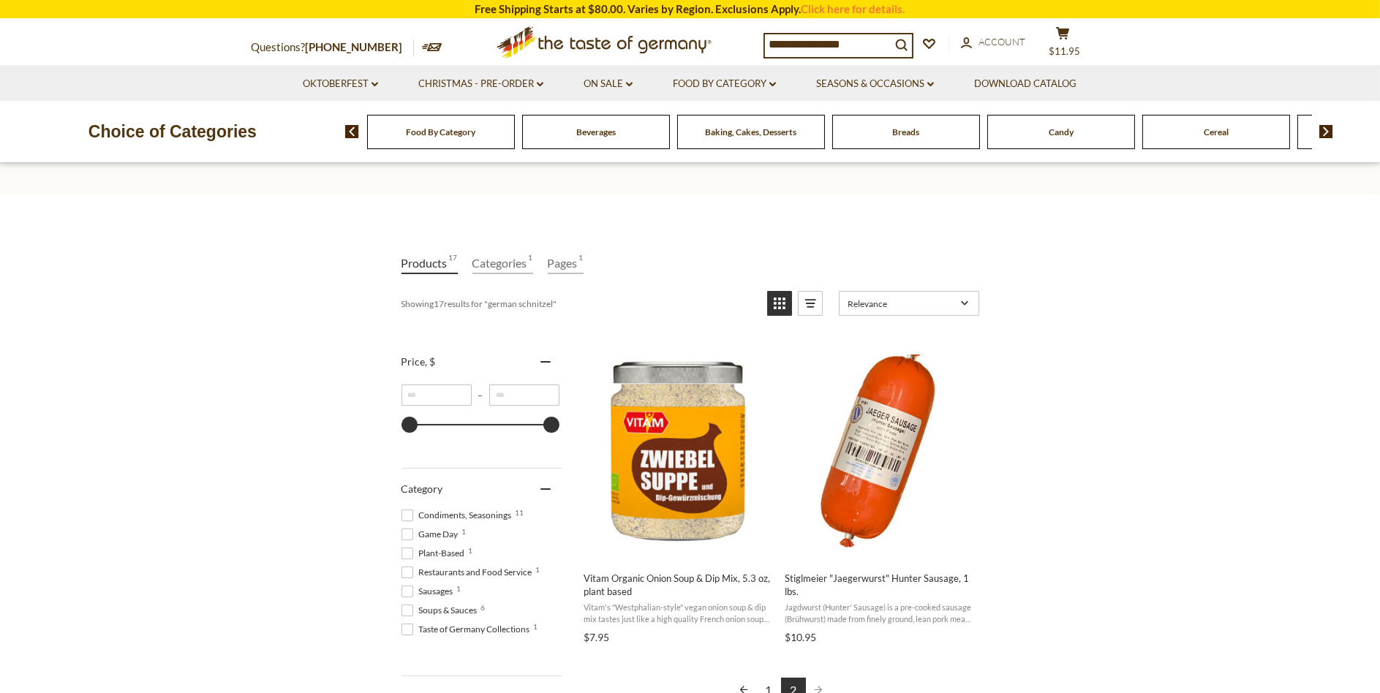
scroll to position [219, 0]
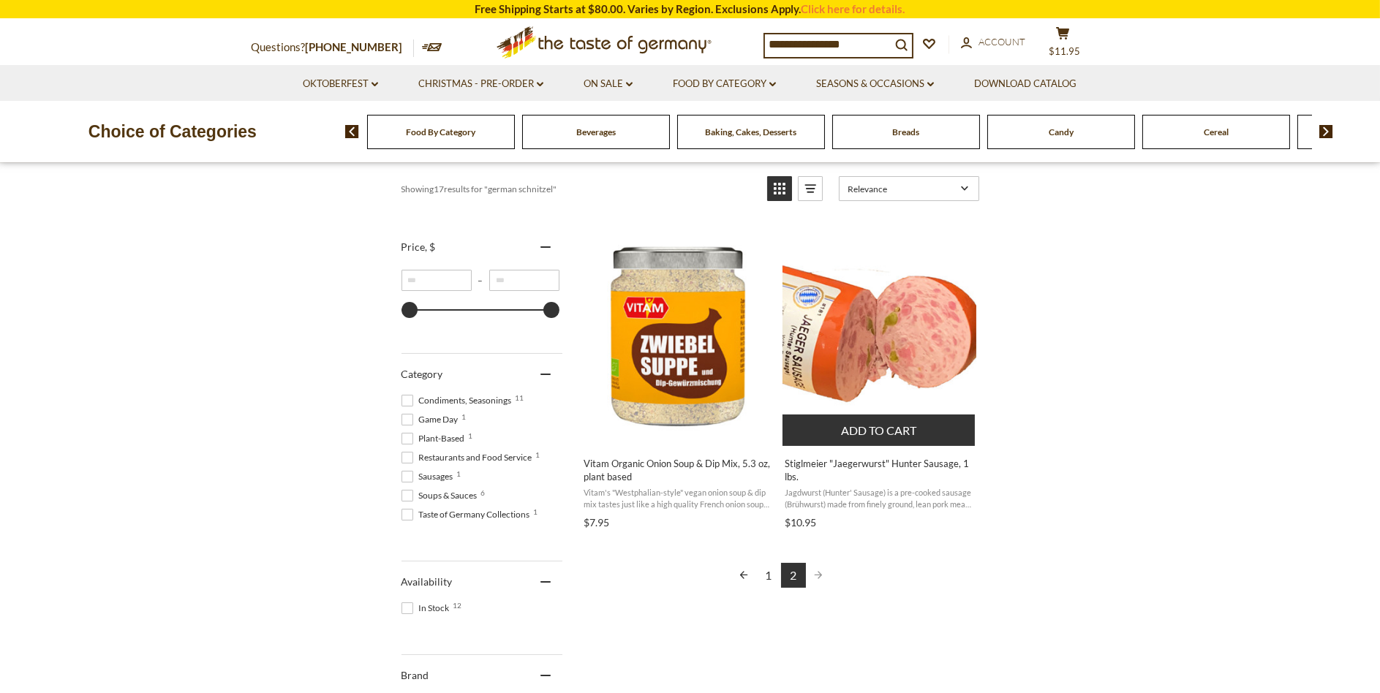
click at [937, 492] on span "Jagdwurst (Hunter' Sausage) is a pre-cooked sausage (Brühwurst) made from finel…" at bounding box center [879, 498] width 189 height 23
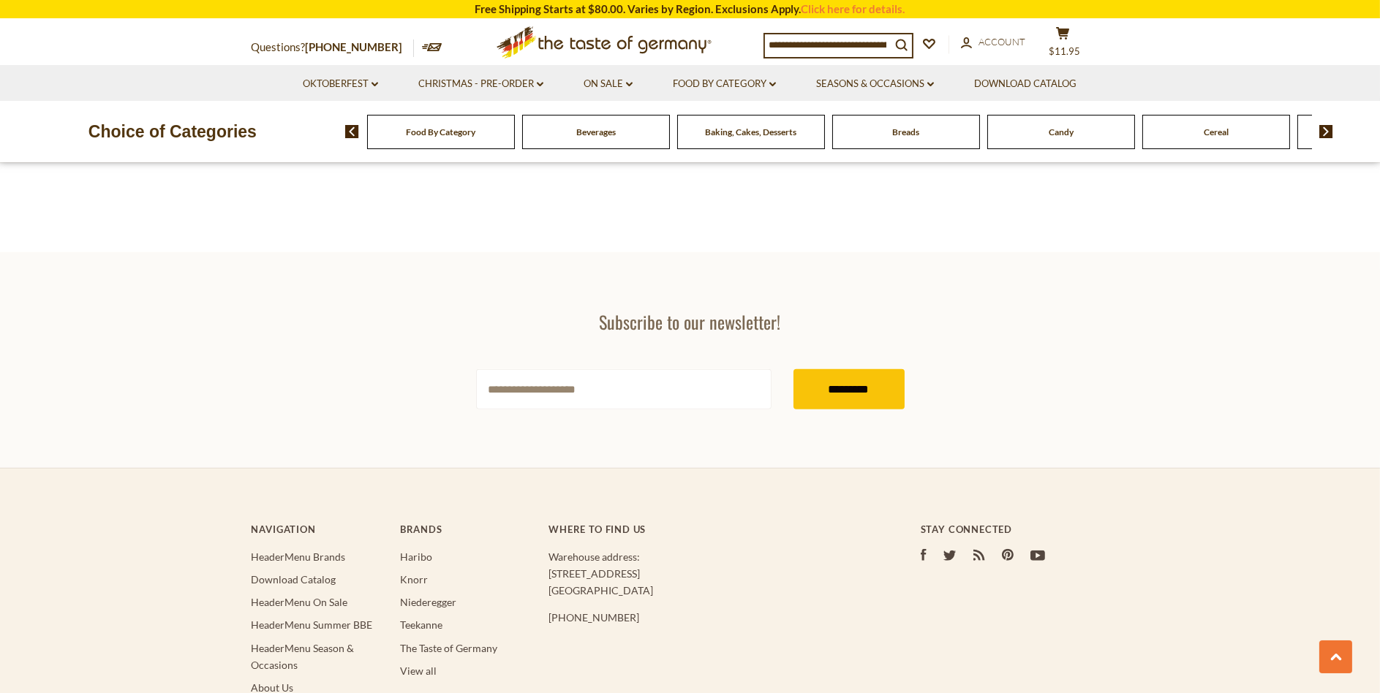
scroll to position [2340, 0]
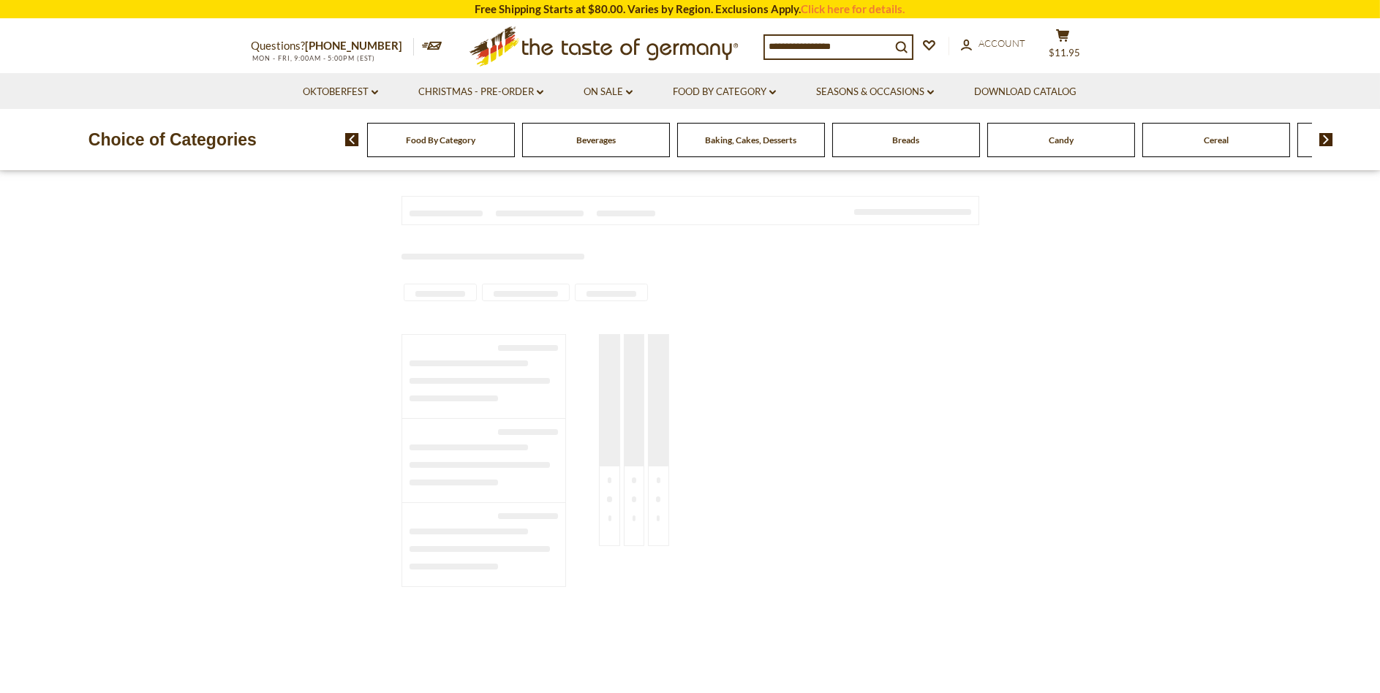
type input "**********"
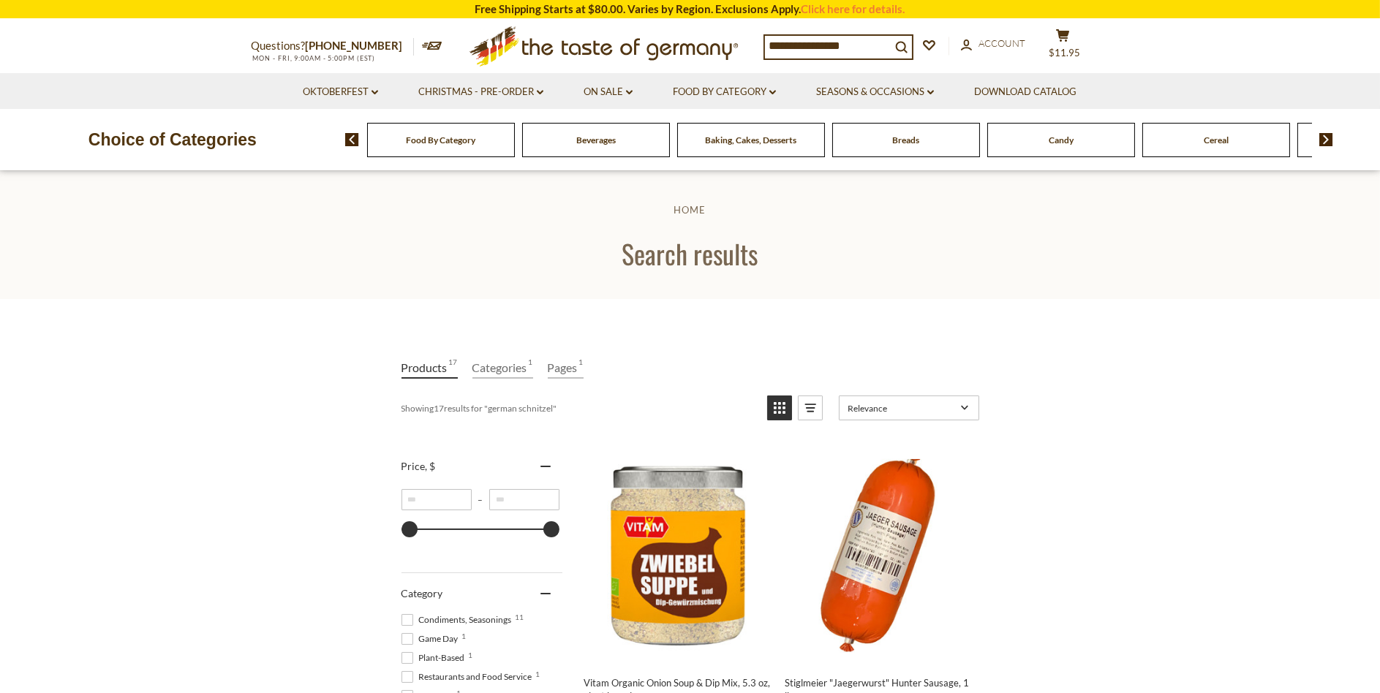
scroll to position [439, 0]
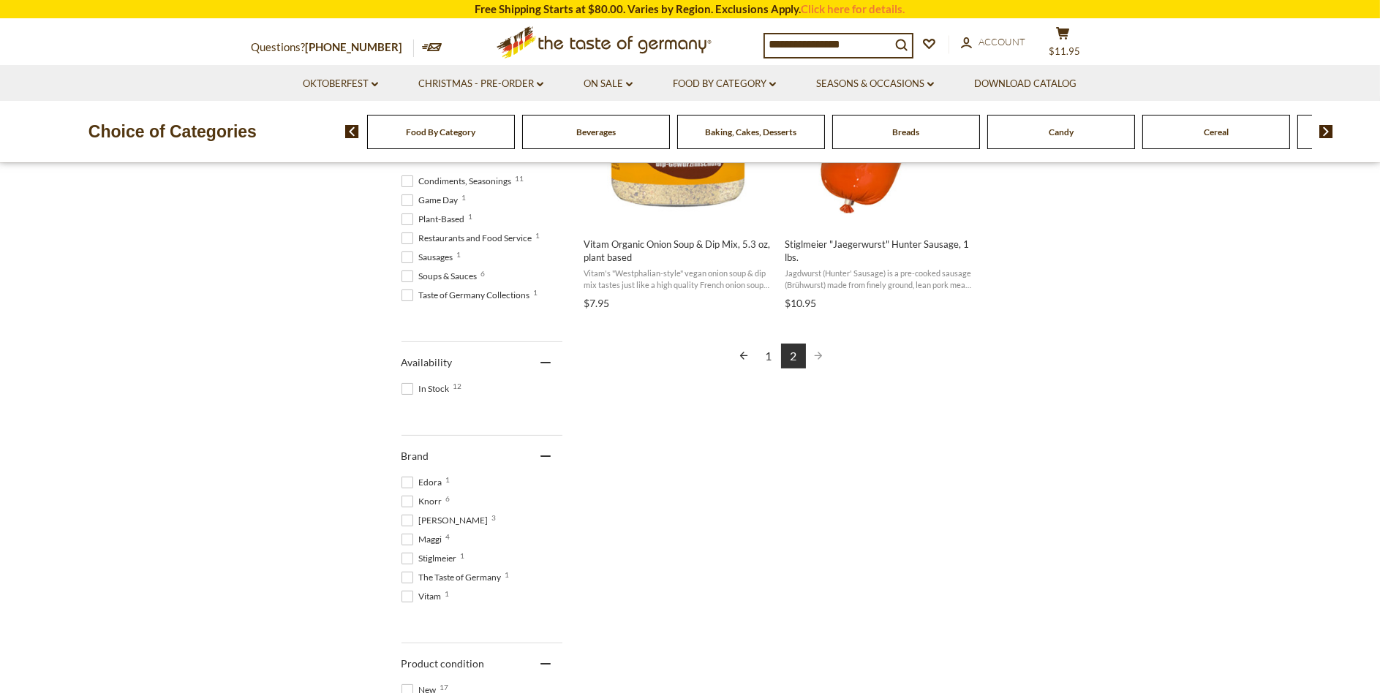
click at [777, 358] on link "1" at bounding box center [768, 356] width 25 height 25
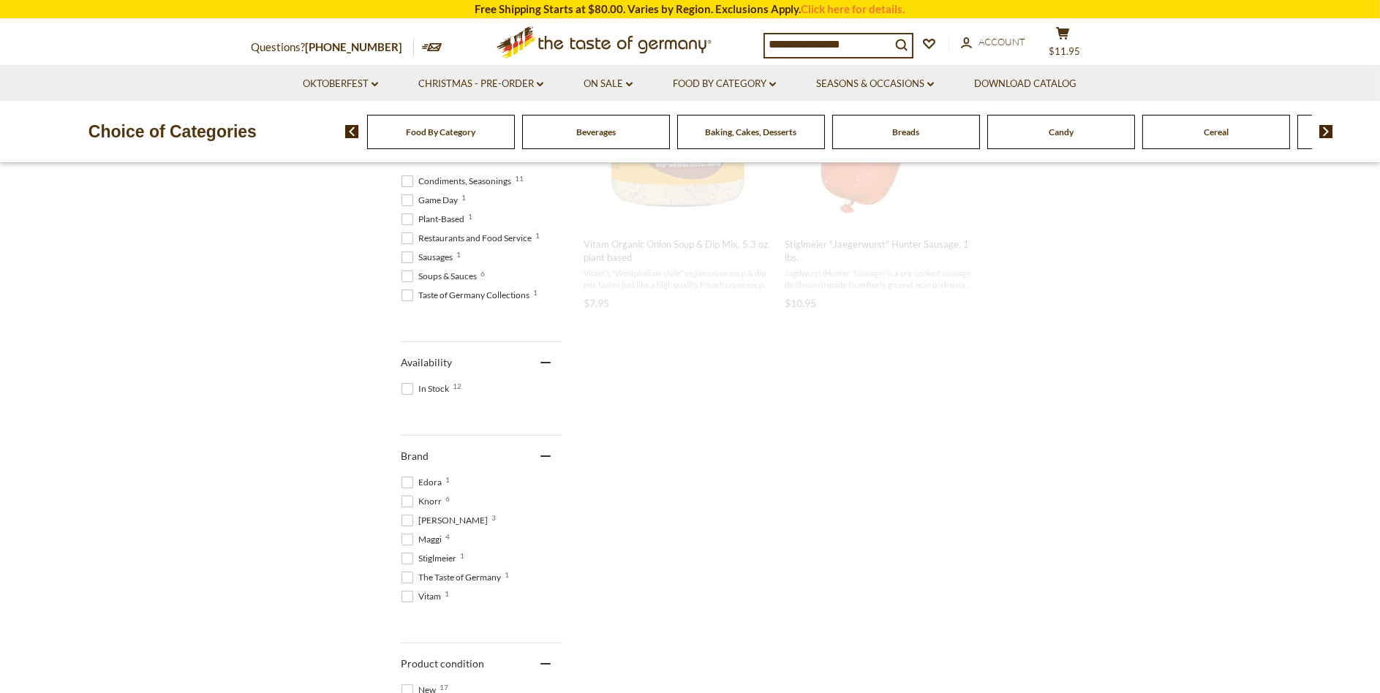
scroll to position [226, 0]
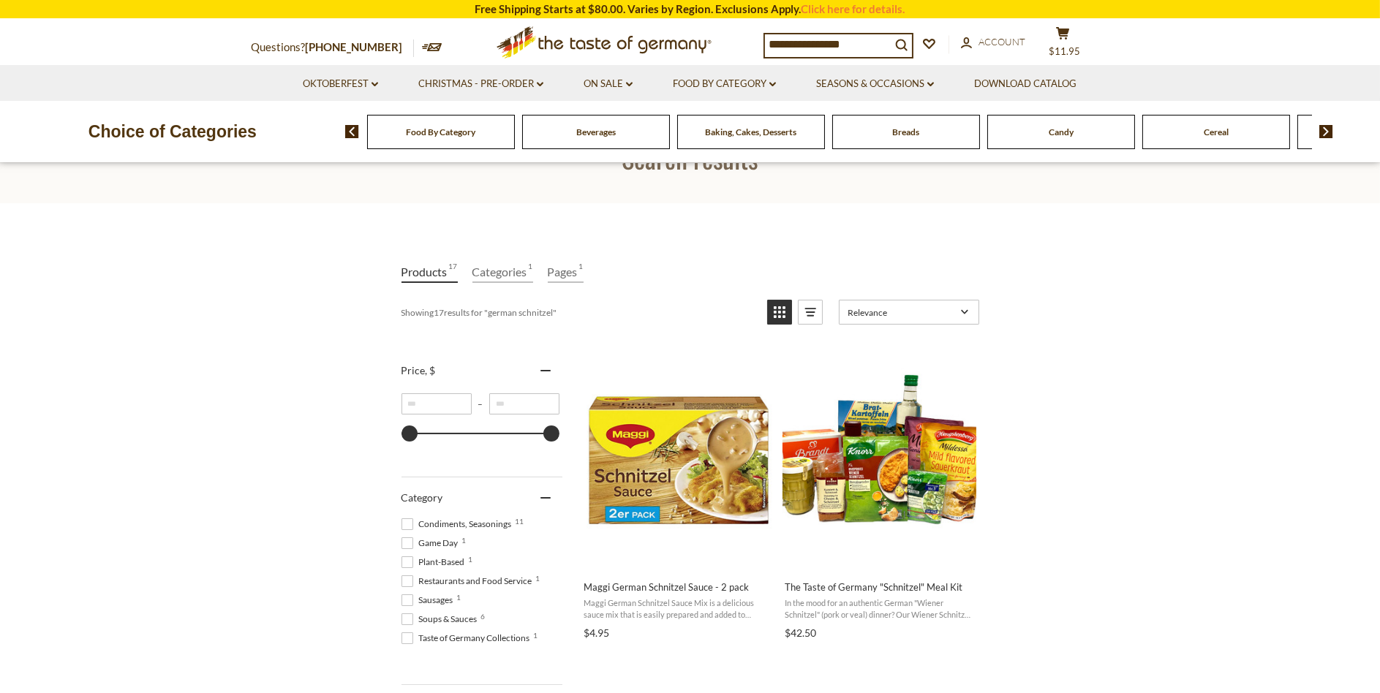
scroll to position [219, 0]
